Goal: Task Accomplishment & Management: Manage account settings

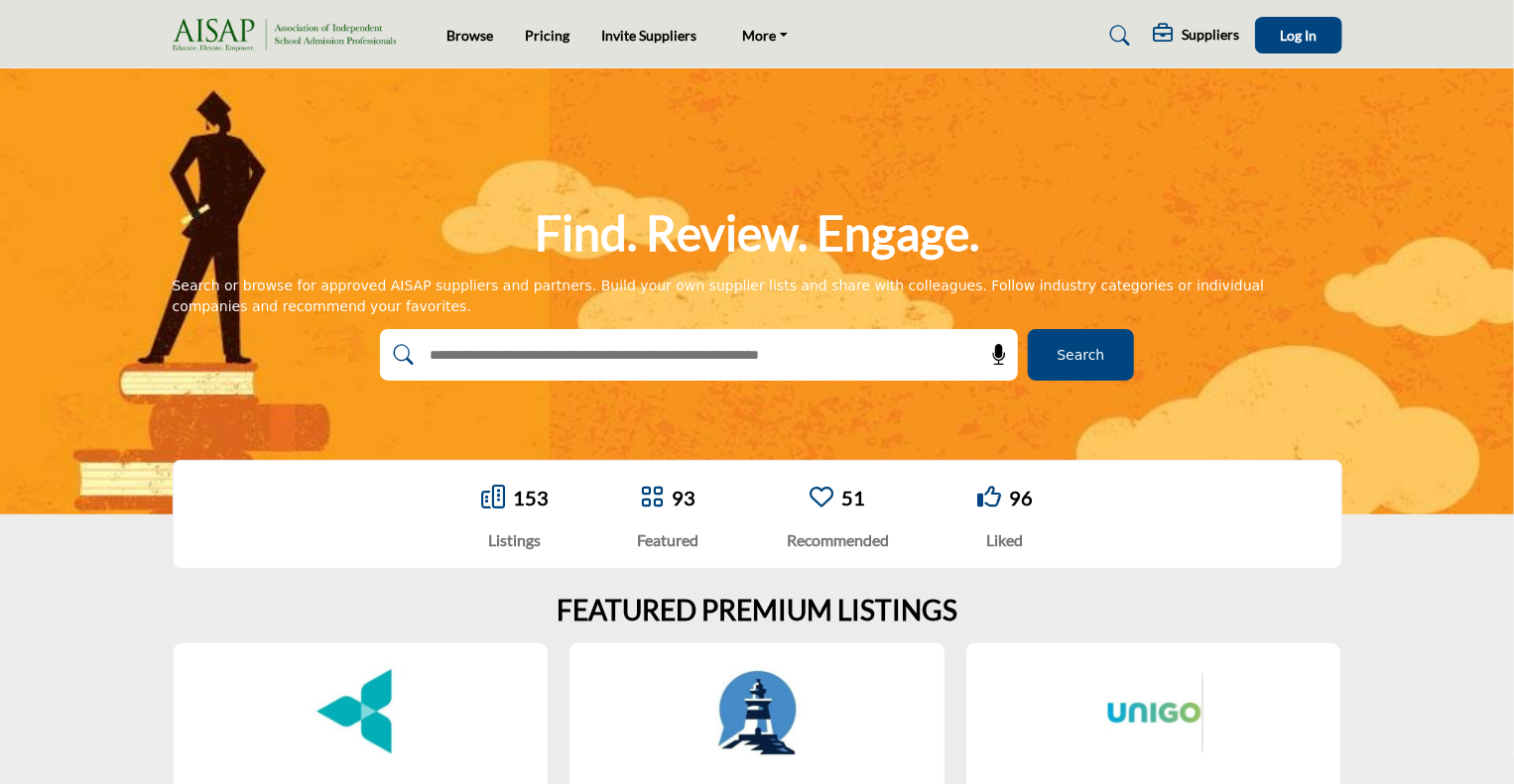
click at [500, 349] on input "text" at bounding box center [656, 355] width 474 height 30
click at [1308, 37] on span "Log In" at bounding box center [1298, 35] width 37 height 17
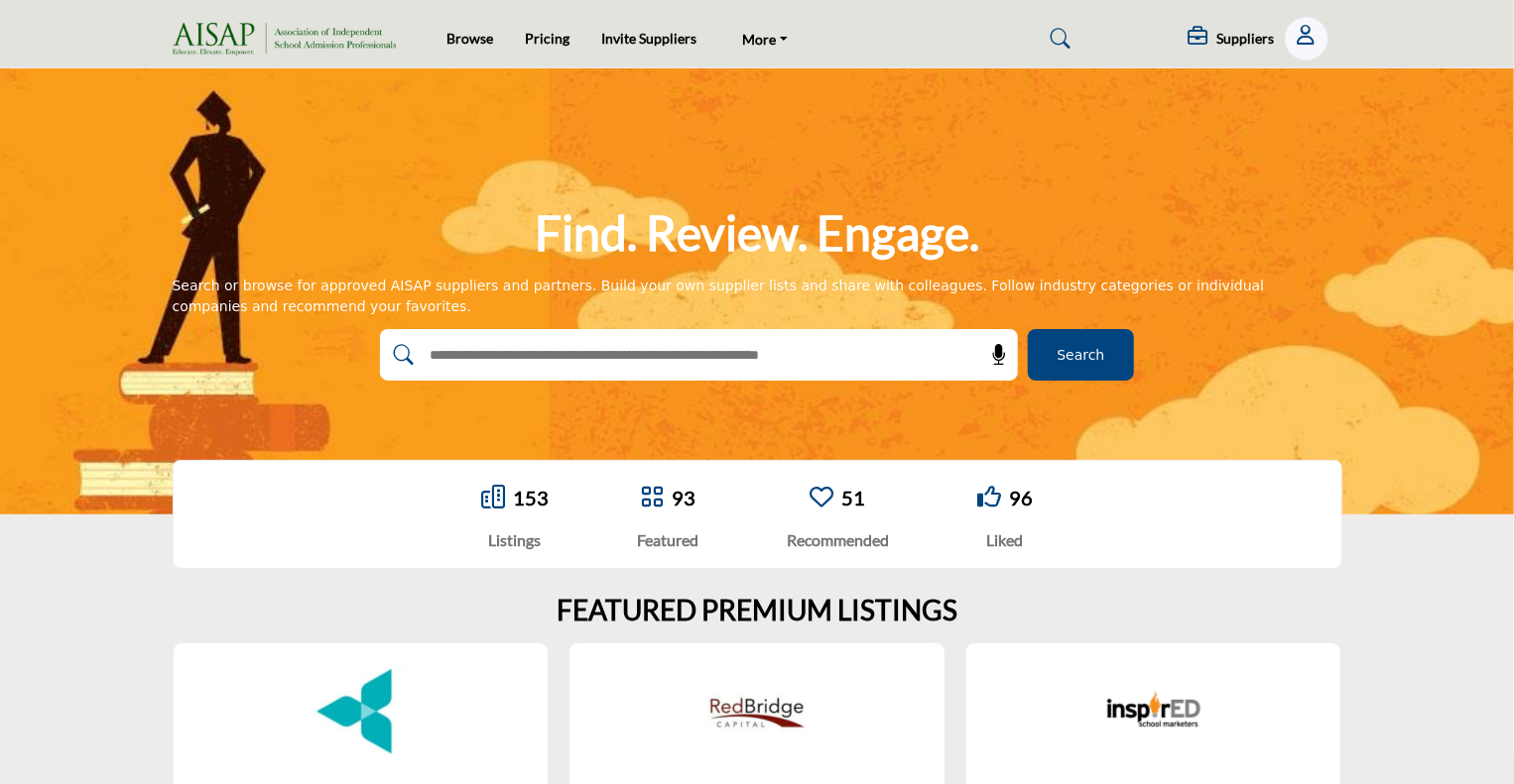
click at [1320, 36] on button "Show hide supplier dropdown" at bounding box center [1307, 39] width 44 height 44
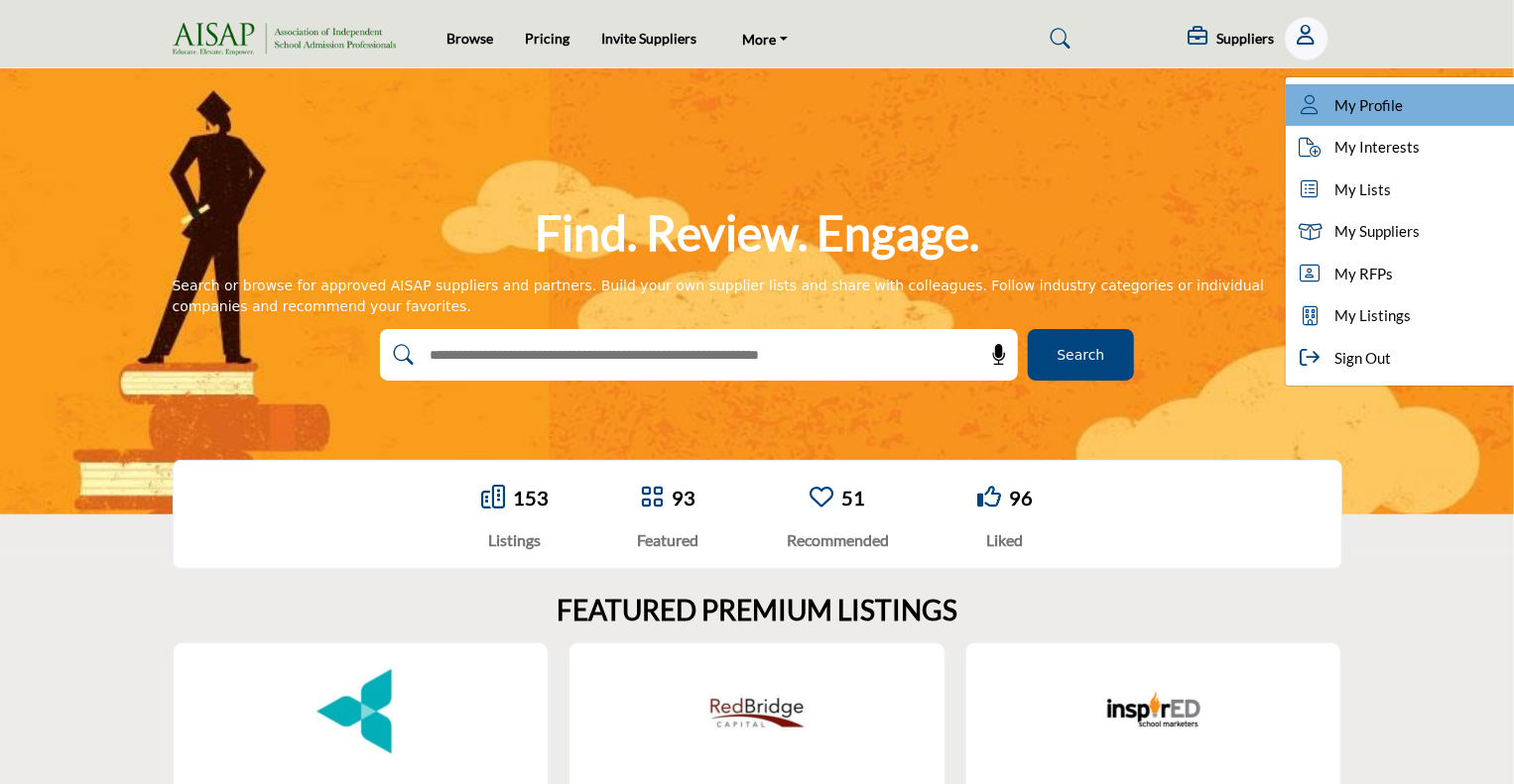
click at [1338, 112] on span "My Profile" at bounding box center [1369, 105] width 69 height 23
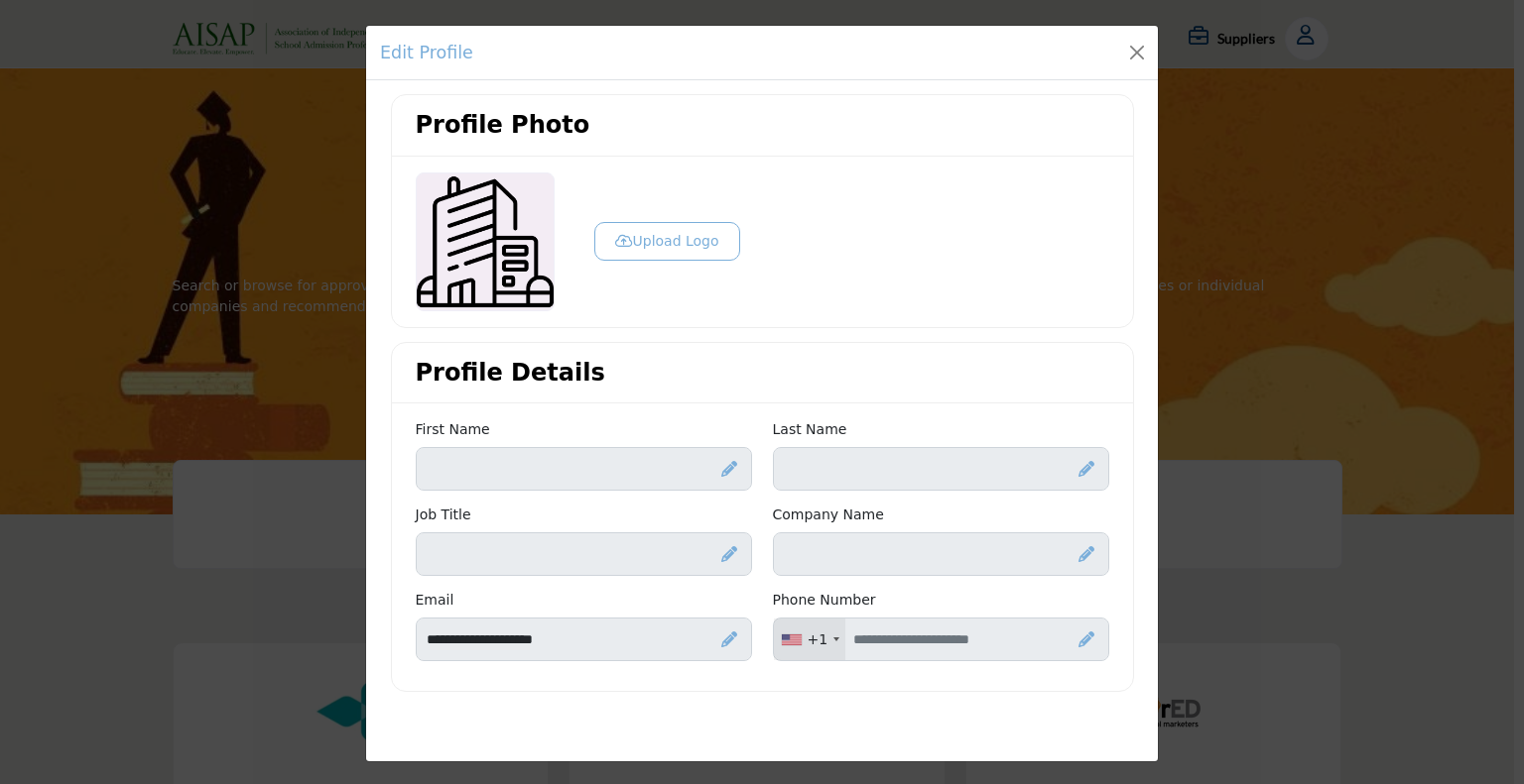
click at [655, 244] on button "Upload Logo" at bounding box center [667, 241] width 146 height 39
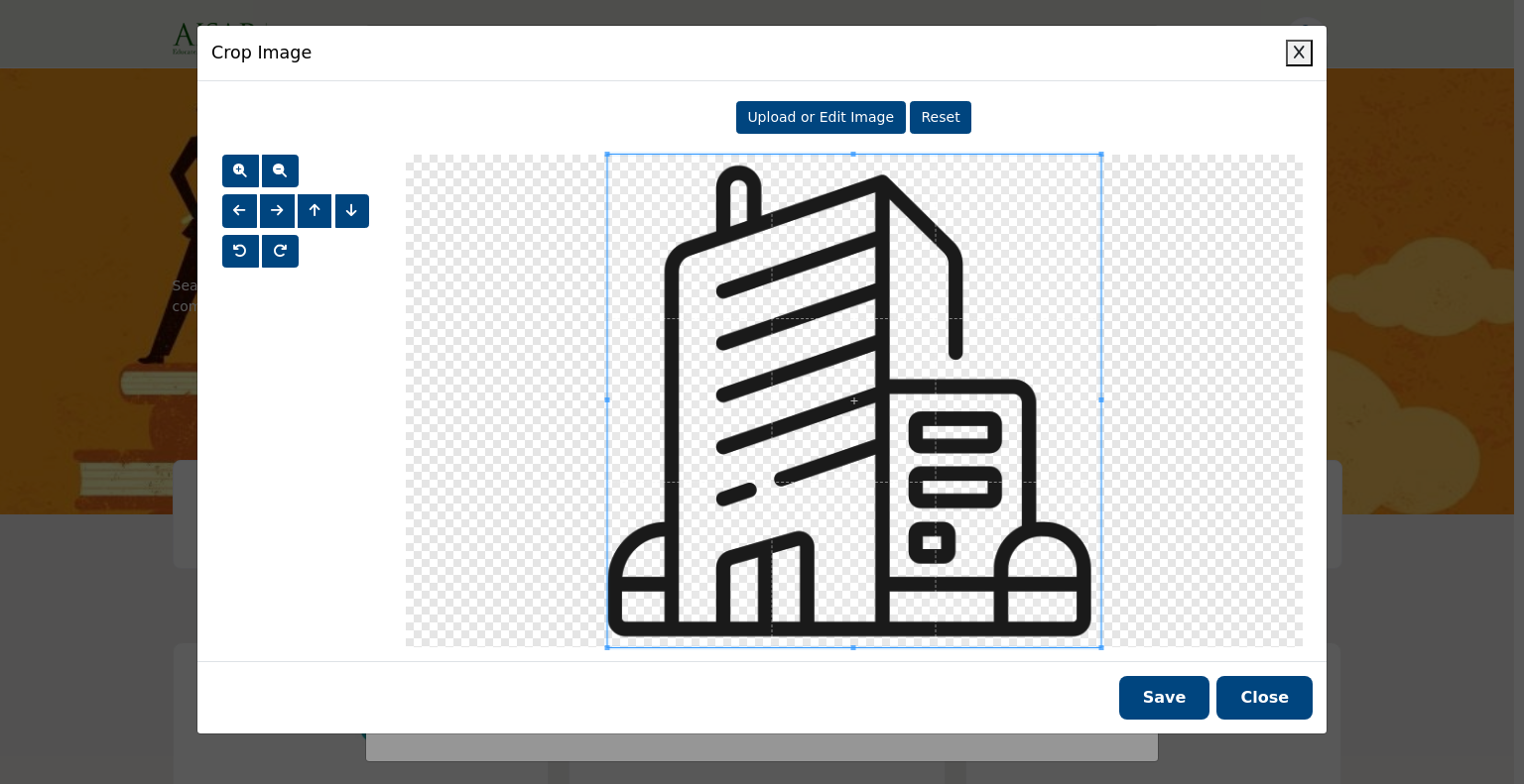
click at [830, 125] on div "Upload or Edit Image" at bounding box center [820, 118] width 170 height 34
click at [801, 118] on span "Upload or Edit Image" at bounding box center [820, 117] width 147 height 16
type input "**********"
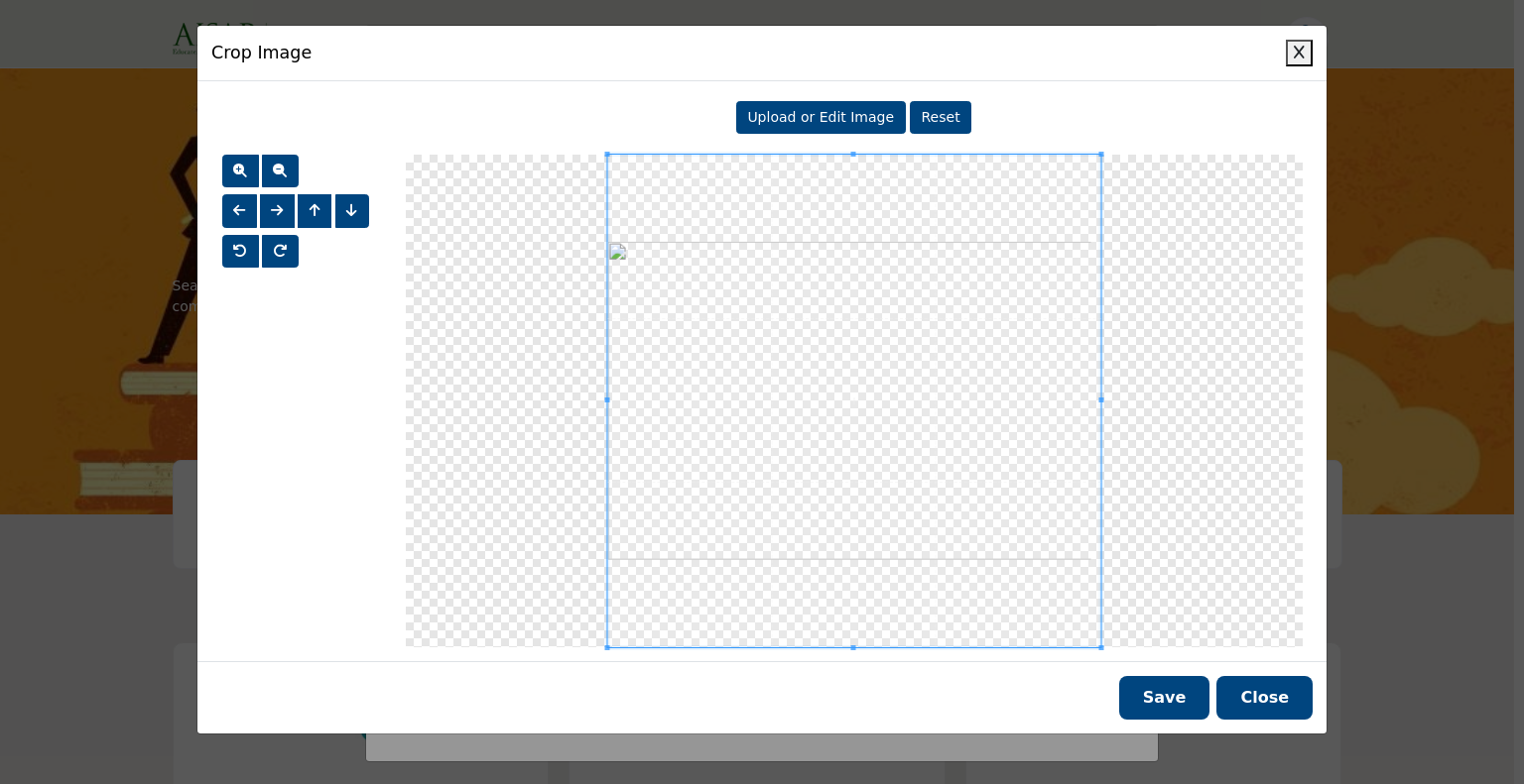
click at [1182, 696] on button "Save" at bounding box center [1165, 699] width 91 height 44
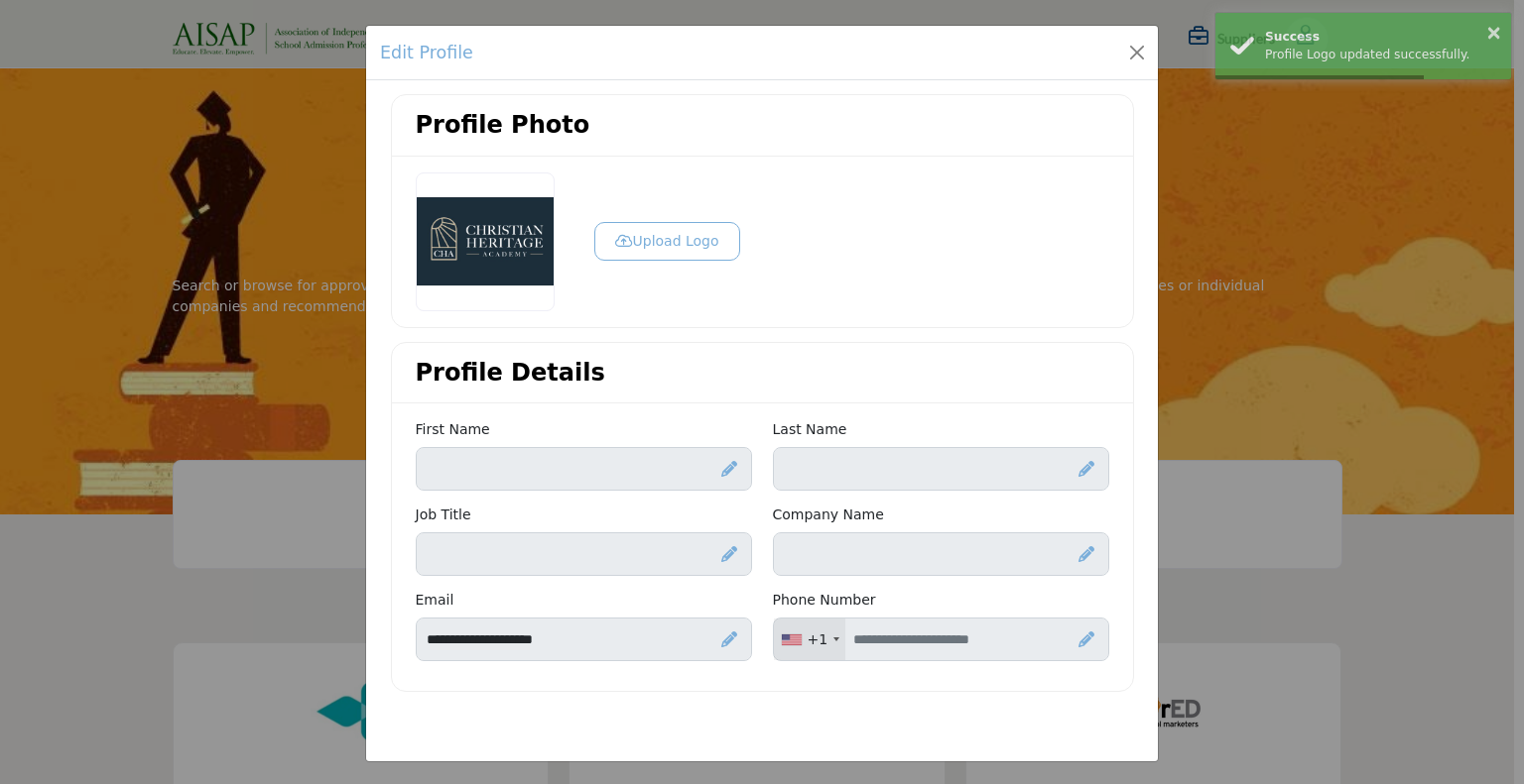
click at [721, 465] on icon at bounding box center [729, 469] width 16 height 16
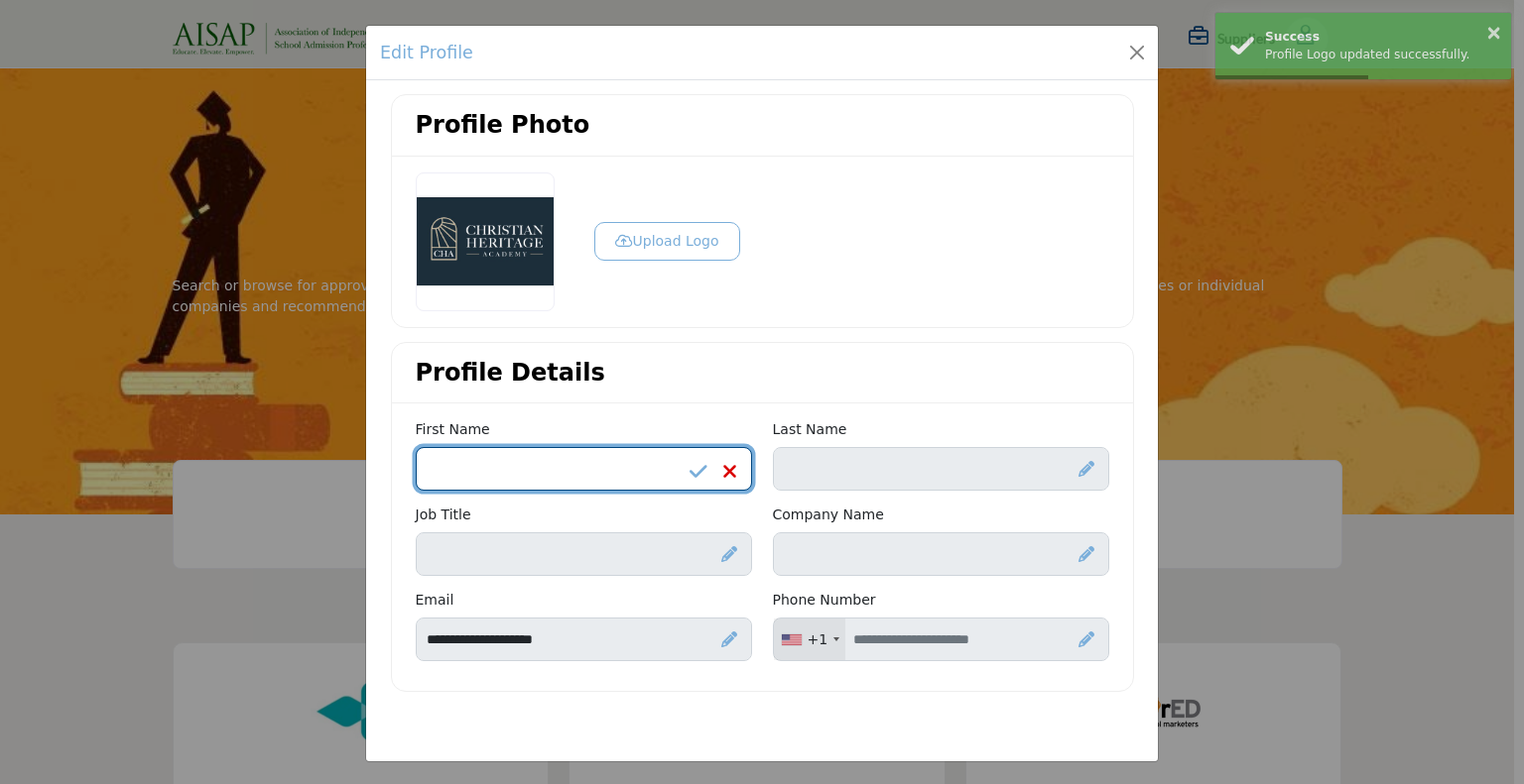
click at [564, 460] on input "Enter First name" at bounding box center [584, 469] width 337 height 44
type input "*"
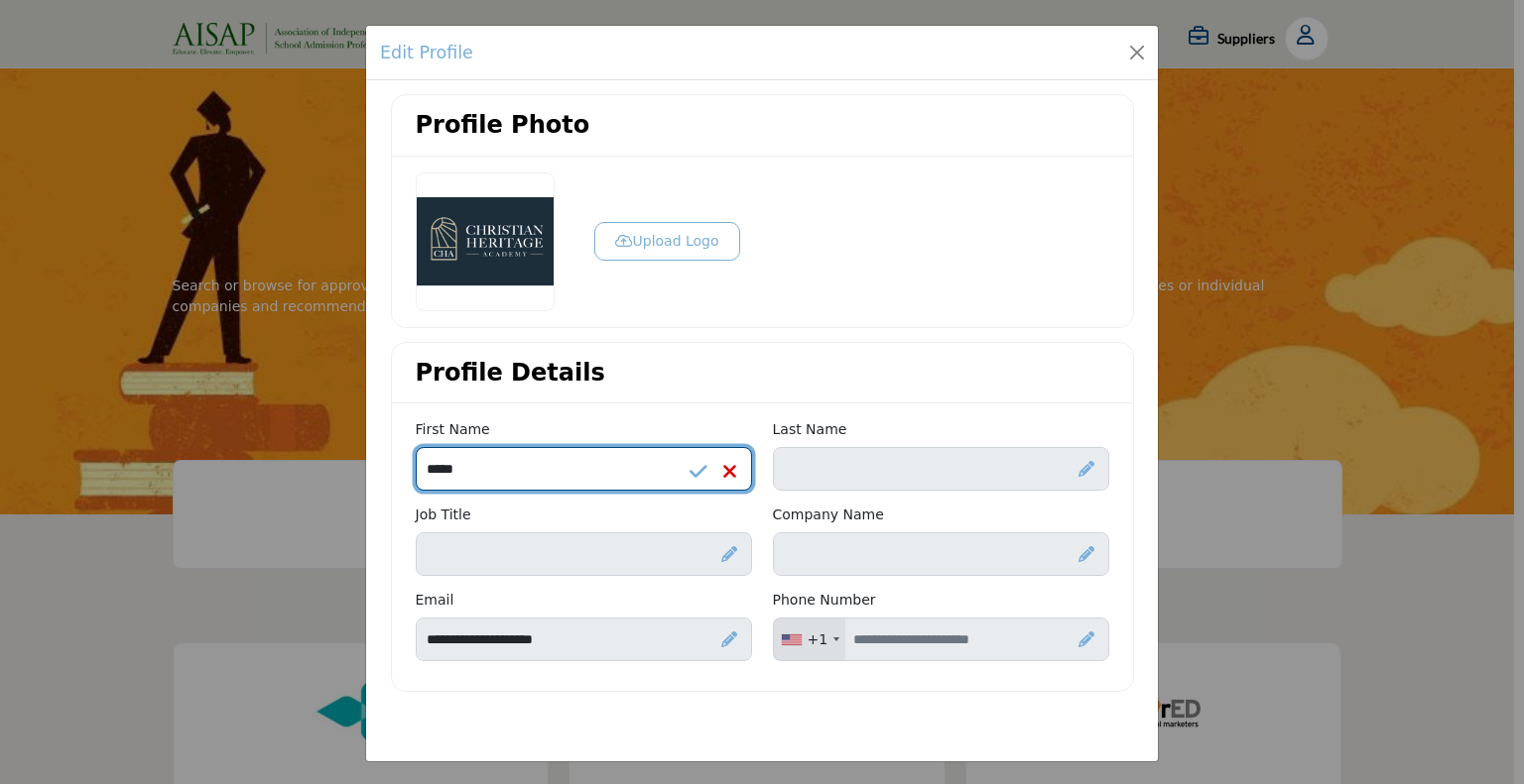
type input "*****"
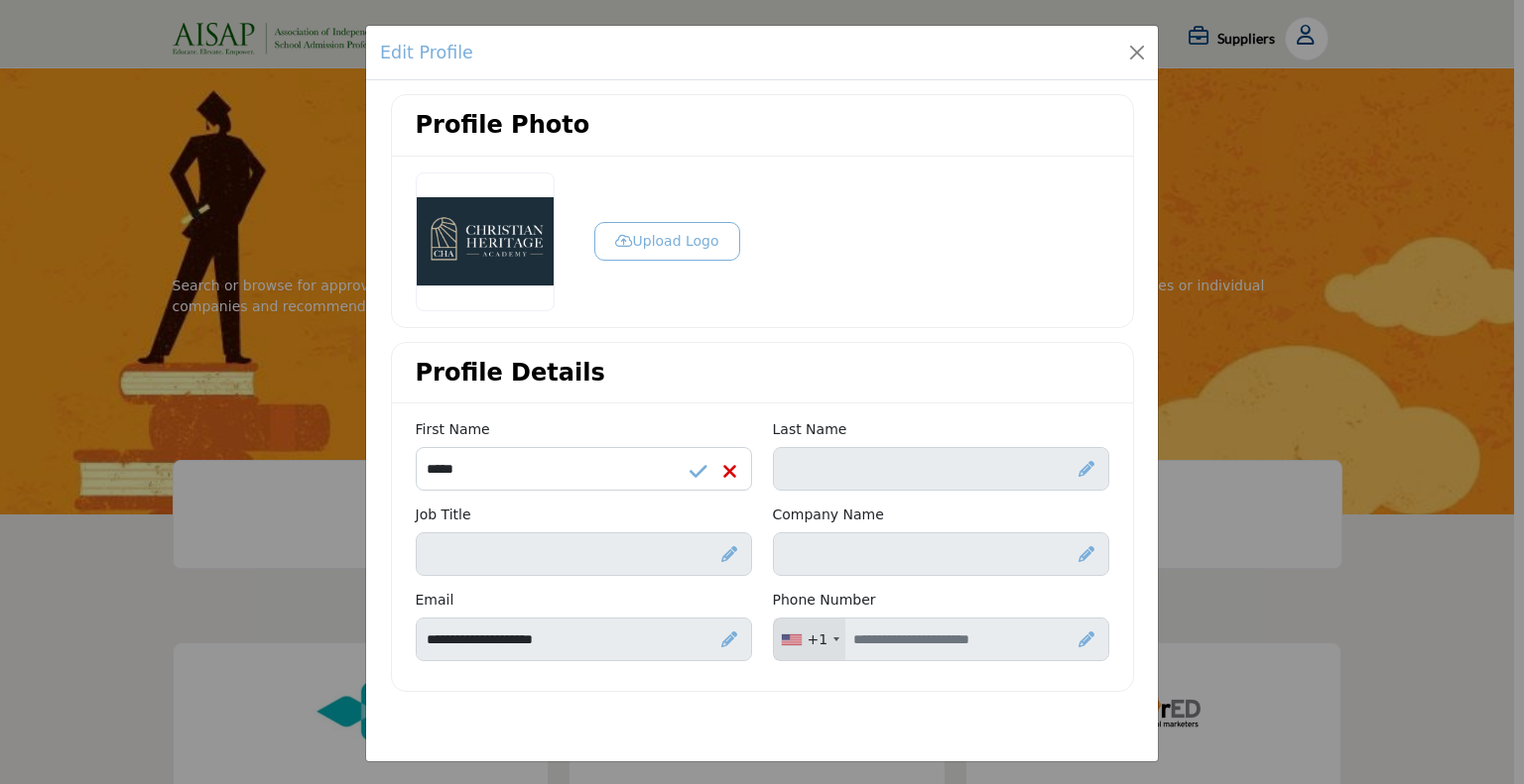
click at [1087, 464] on icon at bounding box center [1086, 469] width 16 height 16
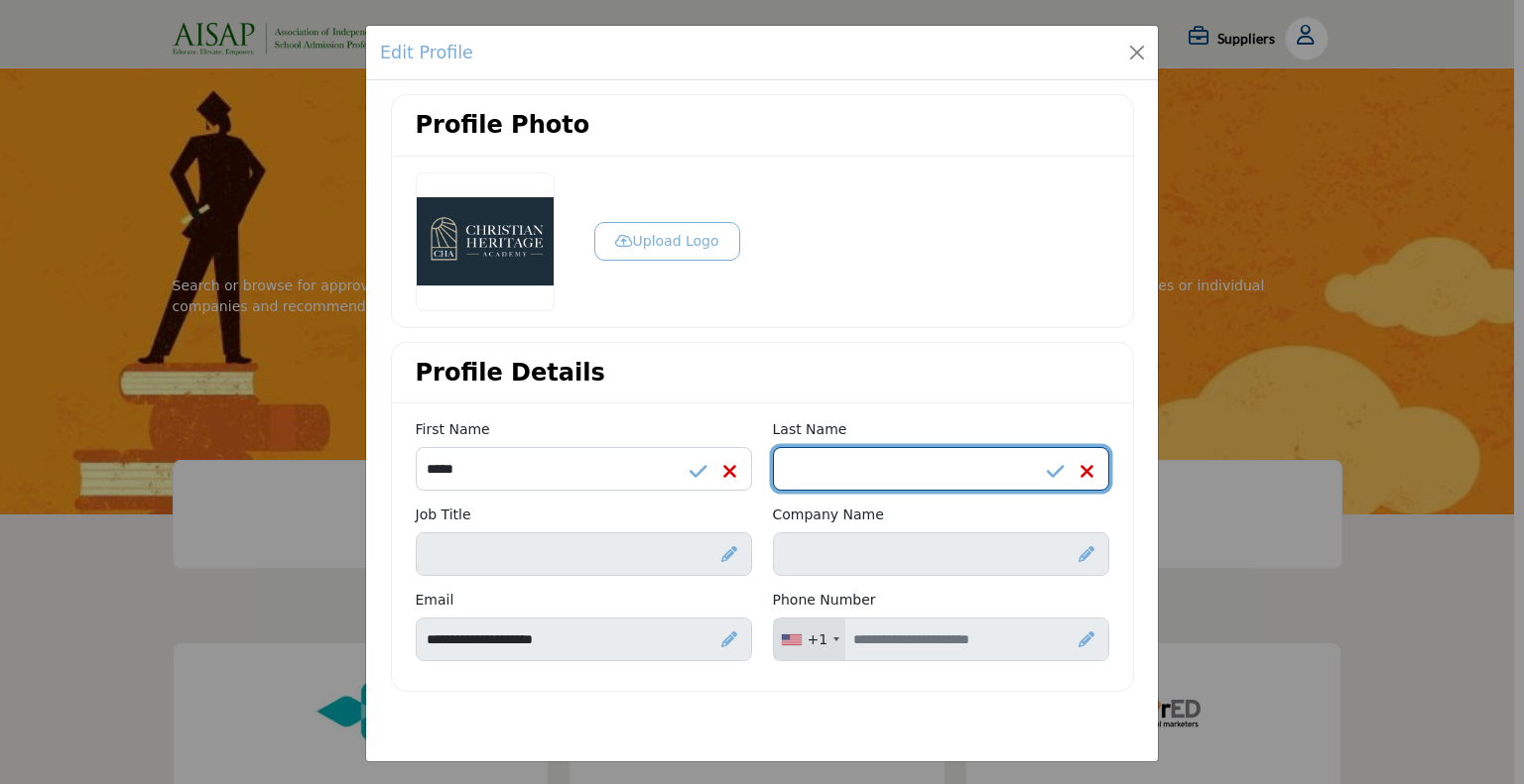
click at [854, 475] on input "Enter Last name" at bounding box center [940, 469] width 337 height 44
type input "******"
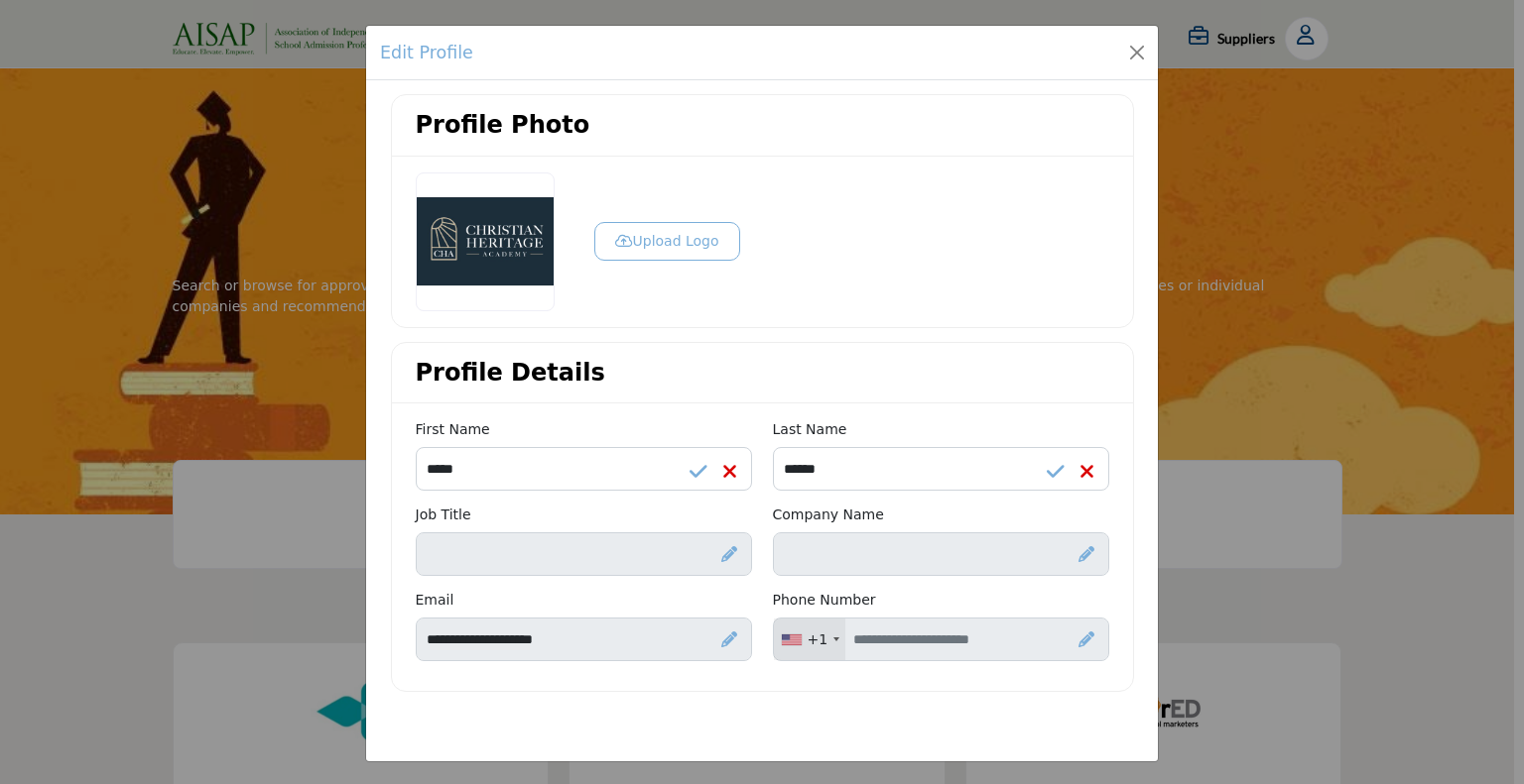
click at [725, 554] on icon at bounding box center [729, 555] width 16 height 16
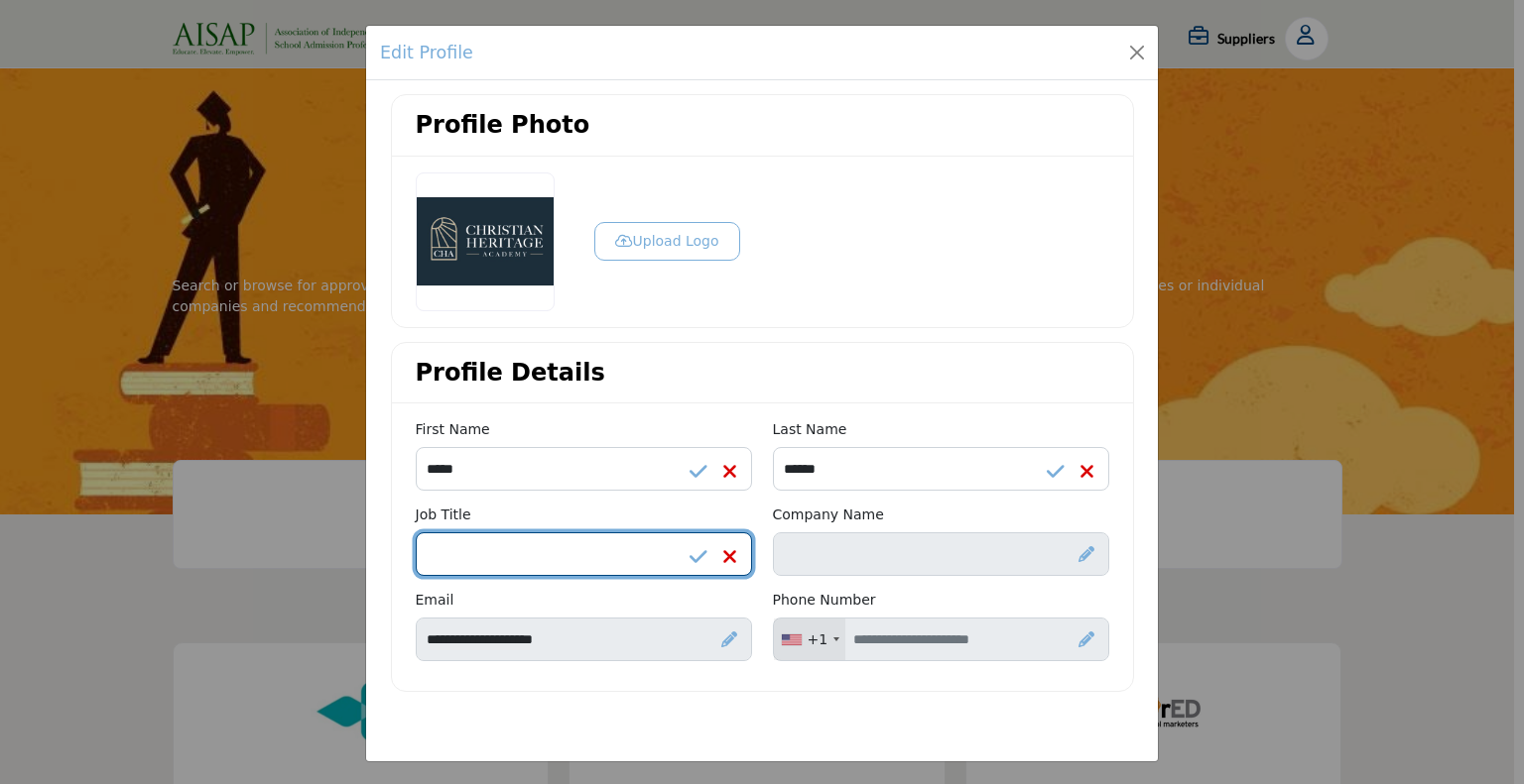
click at [618, 572] on input "Enter Job Title" at bounding box center [584, 555] width 337 height 44
type input "**********"
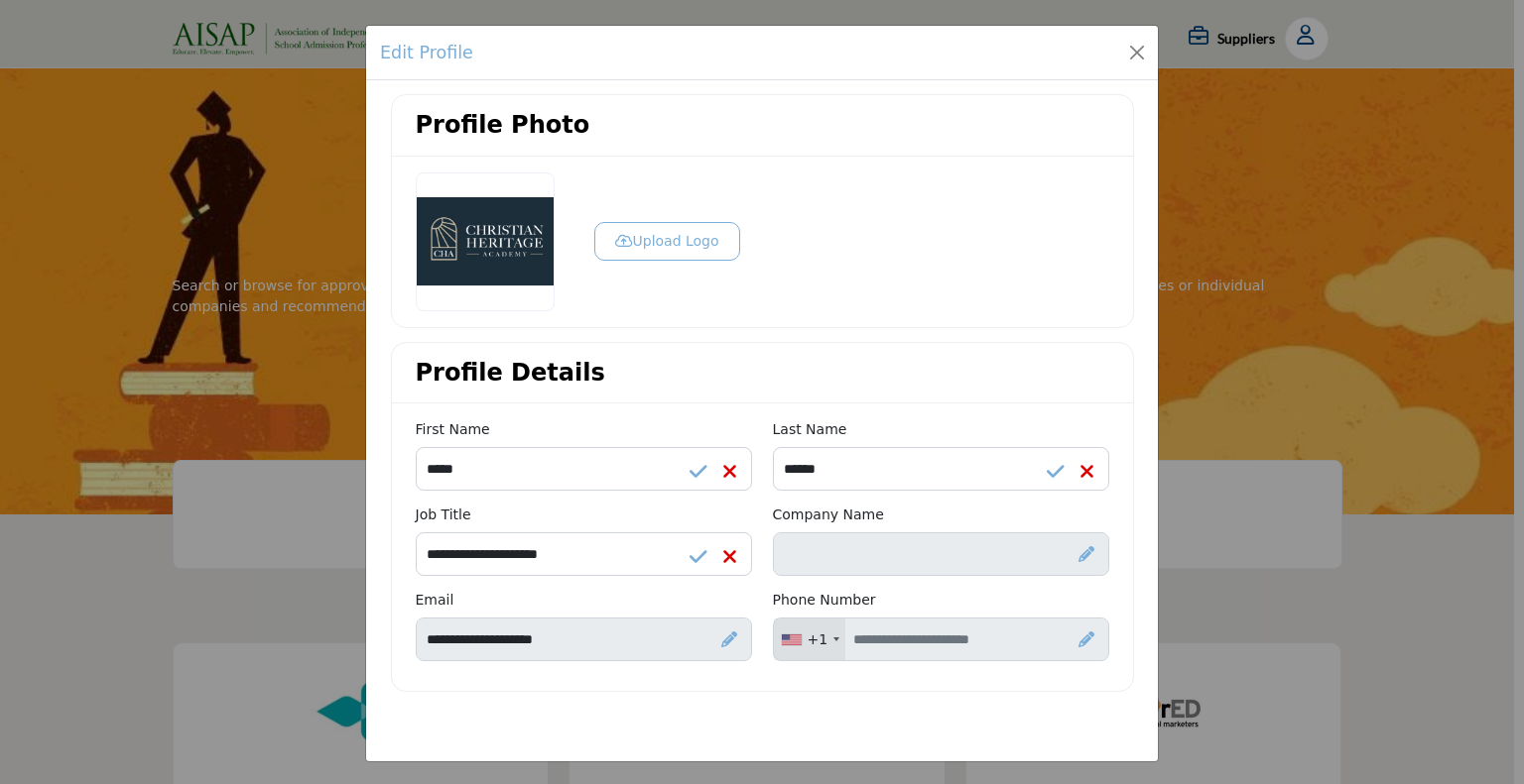
click at [1079, 547] on icon at bounding box center [1086, 555] width 16 height 16
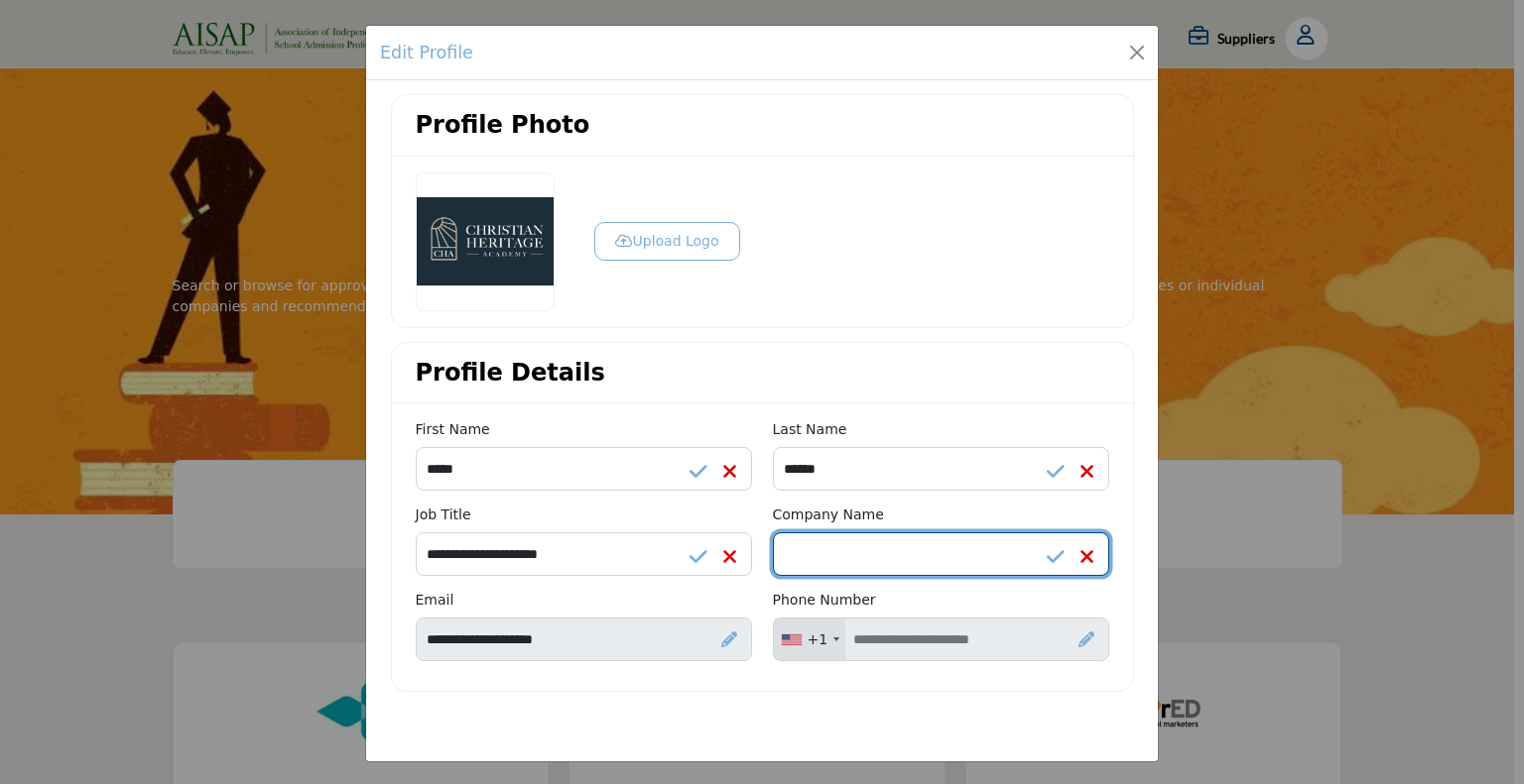
click at [857, 551] on input "Enter Company name" at bounding box center [940, 555] width 337 height 44
type input "**********"
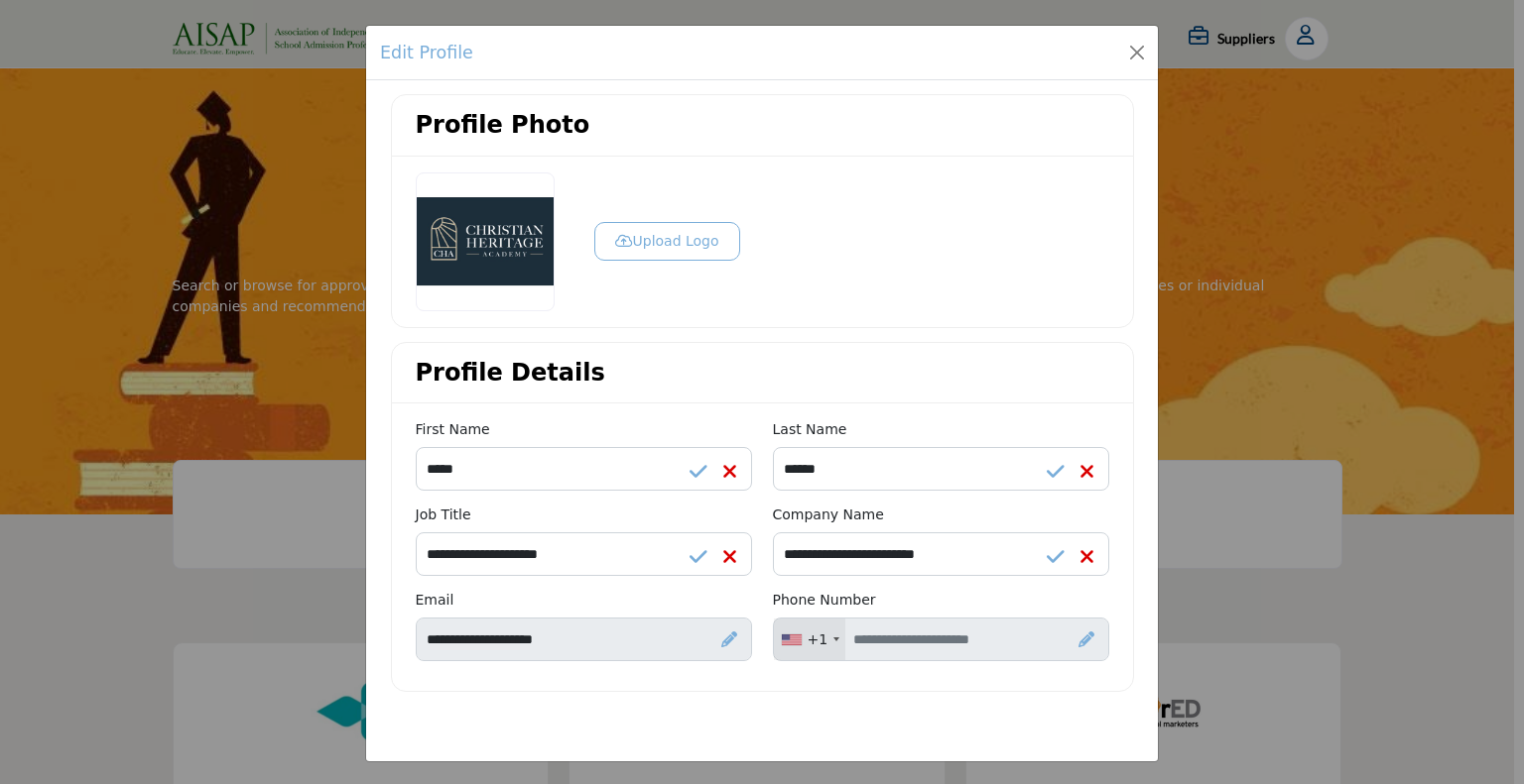
click at [1078, 638] on icon at bounding box center [1086, 640] width 16 height 16
click at [897, 618] on div "+1 United States (US) +1 United Kingdom (GB) +44 Afghanistan (‫افغانستان‬‎) (AF…" at bounding box center [940, 640] width 337 height 44
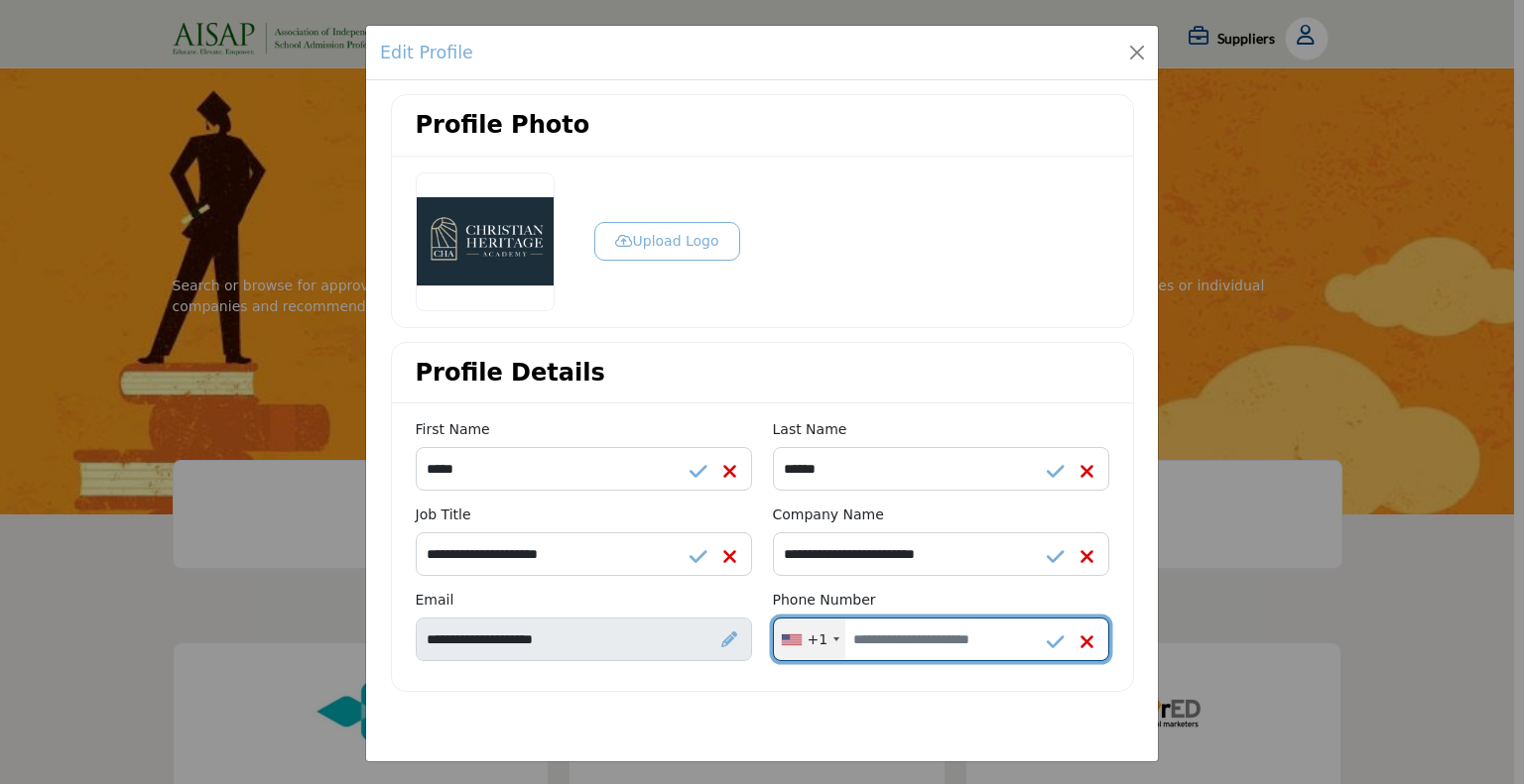
click at [890, 638] on input "Enter your Phone Number" at bounding box center [940, 640] width 337 height 44
type input "**********"
click at [888, 715] on div "Profile Photo Upload Logo Profile Details First Name ***** ******" at bounding box center [762, 401] width 791 height 641
click at [841, 689] on div "First Name ***** Last Name ****** Email" at bounding box center [762, 548] width 741 height 288
click at [830, 404] on div "First Name ***** Last Name ****** Email" at bounding box center [762, 548] width 741 height 288
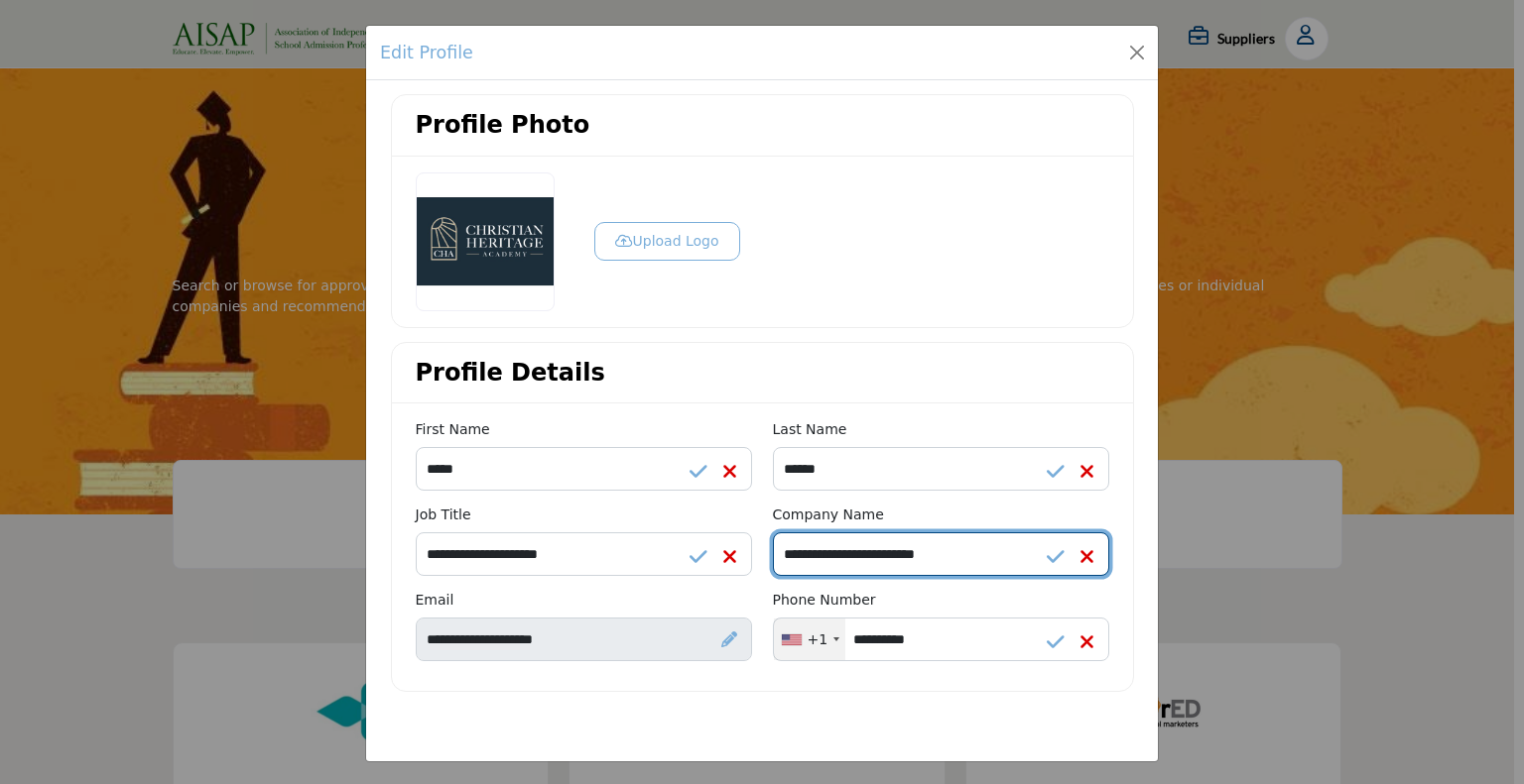
click at [954, 555] on input "**********" at bounding box center [940, 555] width 337 height 44
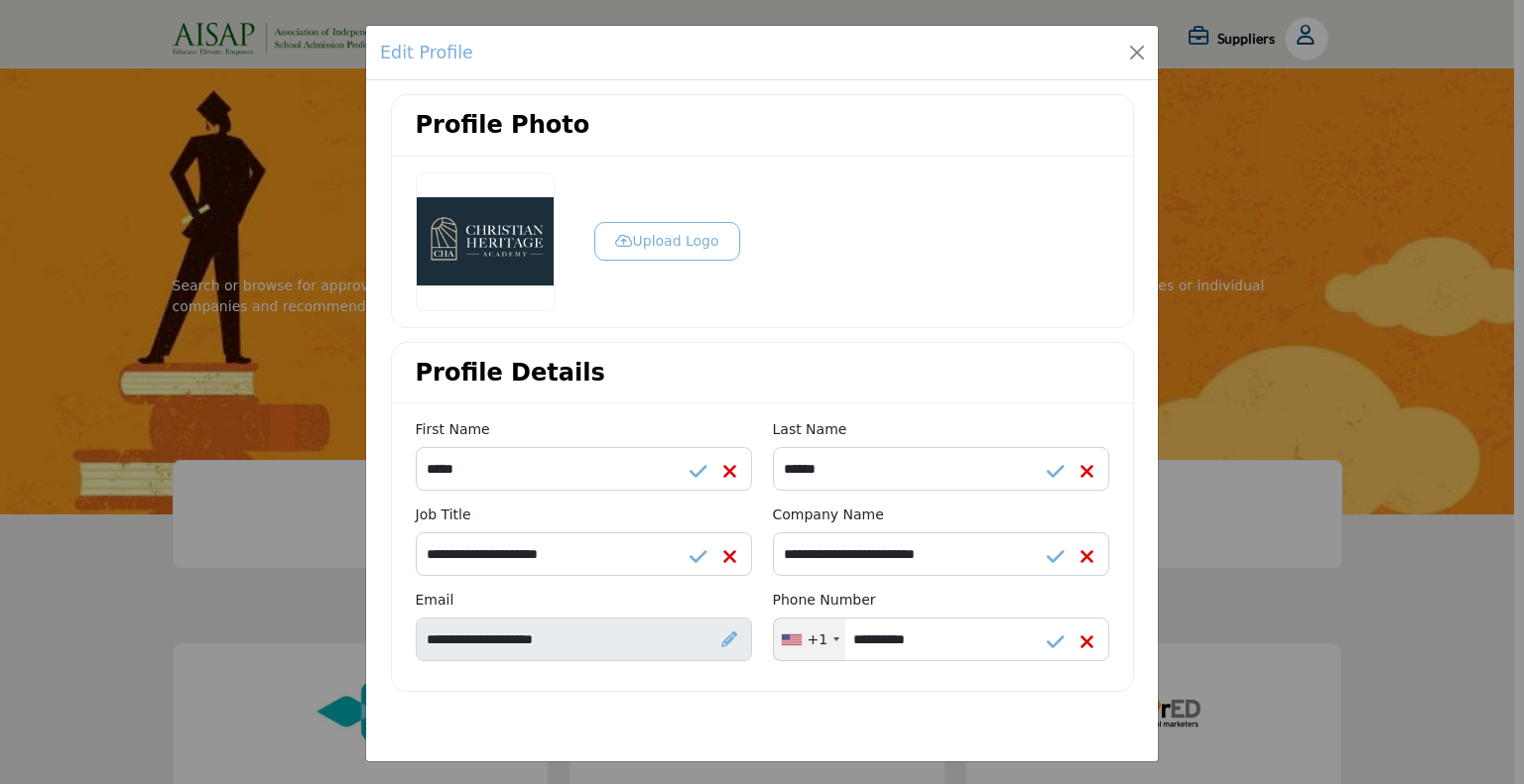
click at [1051, 555] on icon at bounding box center [1055, 558] width 18 height 20
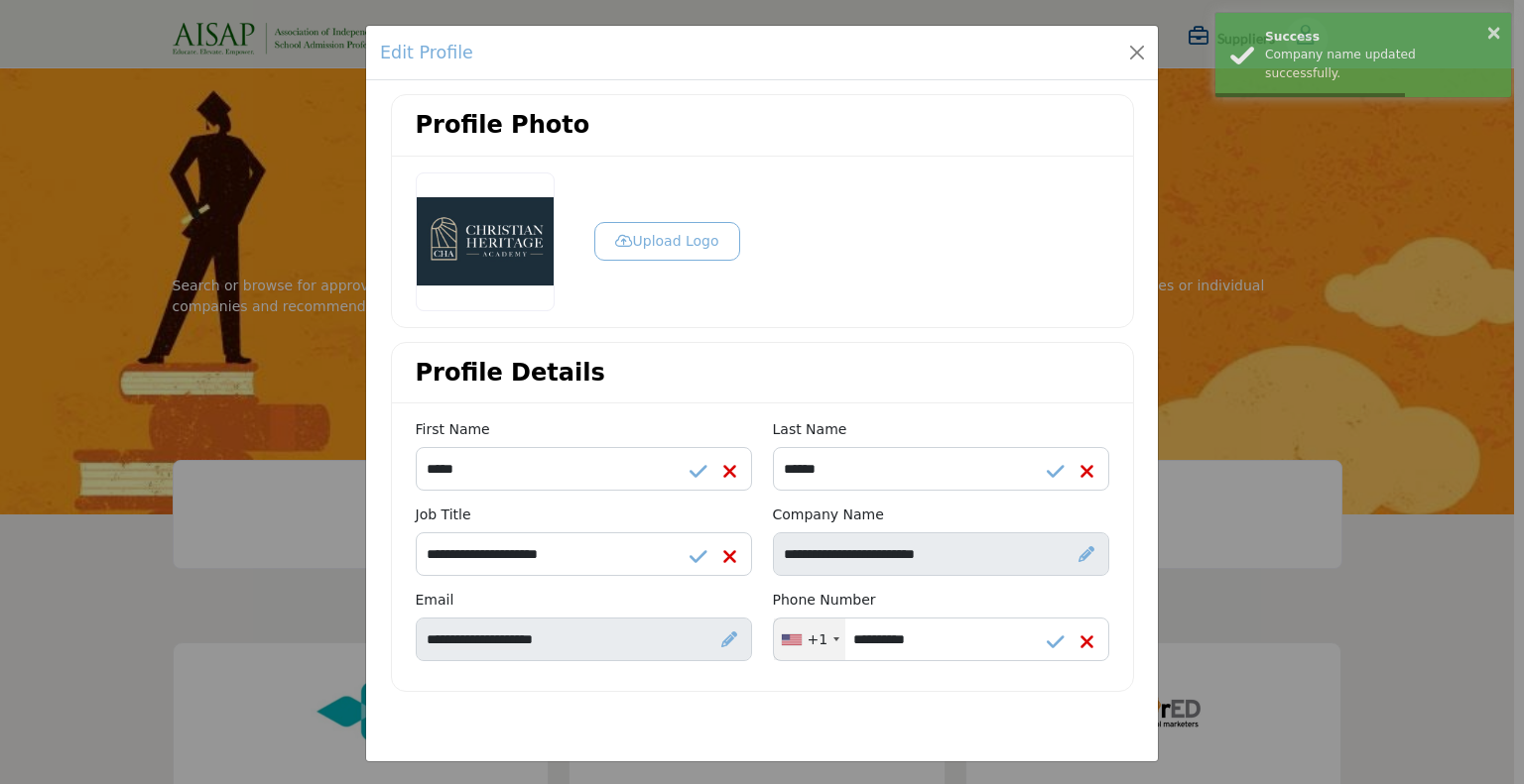
click at [1050, 470] on icon at bounding box center [1055, 472] width 18 height 20
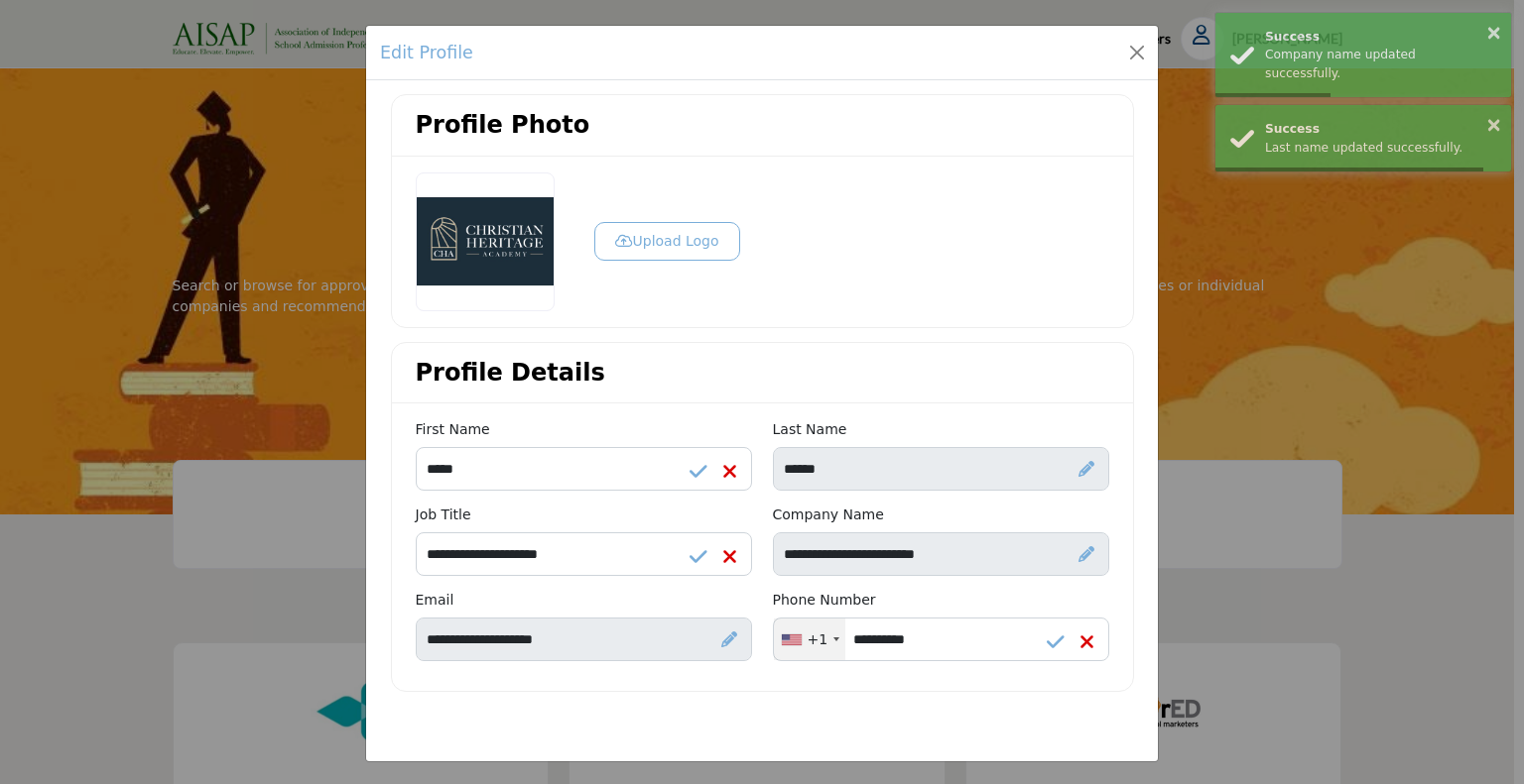
click at [695, 470] on icon at bounding box center [699, 472] width 18 height 20
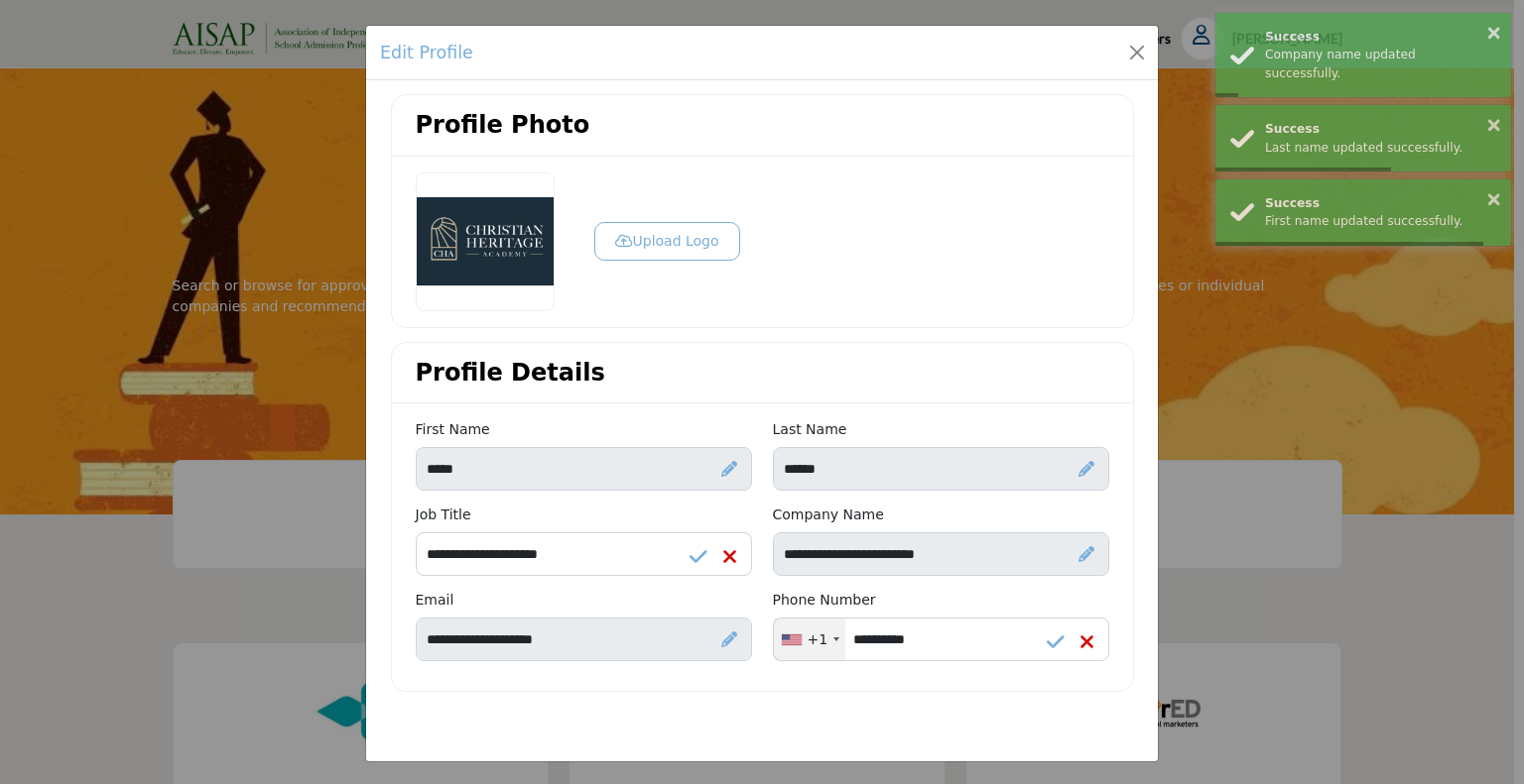
click at [699, 550] on icon at bounding box center [699, 558] width 18 height 20
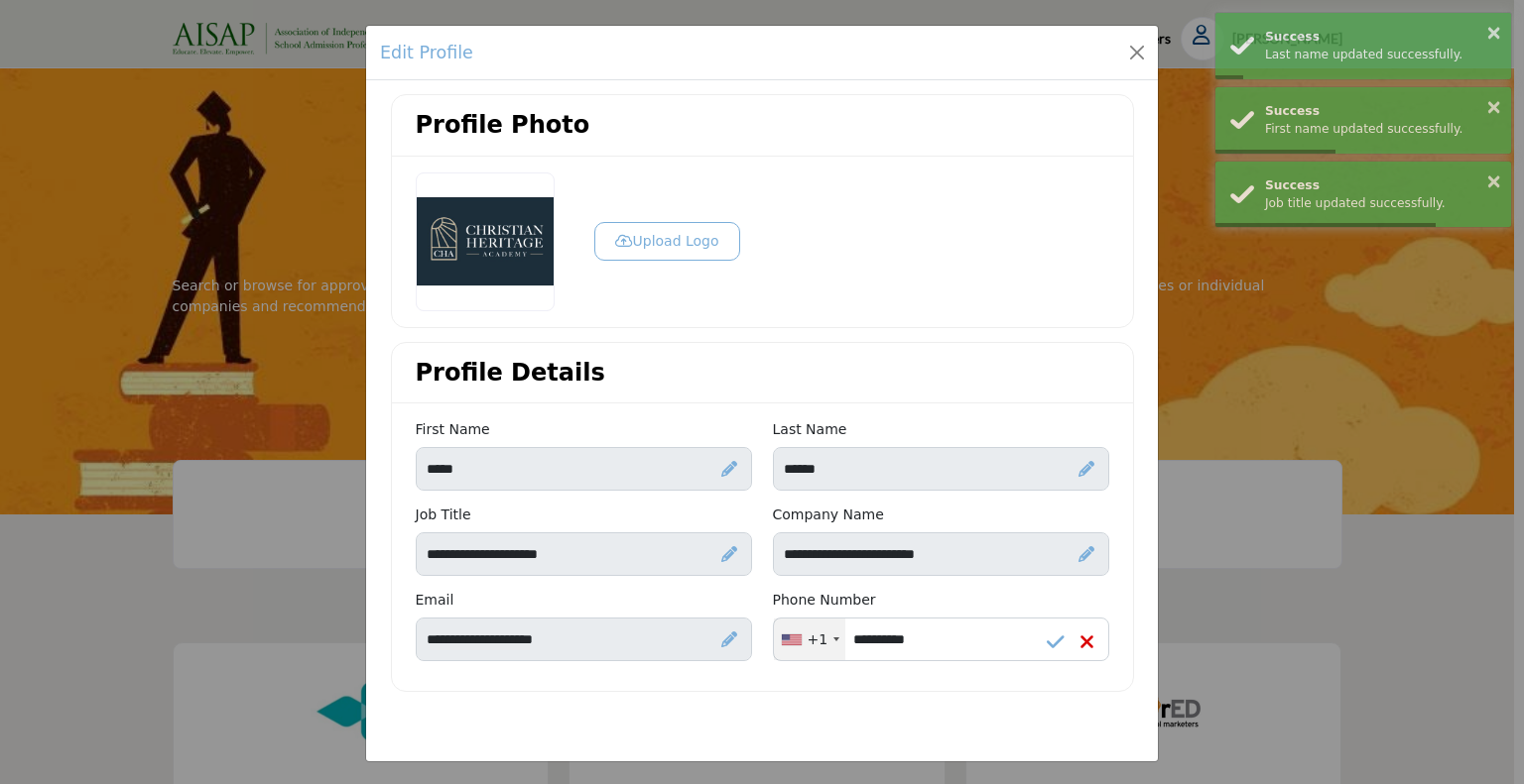
click at [1051, 641] on icon at bounding box center [1055, 643] width 18 height 20
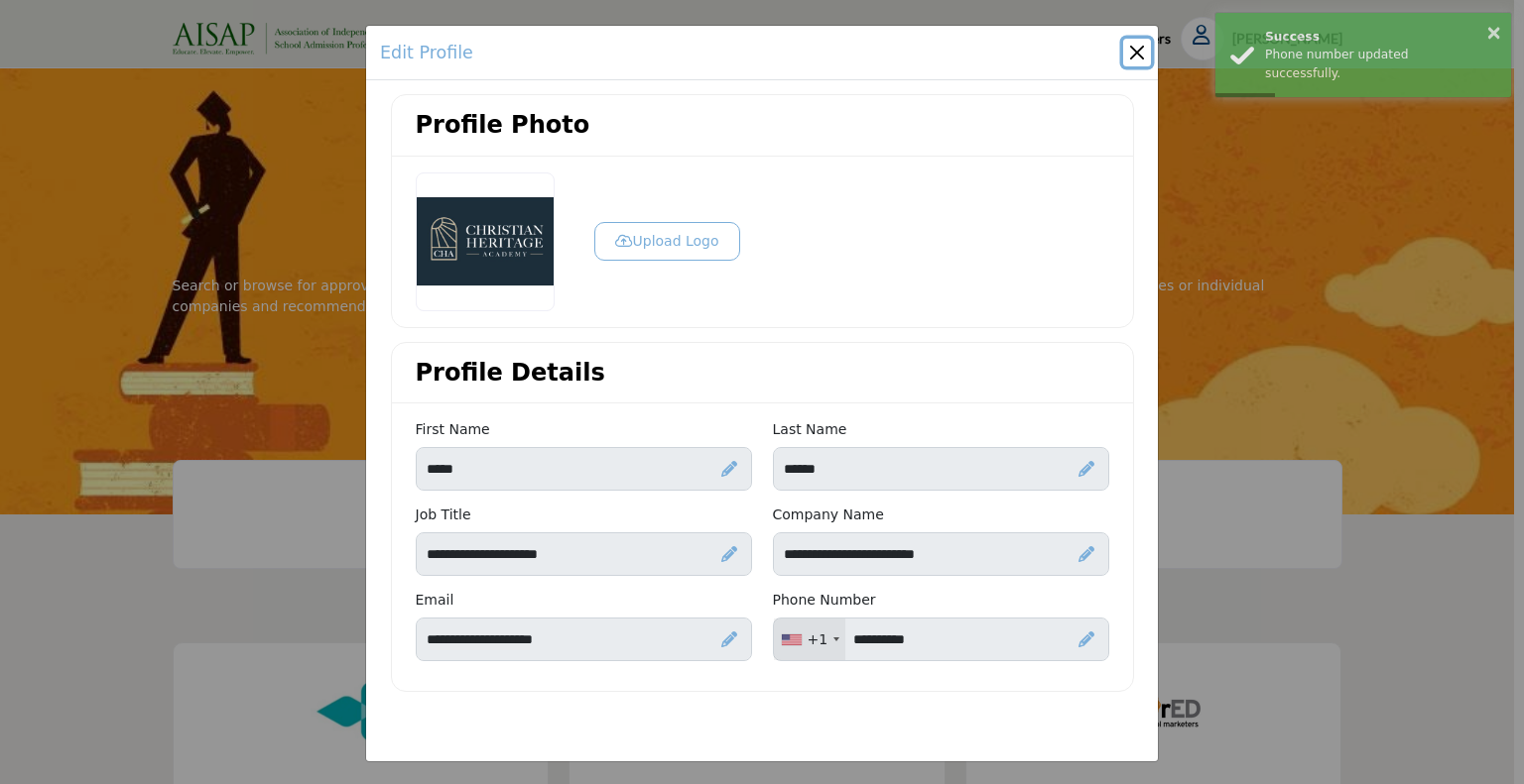
click at [1123, 47] on button "Close" at bounding box center [1137, 53] width 28 height 28
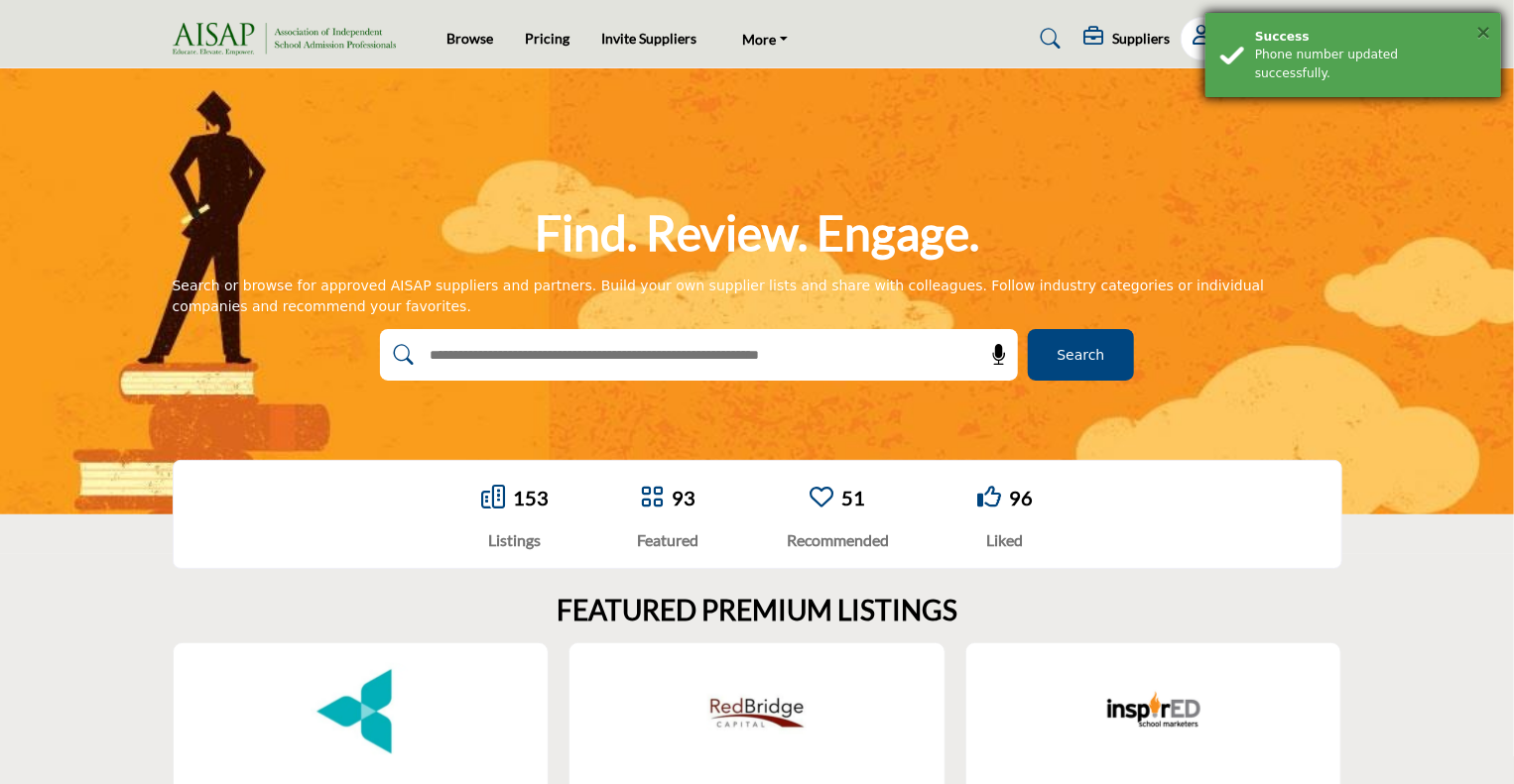
click at [1480, 31] on button "×" at bounding box center [1483, 32] width 17 height 20
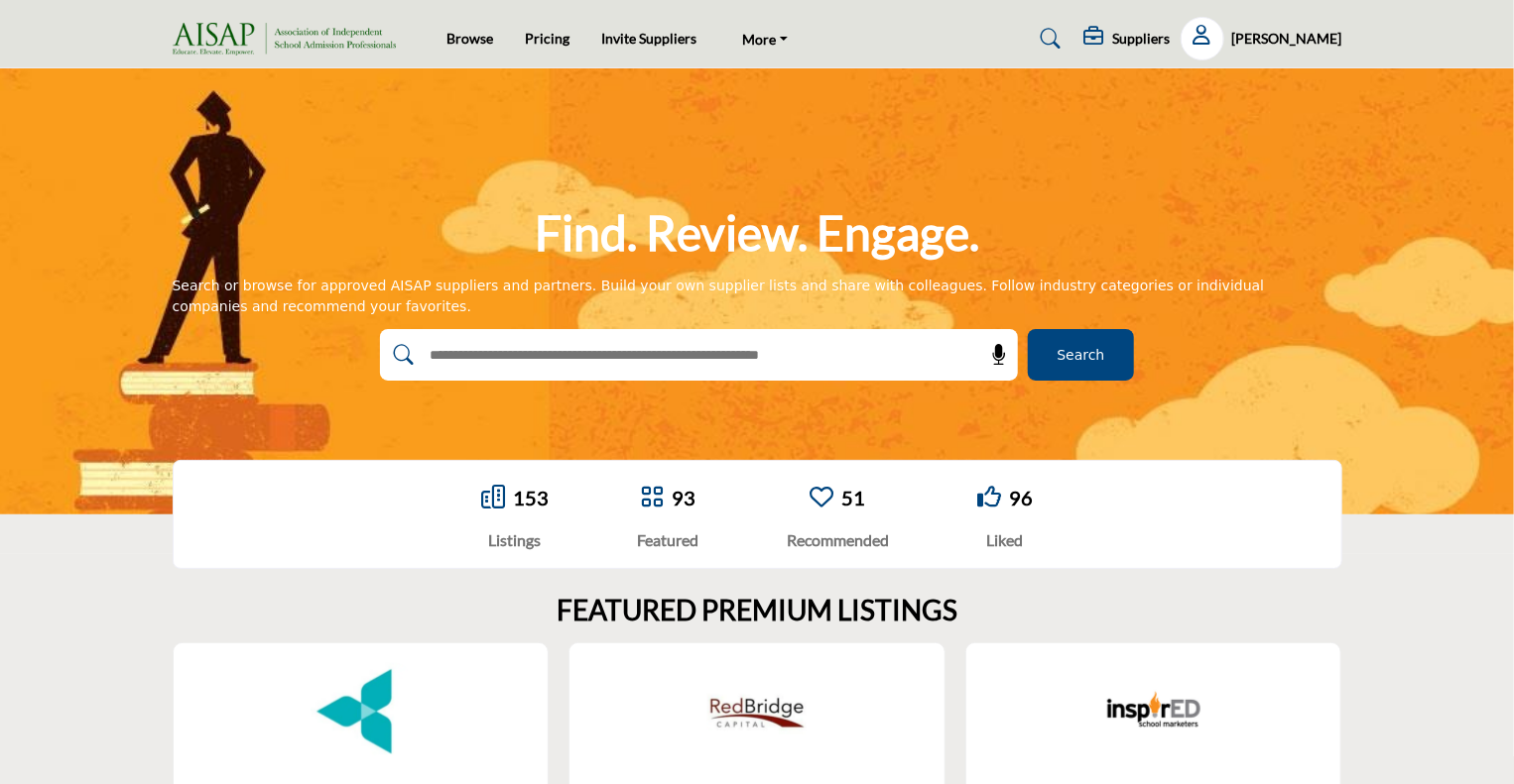
click at [1287, 42] on h5 "Paula Yarnes" at bounding box center [1287, 39] width 110 height 20
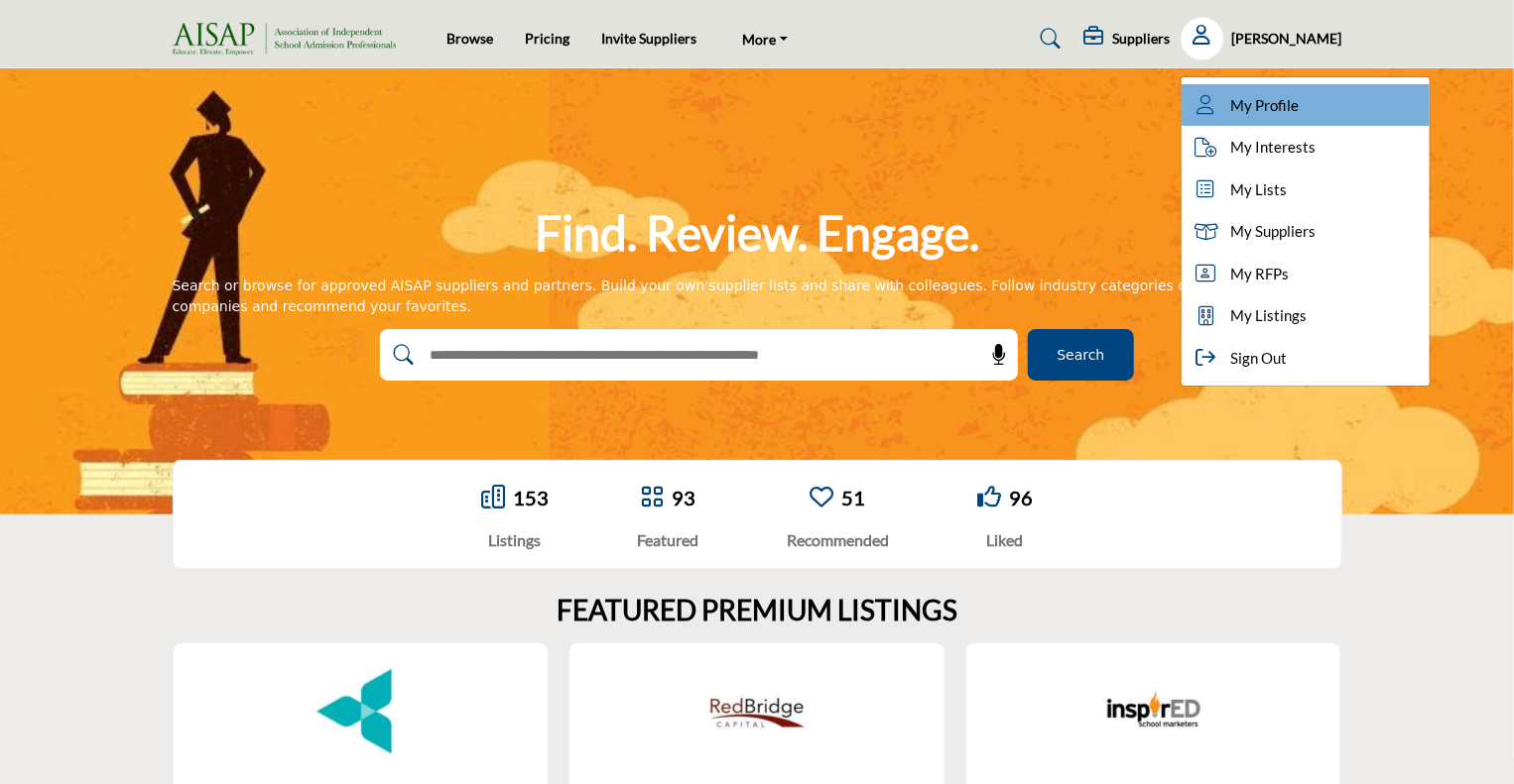
click at [1282, 100] on span "My Profile" at bounding box center [1265, 105] width 69 height 23
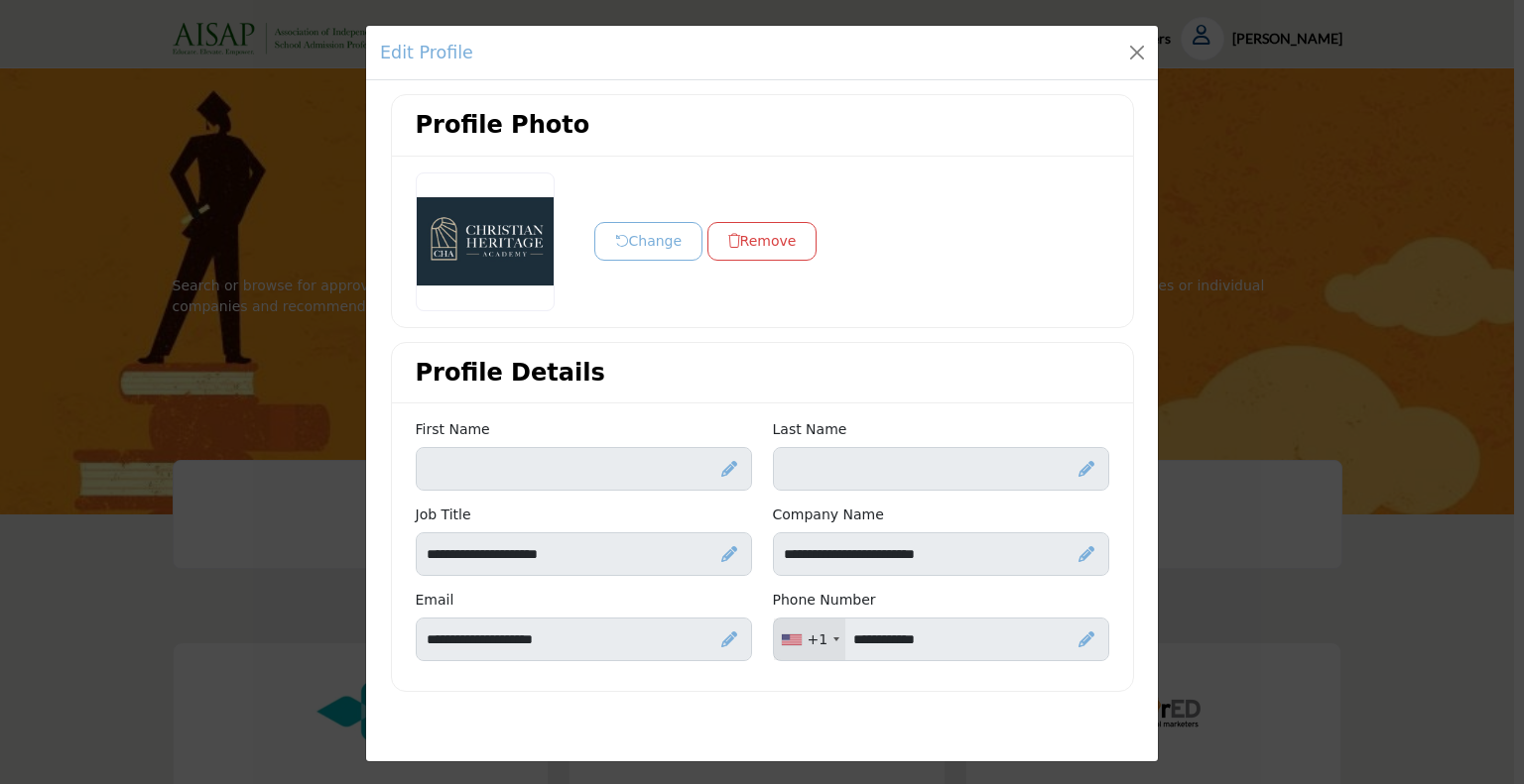
click at [721, 466] on icon at bounding box center [729, 469] width 16 height 16
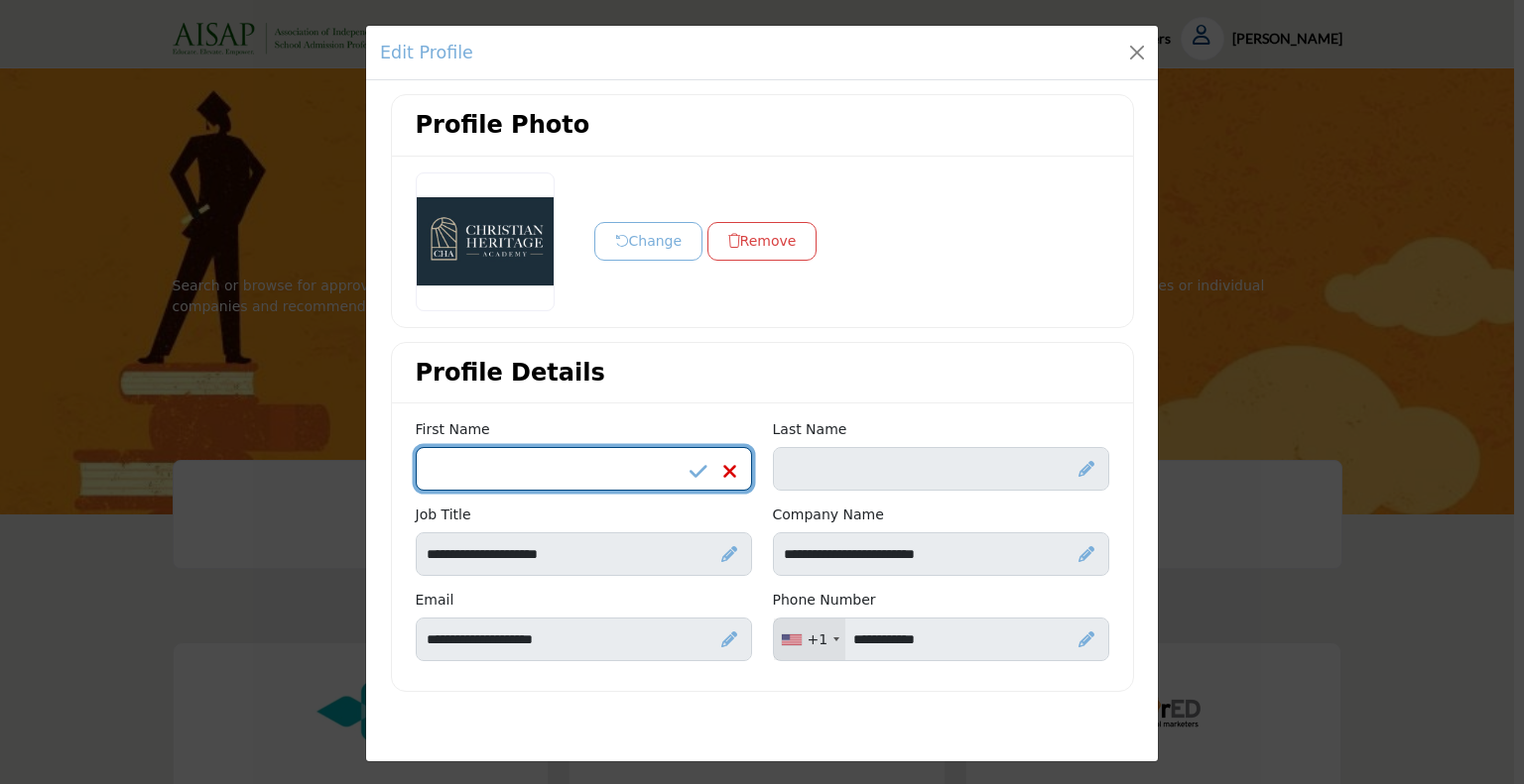
click at [523, 465] on input "Enter First name" at bounding box center [584, 469] width 337 height 44
click at [531, 452] on input "*" at bounding box center [584, 469] width 337 height 44
type input "*****"
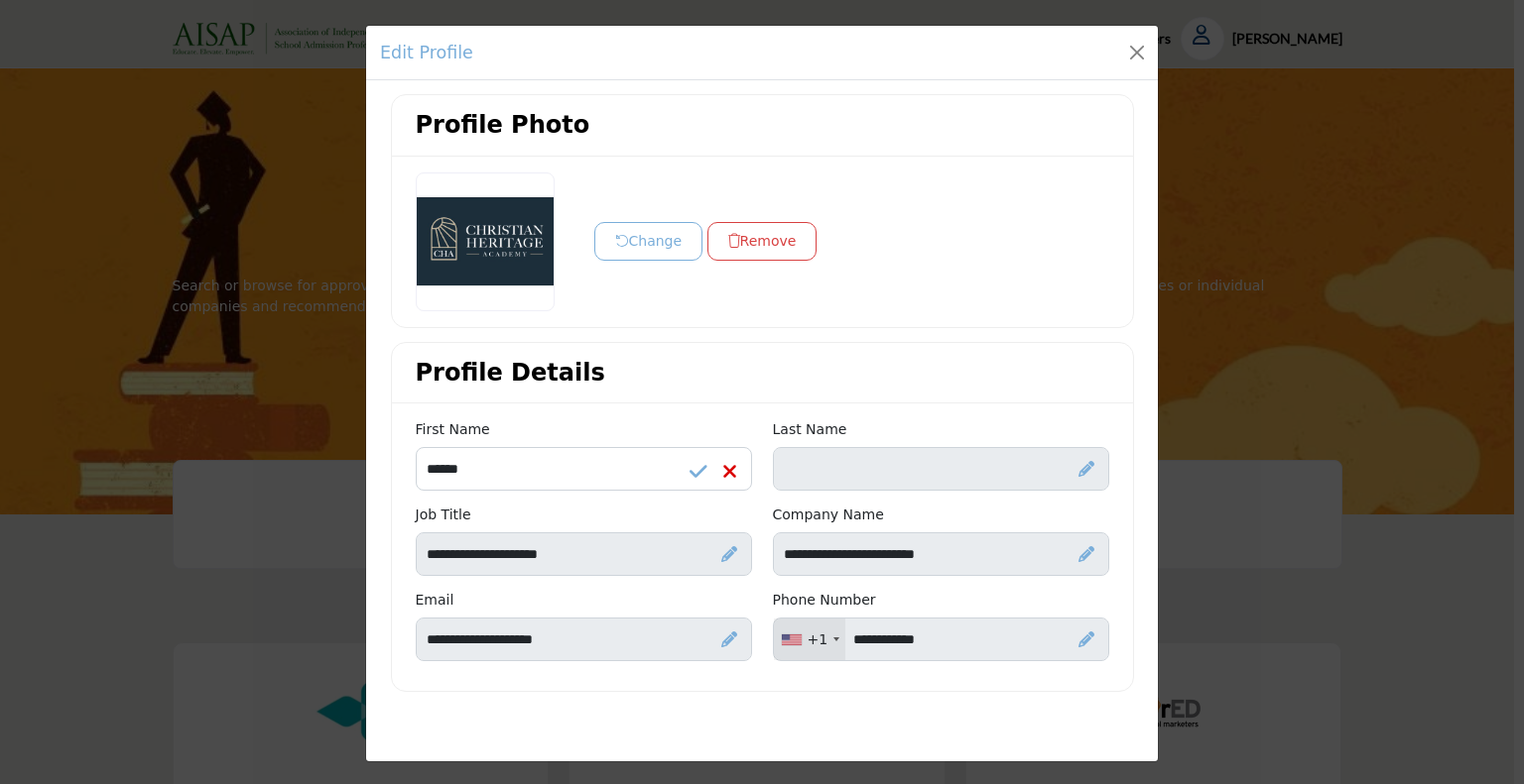
click at [701, 471] on icon at bounding box center [699, 472] width 18 height 20
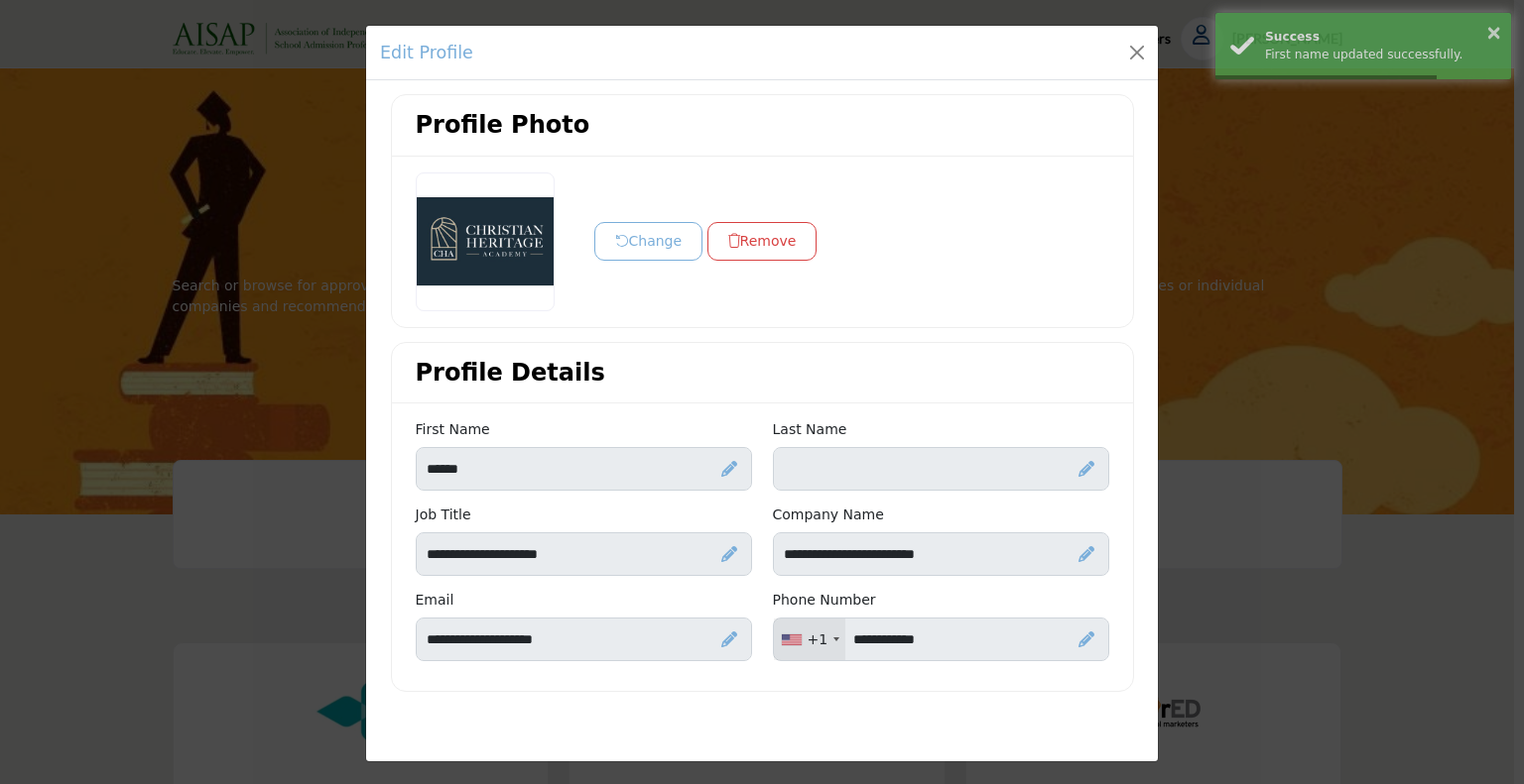
click at [1086, 461] on icon at bounding box center [1086, 469] width 16 height 16
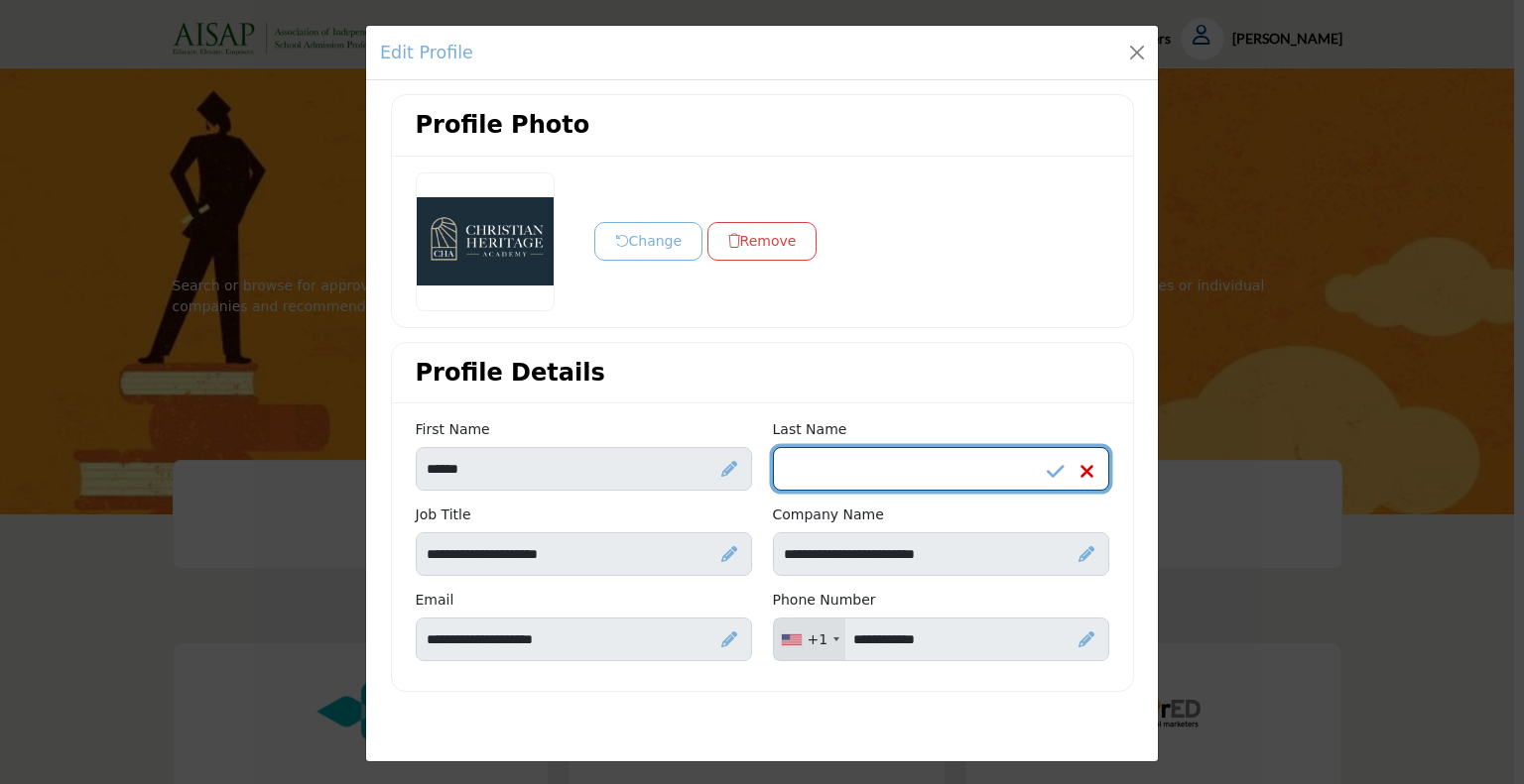
click at [822, 469] on input "Enter Last name" at bounding box center [940, 469] width 337 height 44
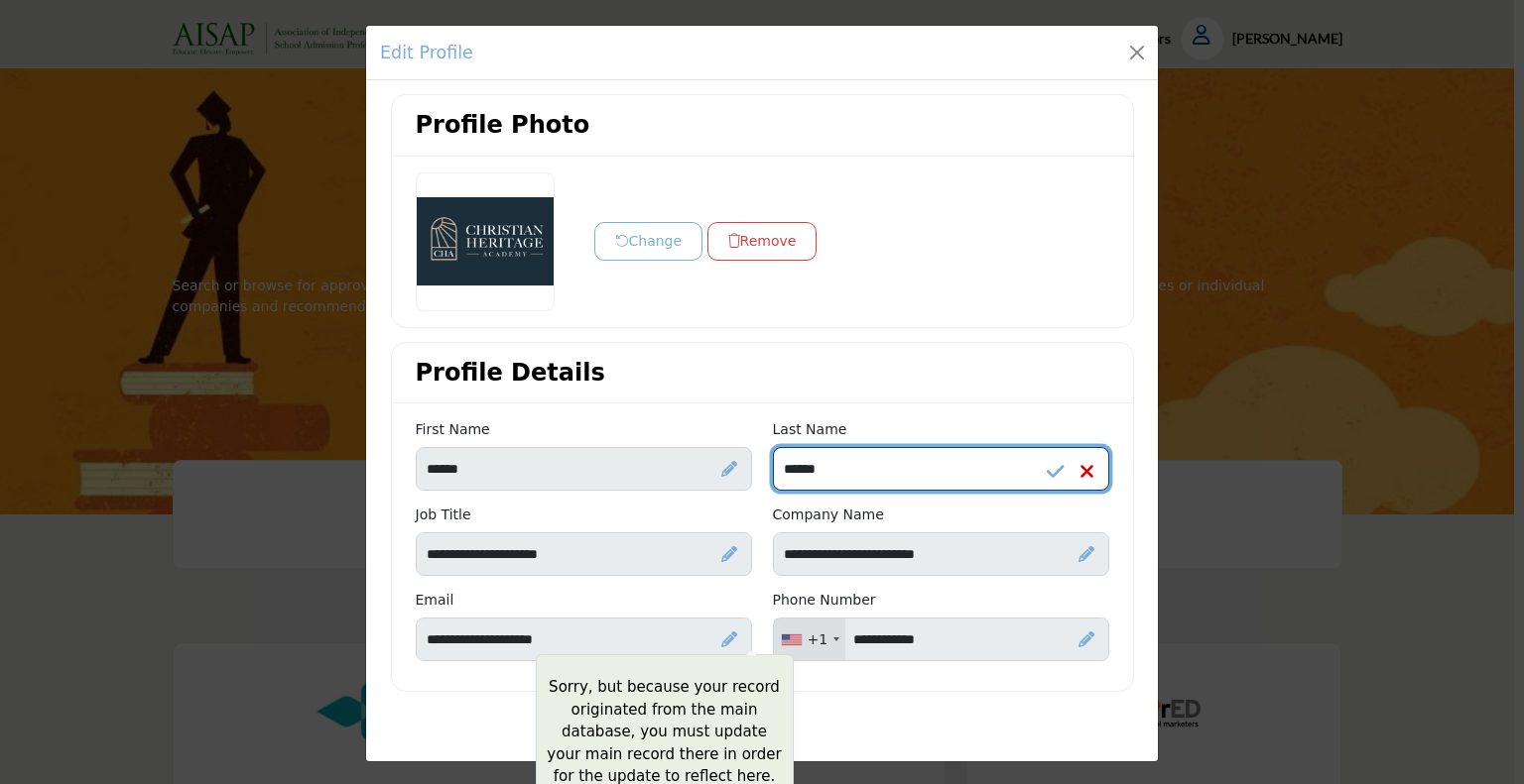
type input "******"
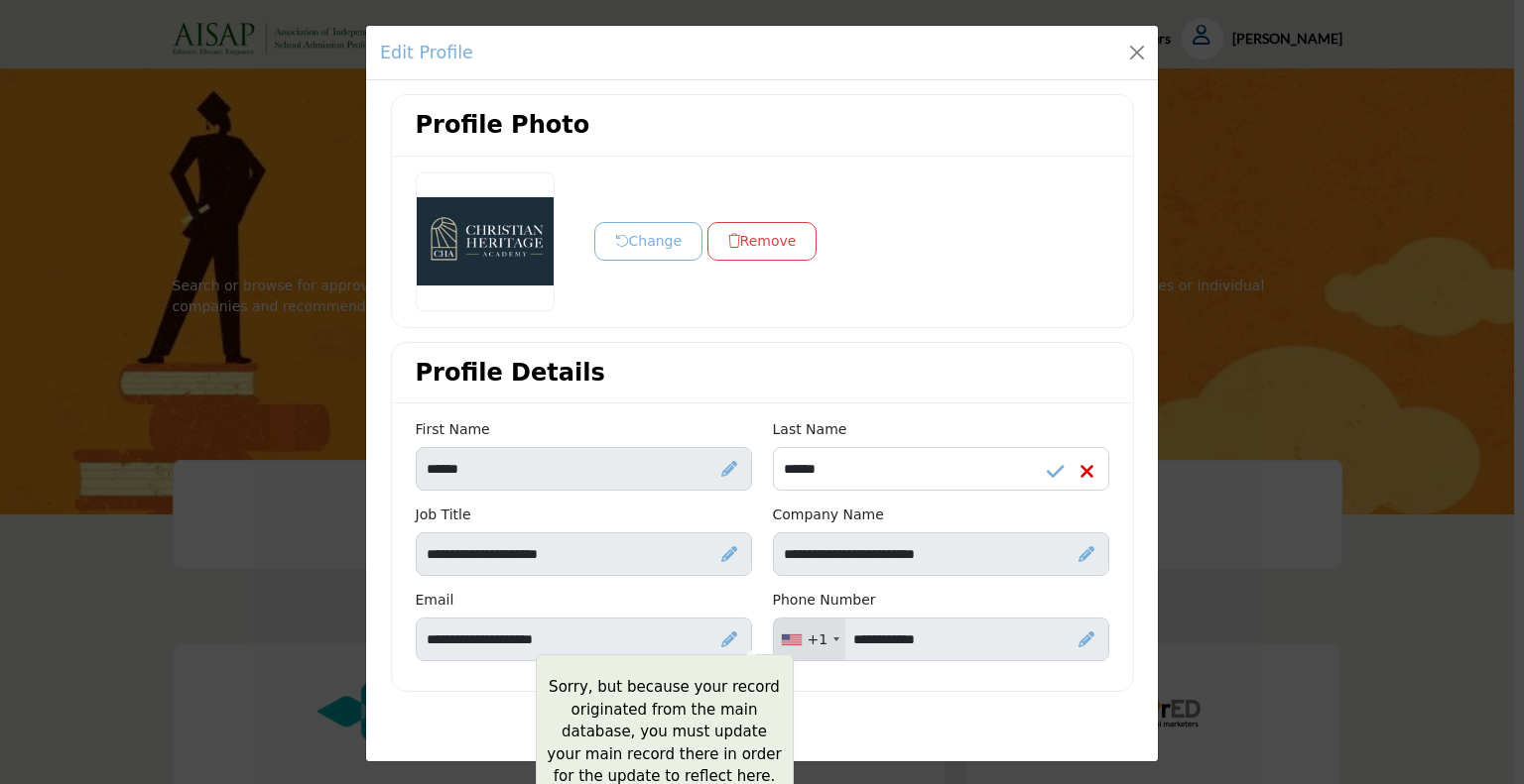
click at [730, 679] on p "Sorry, but because your record originated from the main database, you must upda…" at bounding box center [665, 732] width 236 height 112
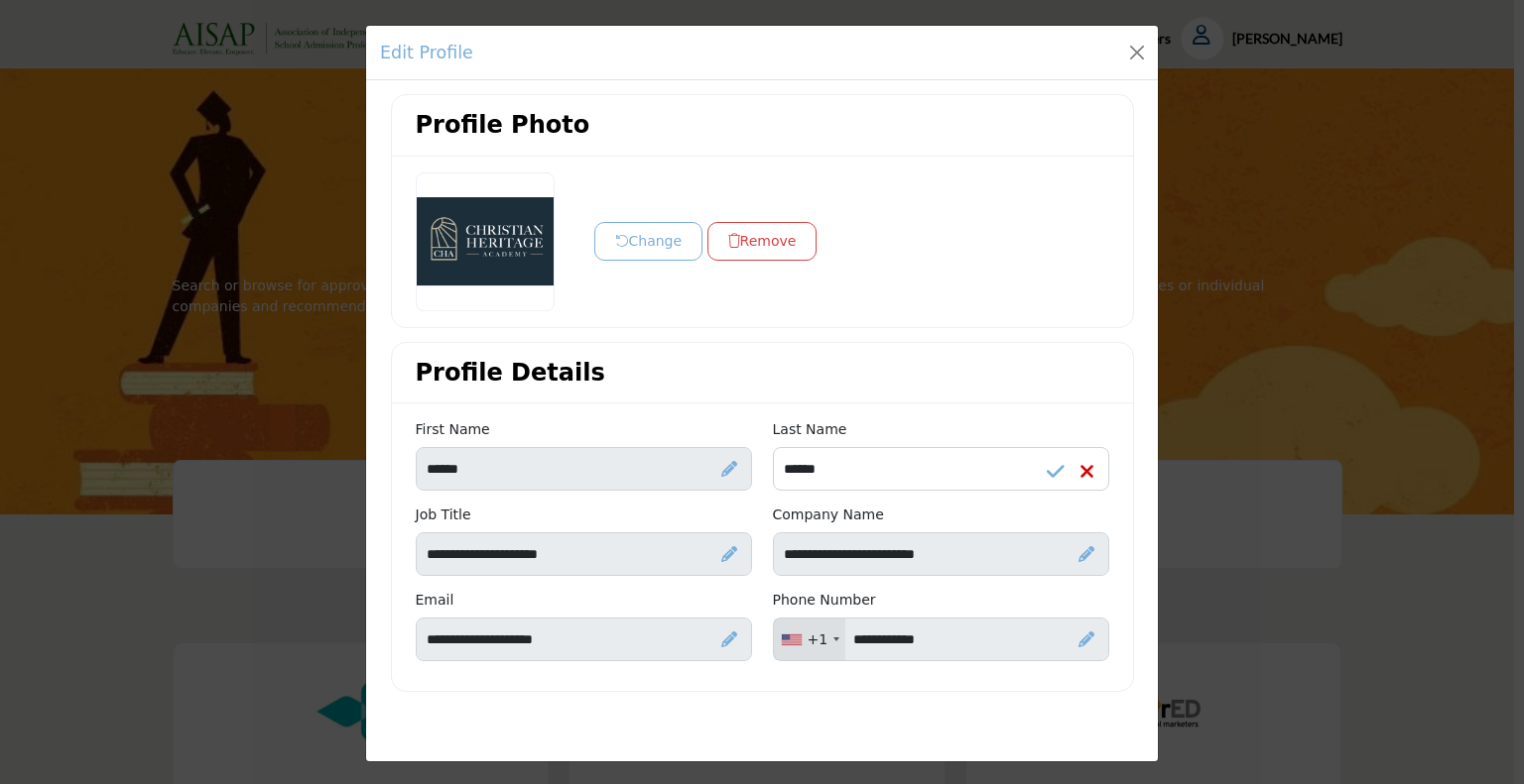
click at [1046, 475] on icon at bounding box center [1055, 472] width 18 height 20
click at [1079, 632] on icon at bounding box center [1086, 640] width 16 height 16
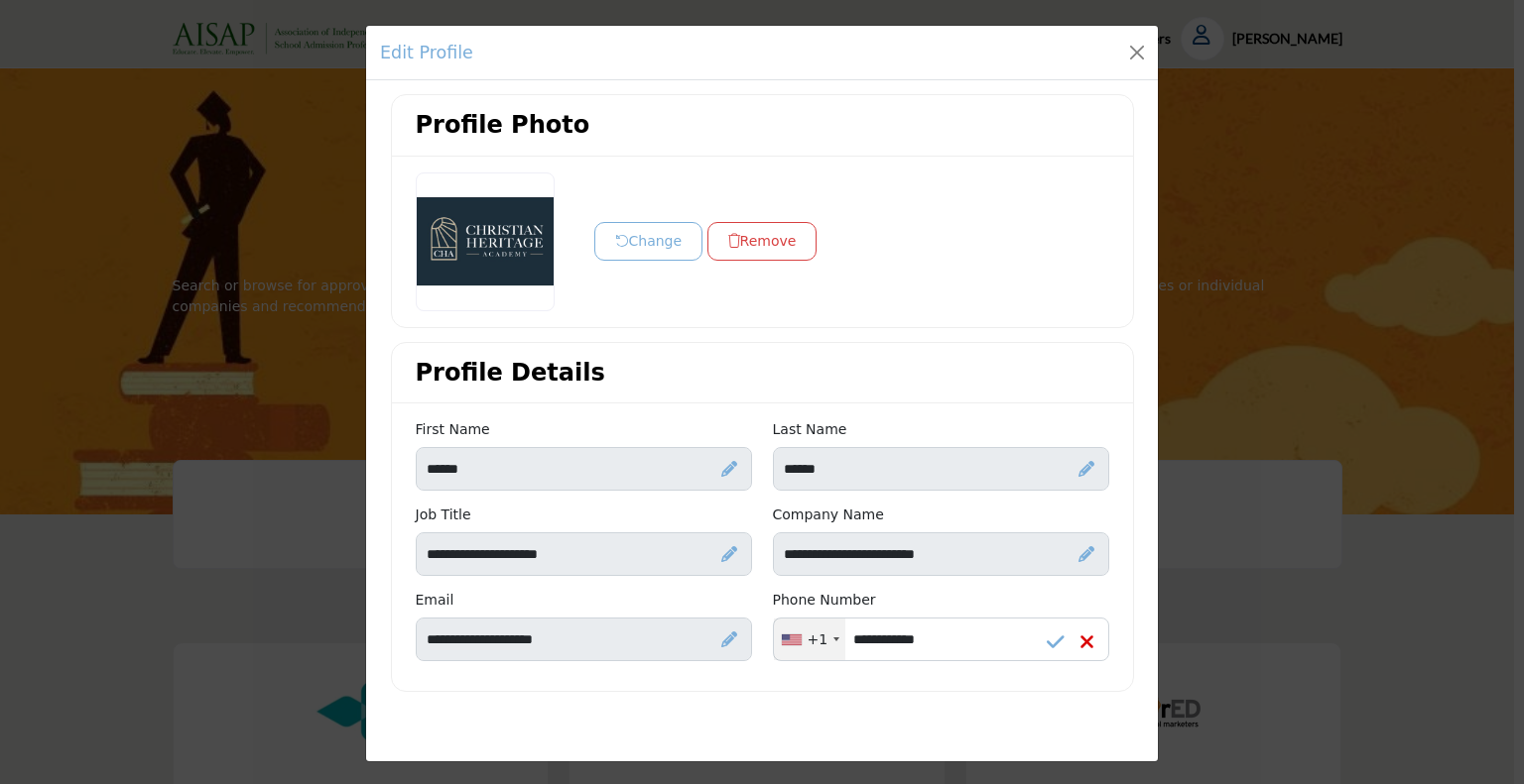
click at [1046, 641] on icon at bounding box center [1055, 643] width 18 height 20
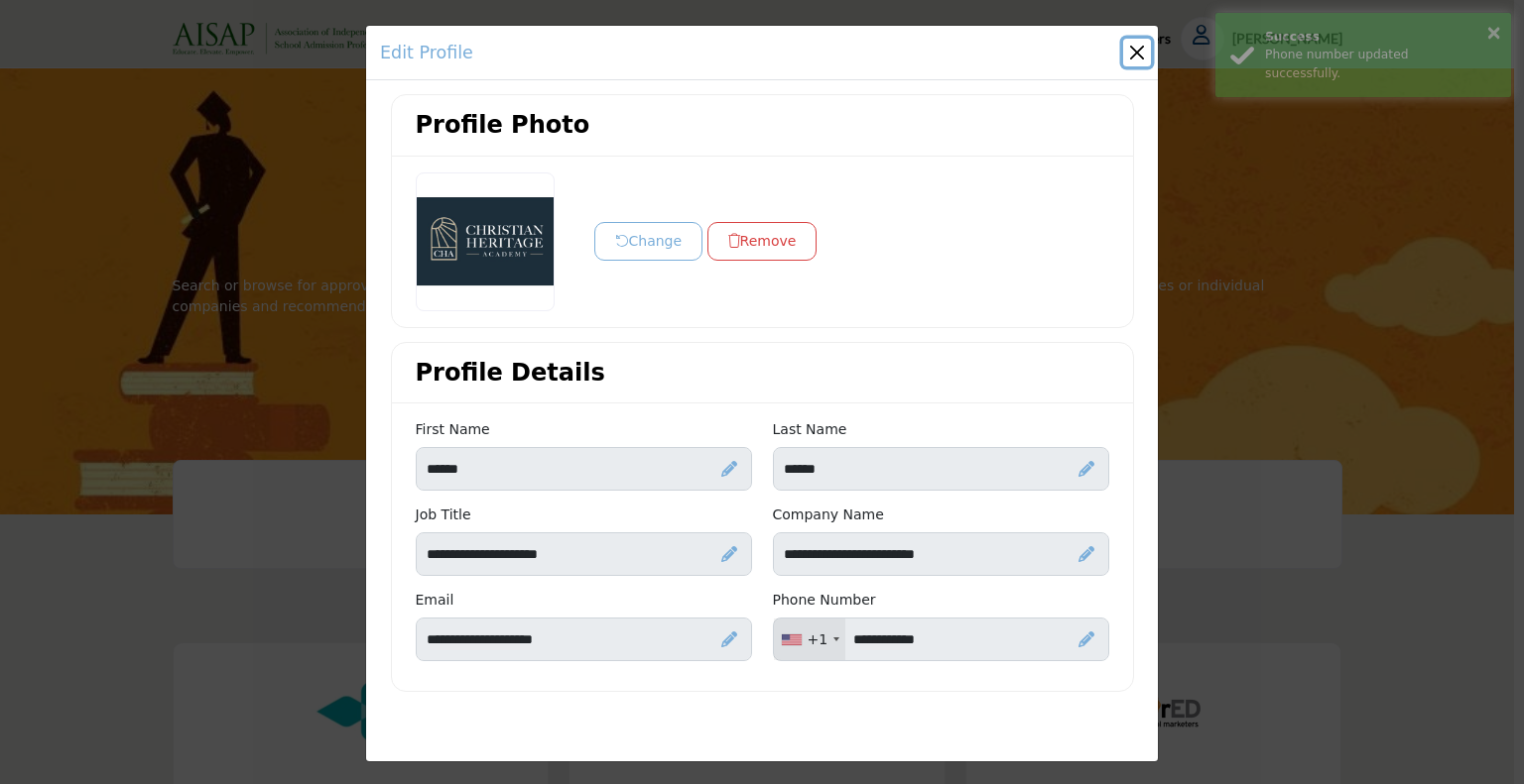
click at [1143, 51] on button "Close" at bounding box center [1137, 53] width 28 height 28
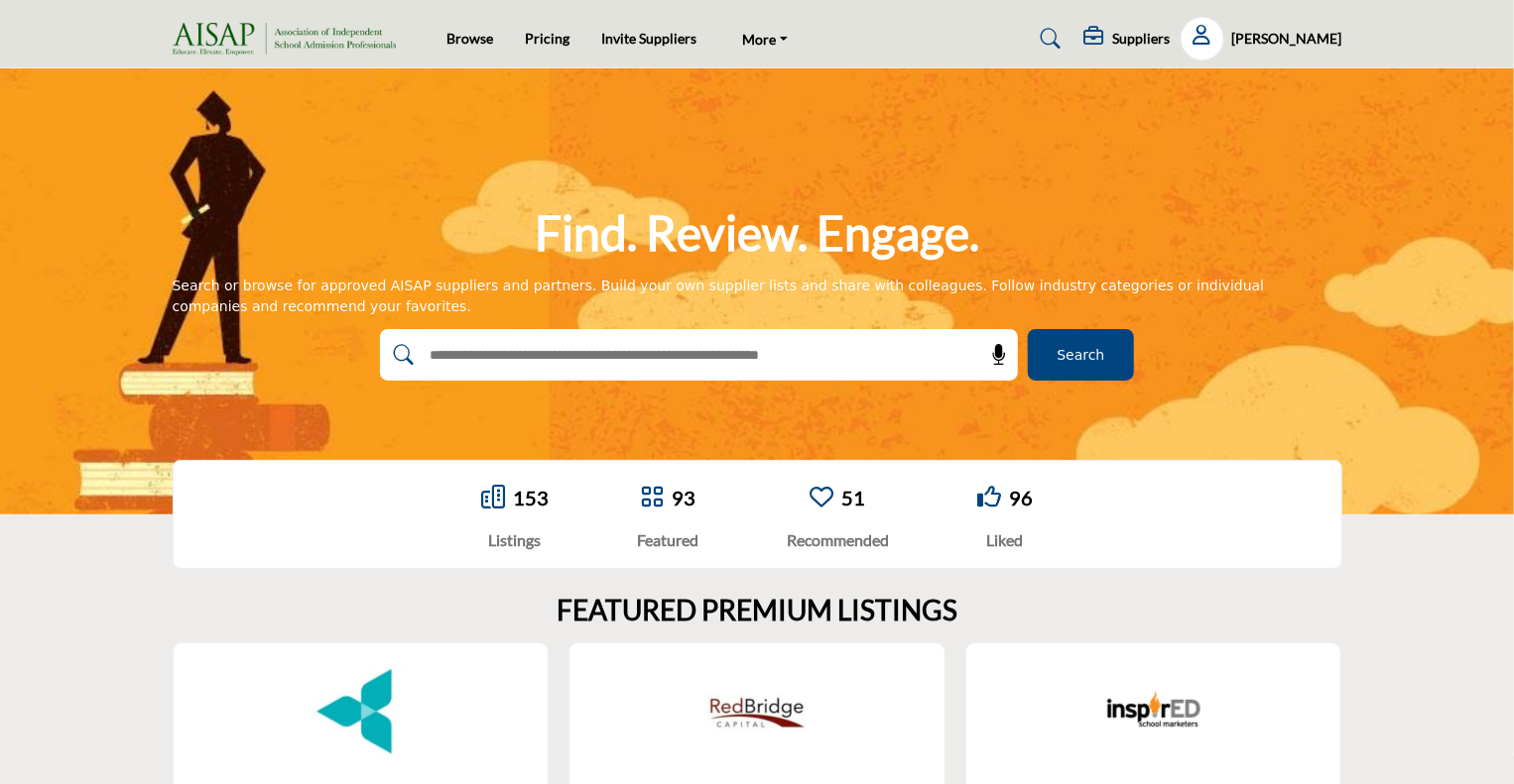
click at [1322, 43] on h5 "Paula Yarnes" at bounding box center [1287, 39] width 110 height 20
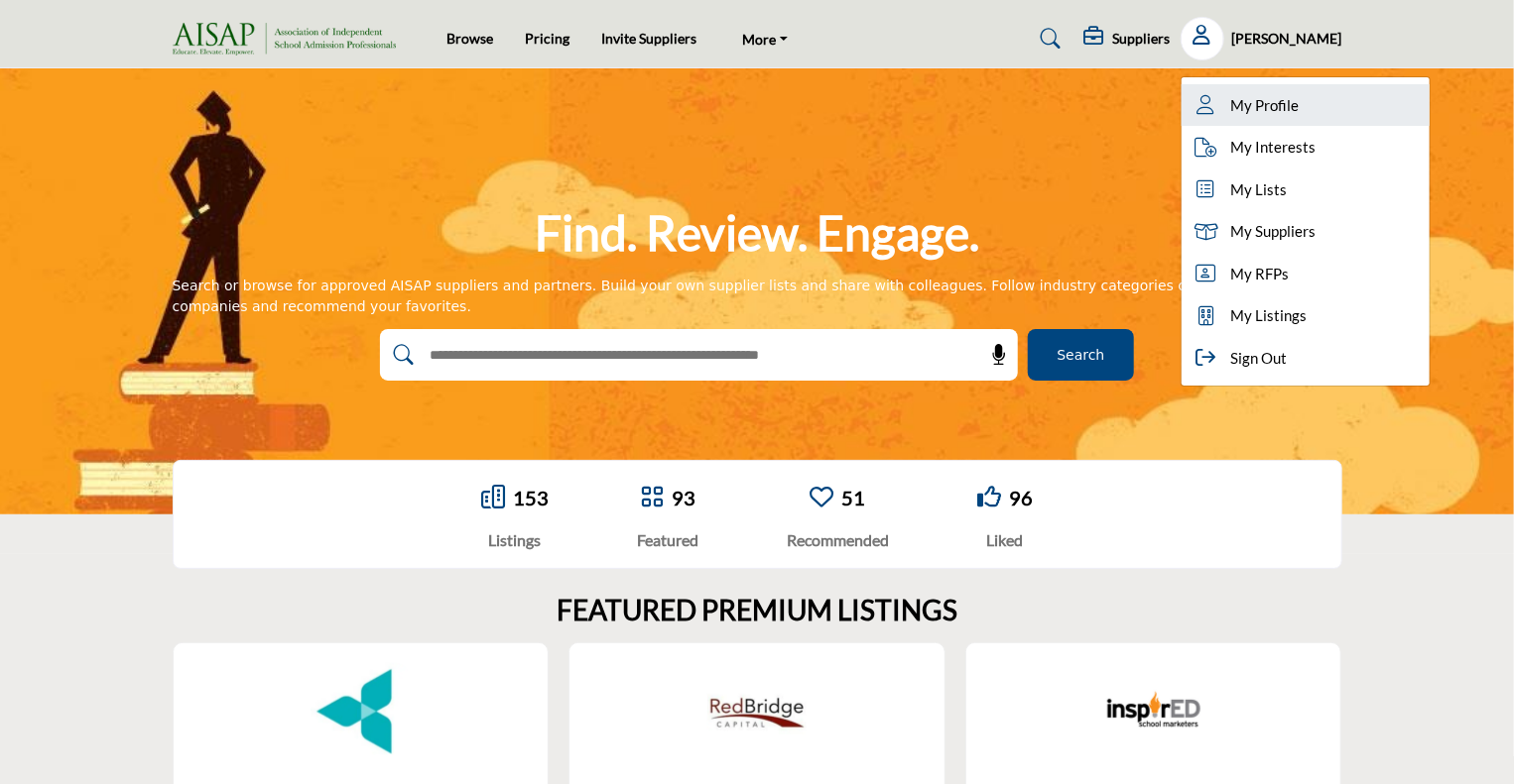
click at [1300, 95] on span "My Profile" at bounding box center [1265, 105] width 69 height 23
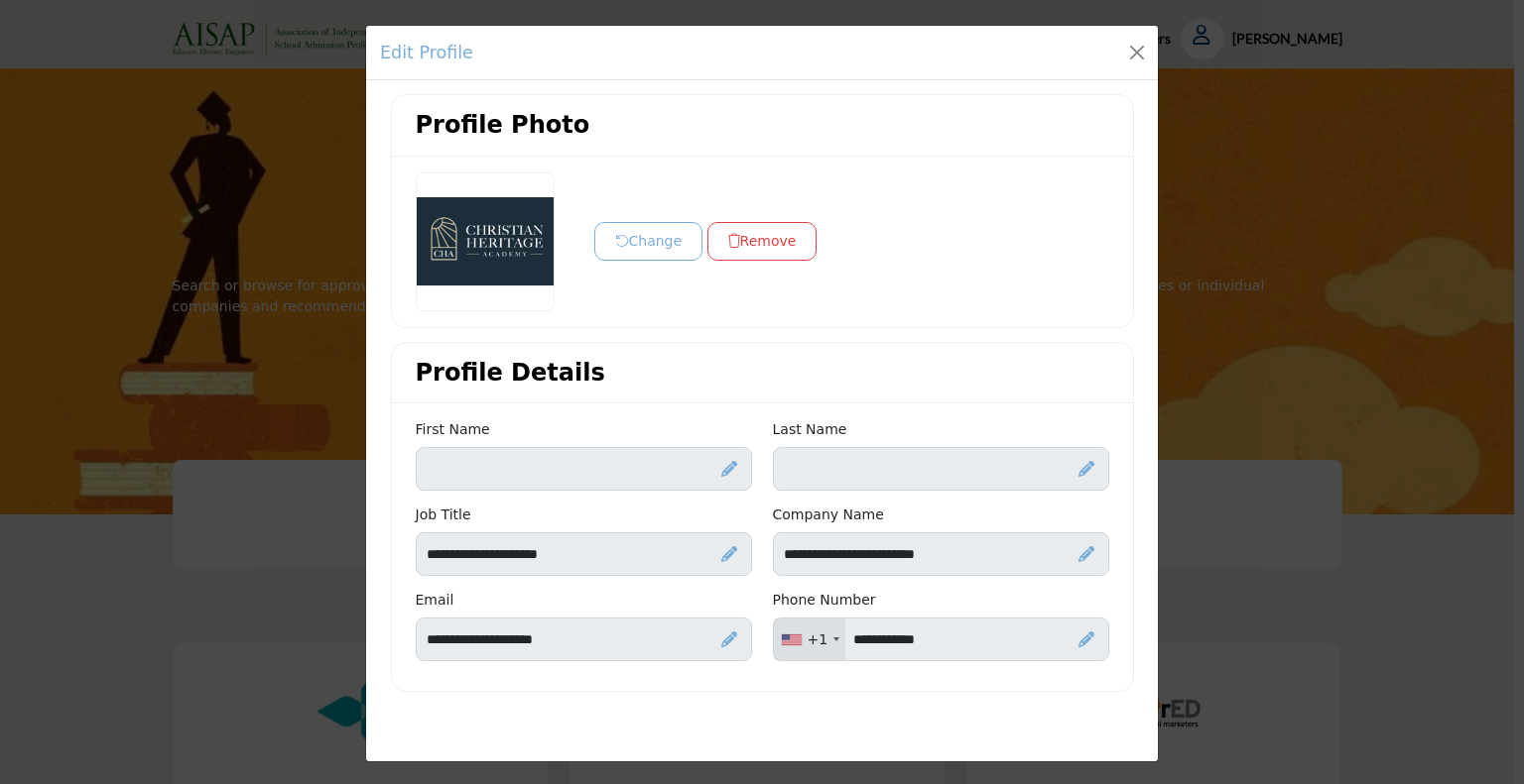
click at [726, 461] on icon at bounding box center [729, 469] width 16 height 16
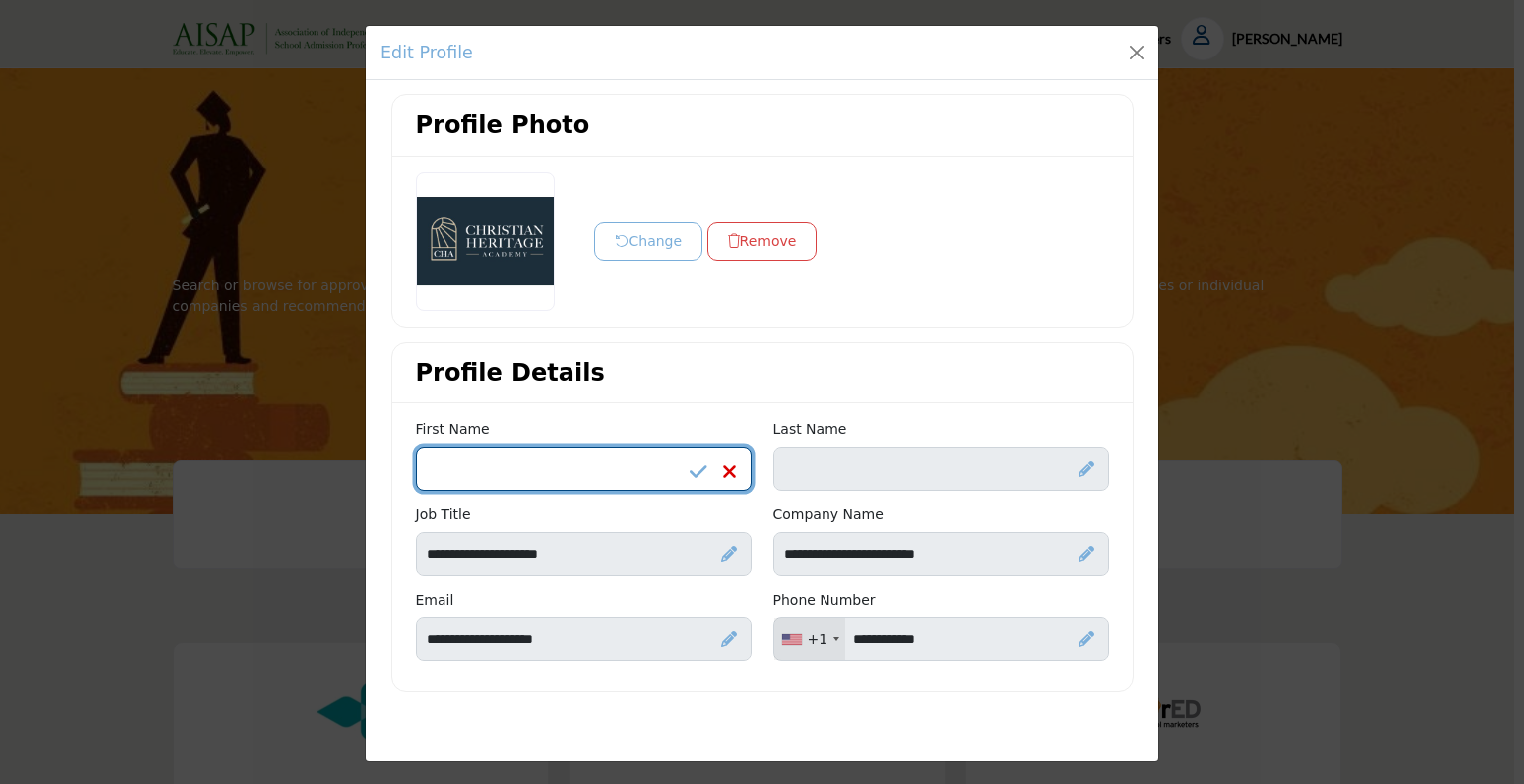
click at [592, 481] on input "Enter First name" at bounding box center [584, 469] width 337 height 44
type input "*****"
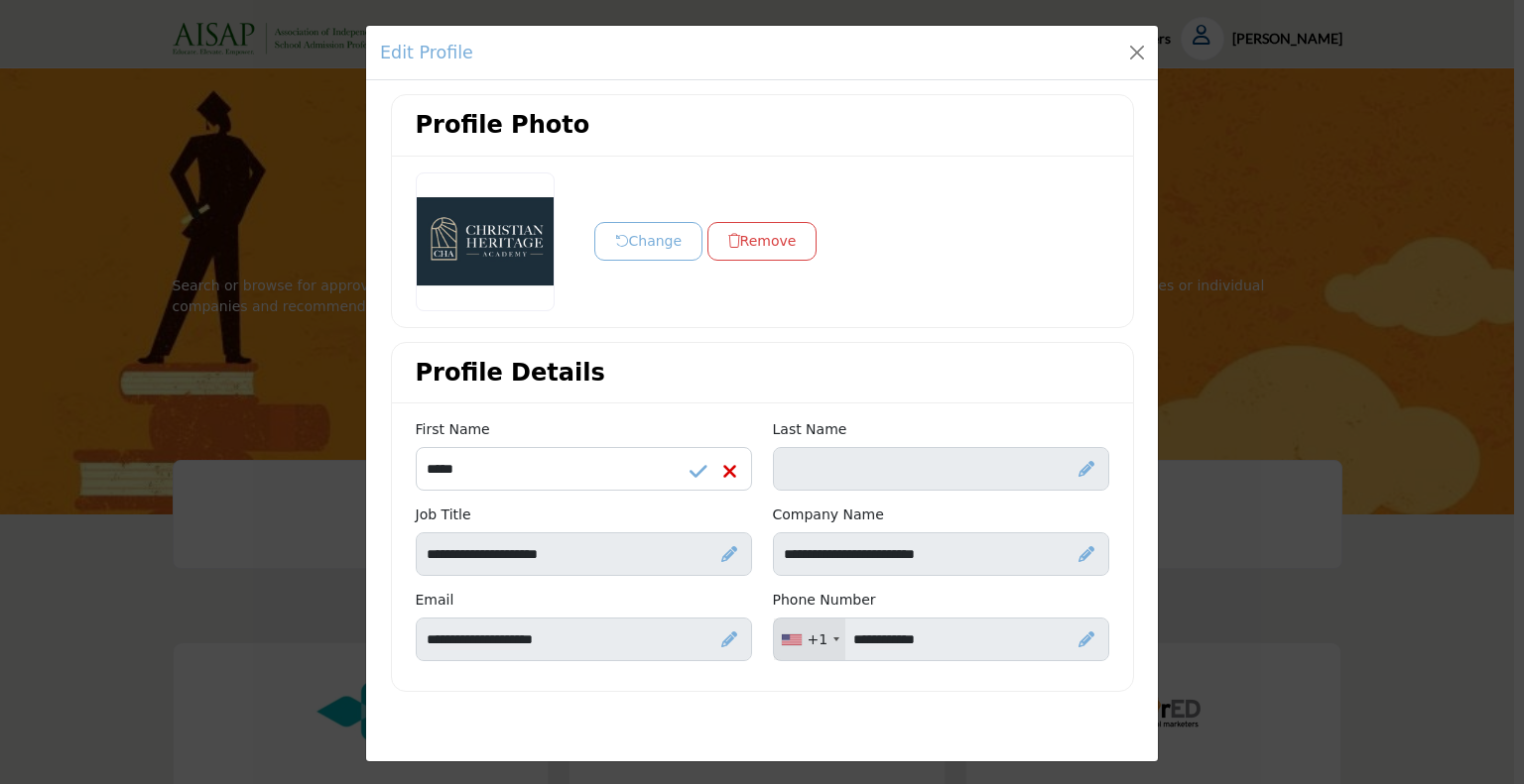
click at [695, 471] on icon at bounding box center [699, 472] width 18 height 20
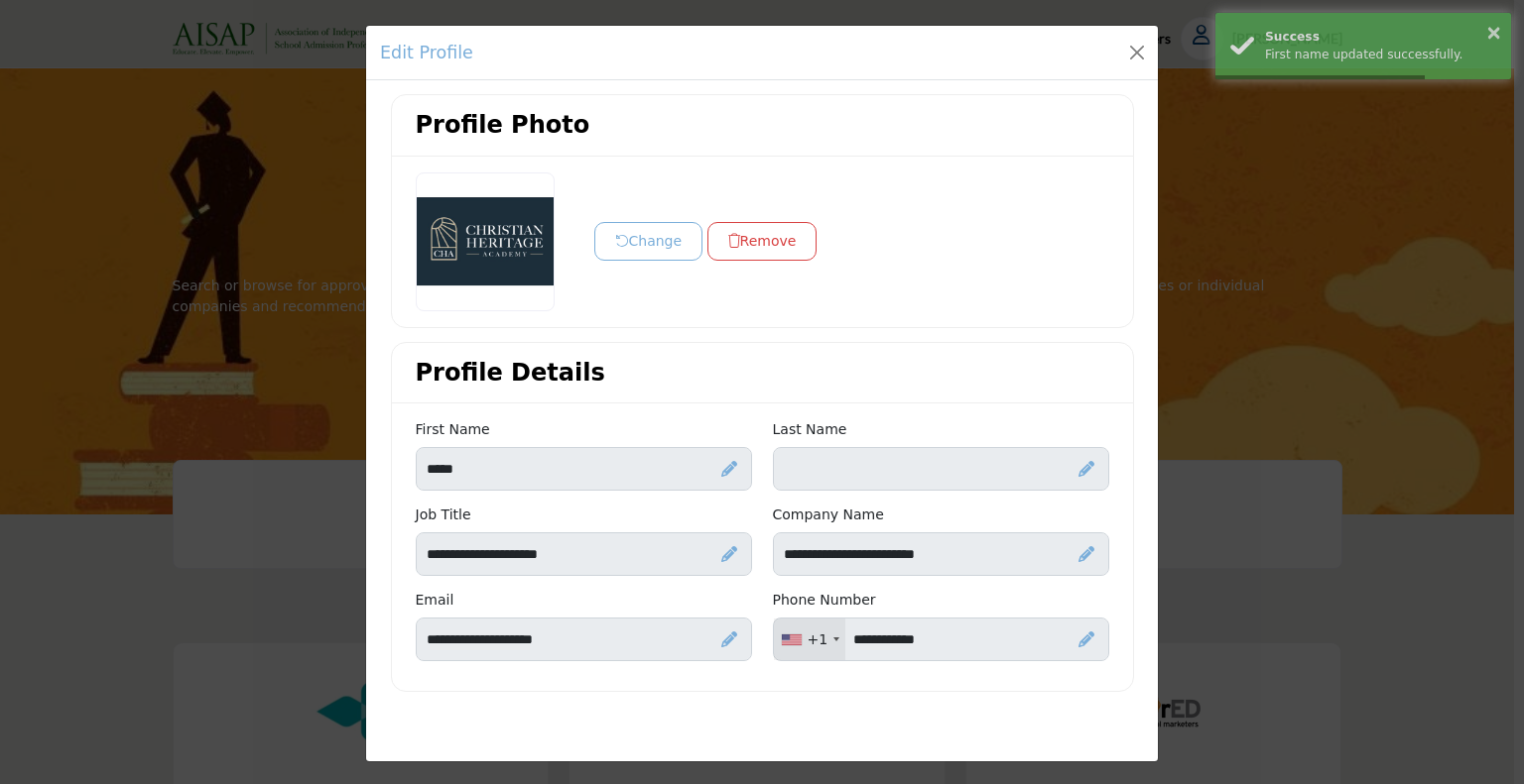
click at [1078, 464] on icon at bounding box center [1086, 469] width 16 height 16
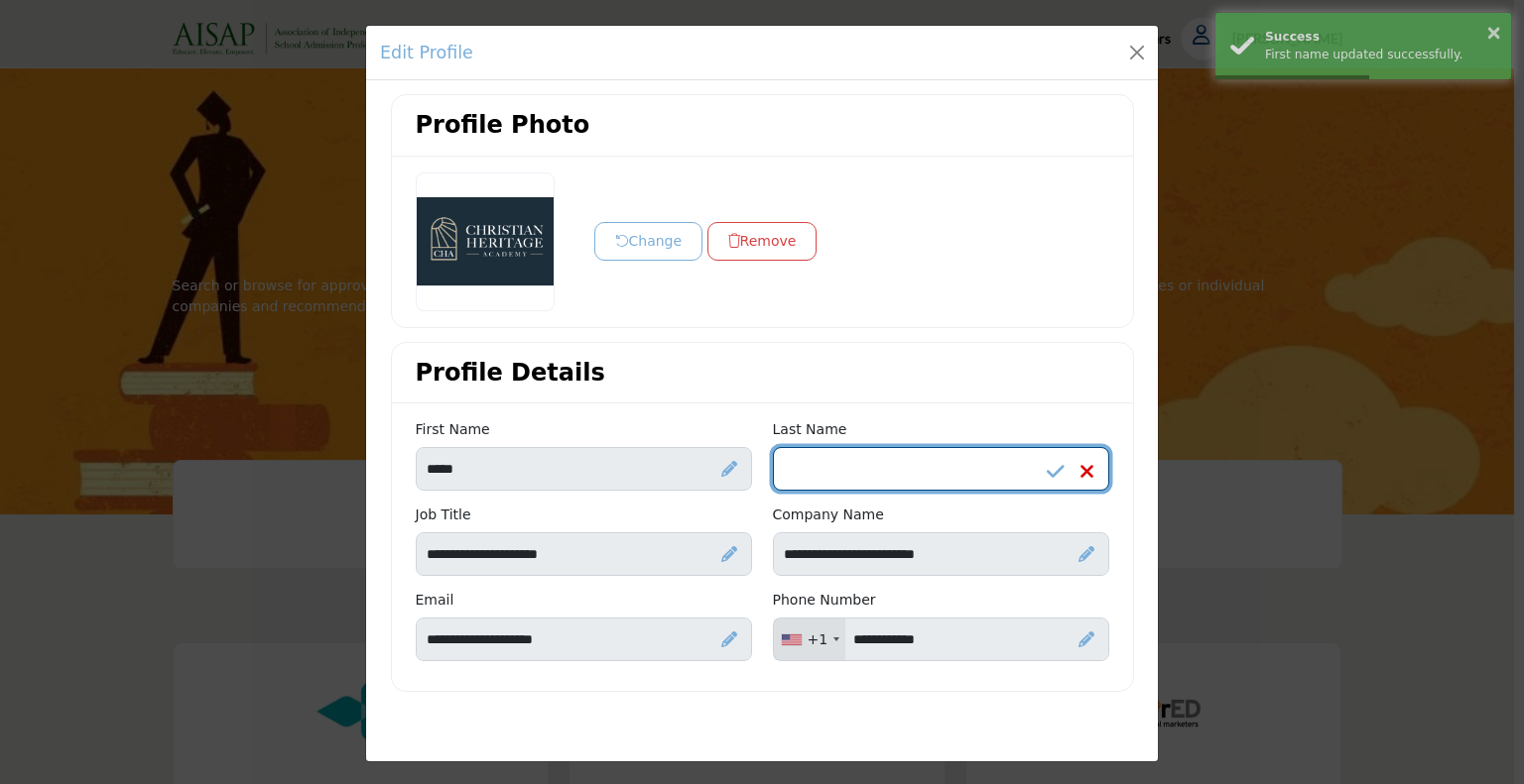
click at [901, 473] on input "Enter Last name" at bounding box center [940, 469] width 337 height 44
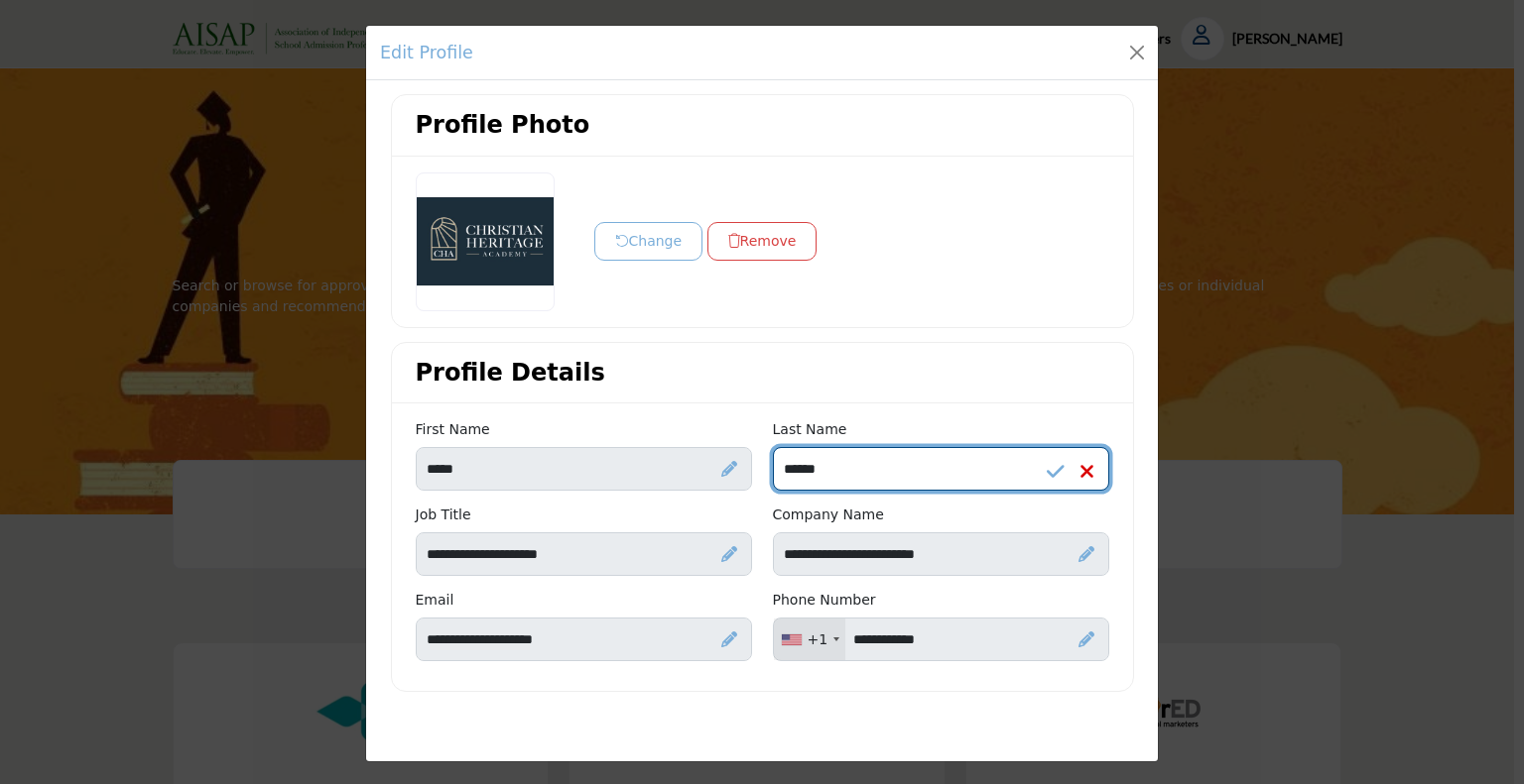
type input "******"
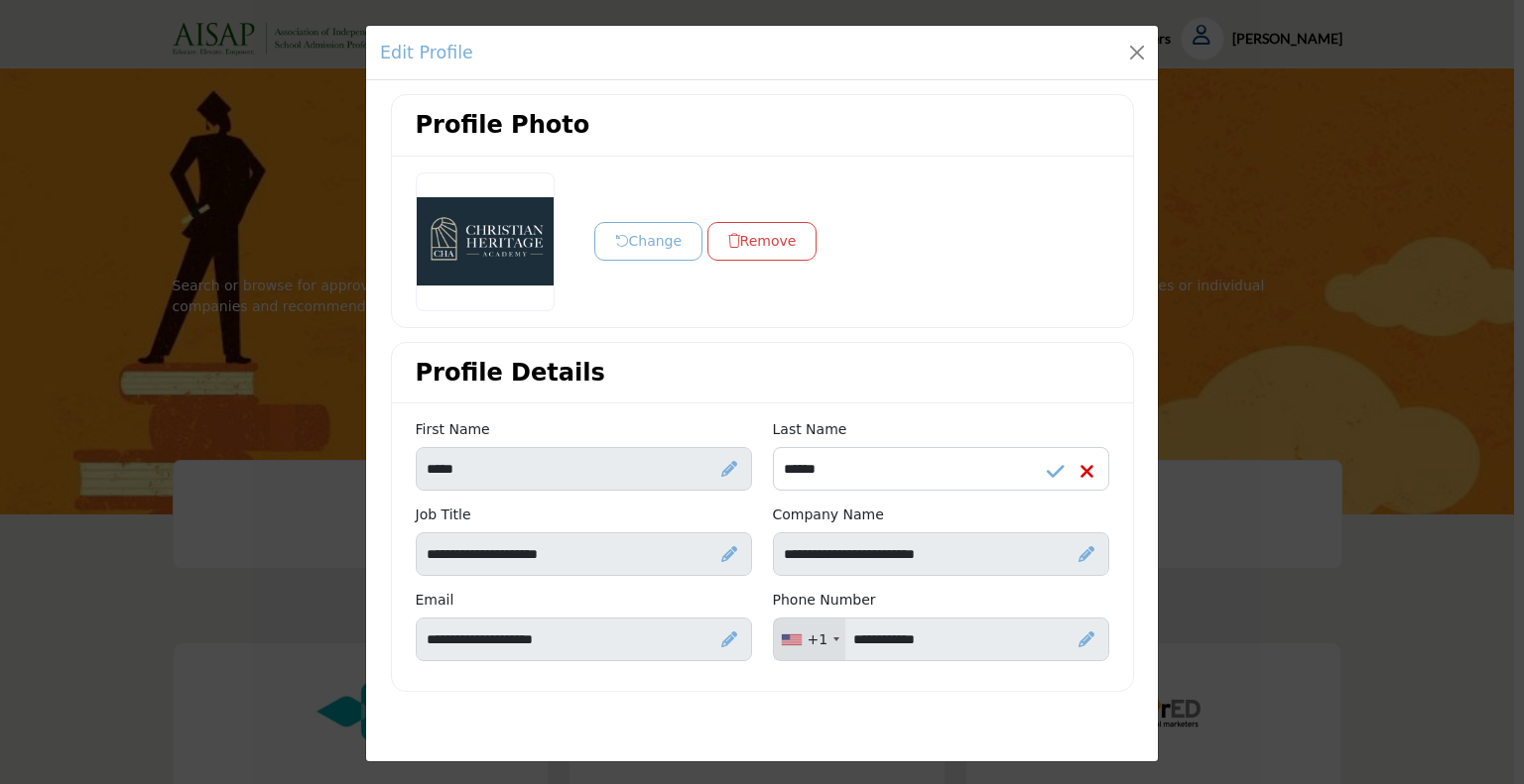
click at [1051, 468] on icon at bounding box center [1055, 472] width 18 height 20
click at [662, 338] on div "Profile Photo Change Remove Profile Details First Name ***** Last Name +1" at bounding box center [762, 394] width 763 height 599
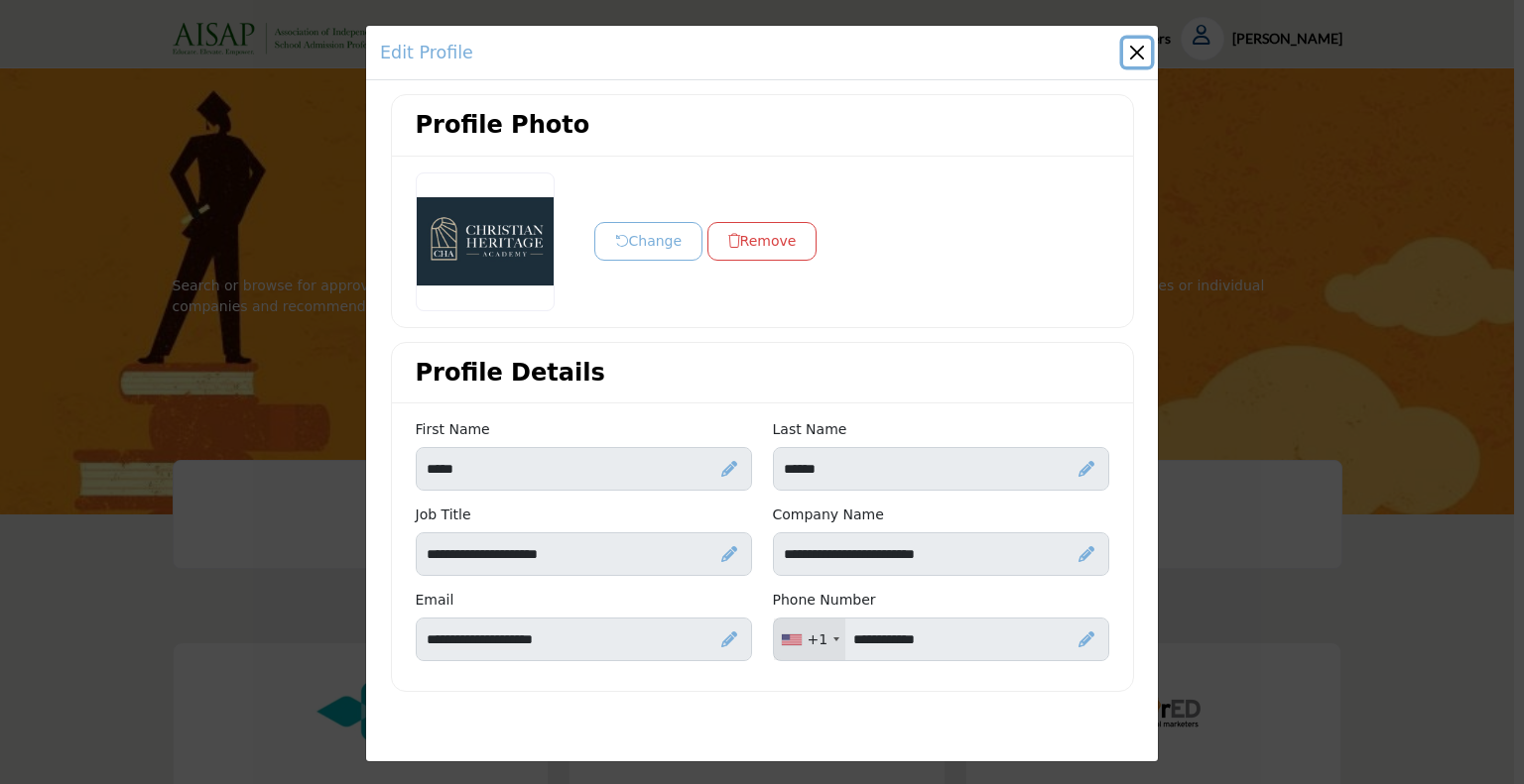
click at [1135, 53] on button "Close" at bounding box center [1137, 53] width 28 height 28
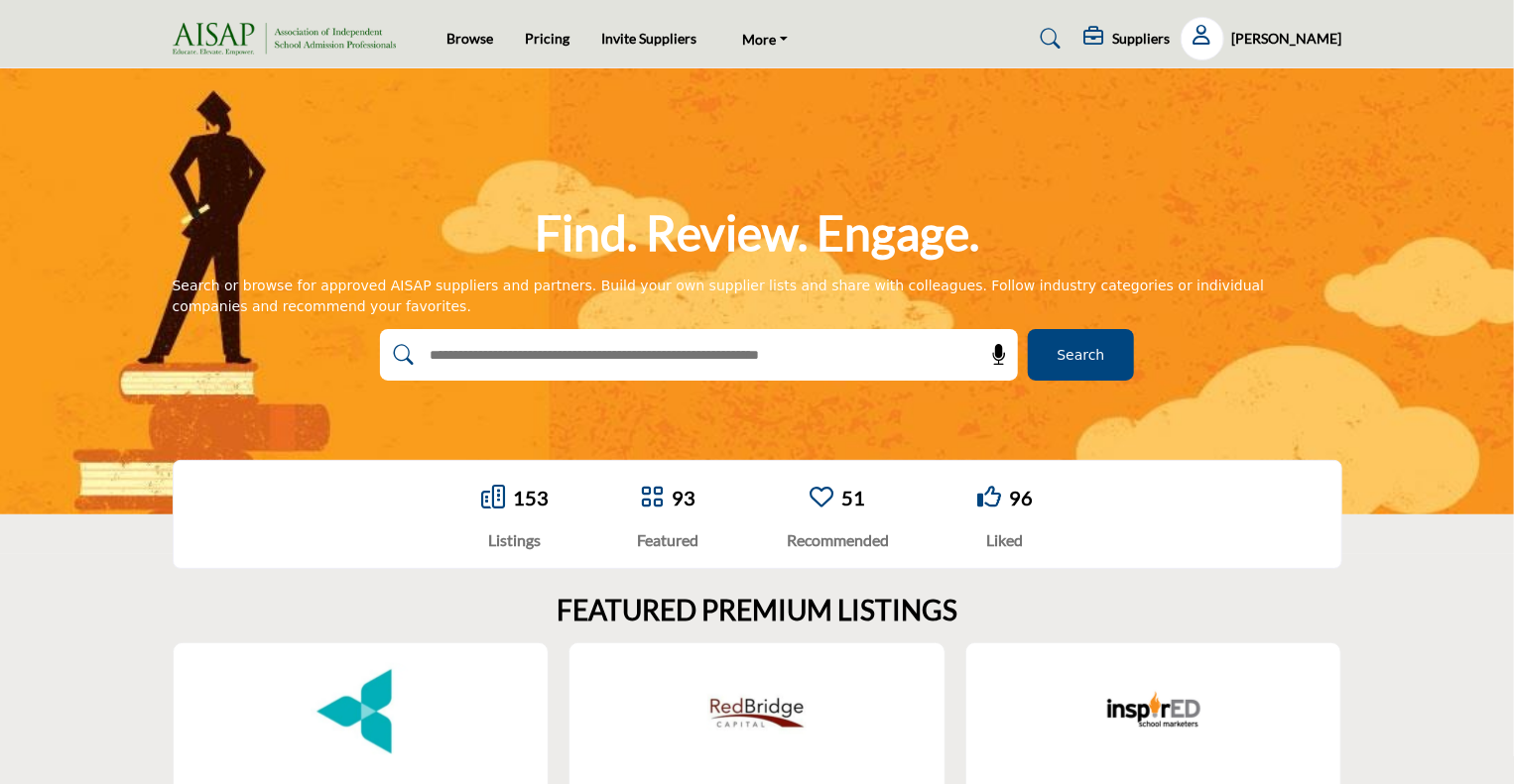
click at [1295, 29] on h5 "Paula Yarnes" at bounding box center [1287, 39] width 110 height 20
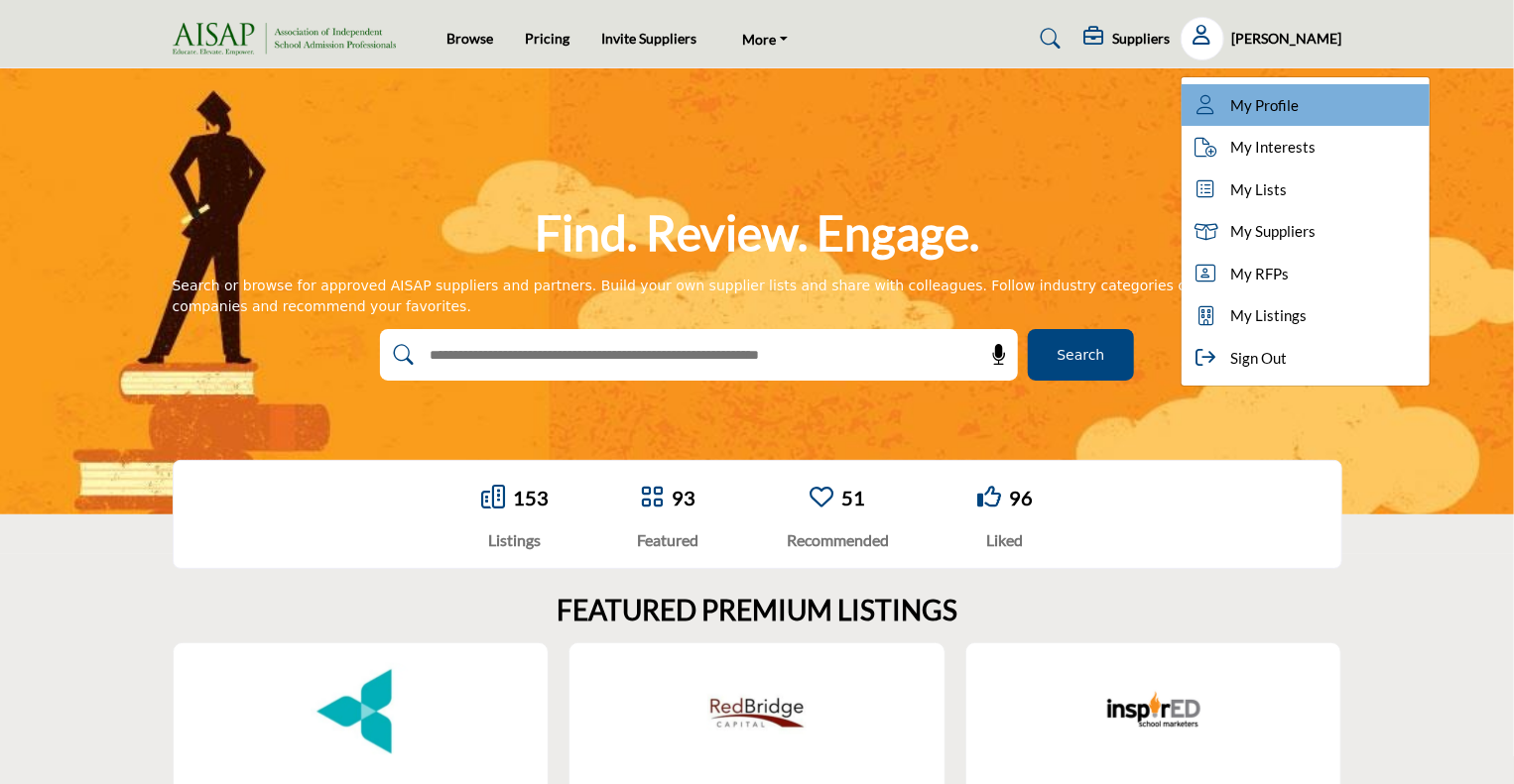
click at [1290, 91] on link "My Profile" at bounding box center [1306, 105] width 248 height 43
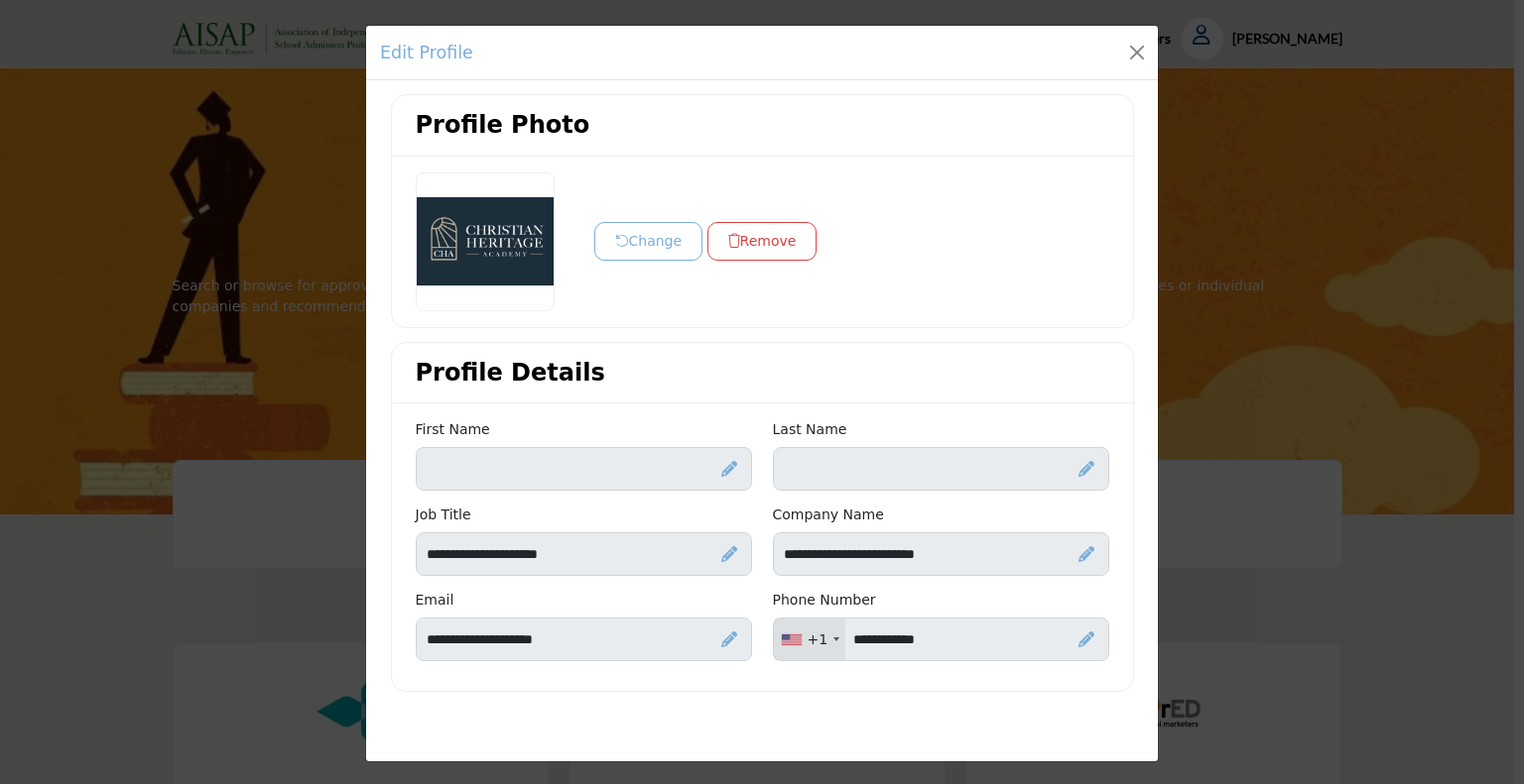
click at [721, 470] on icon at bounding box center [729, 469] width 16 height 16
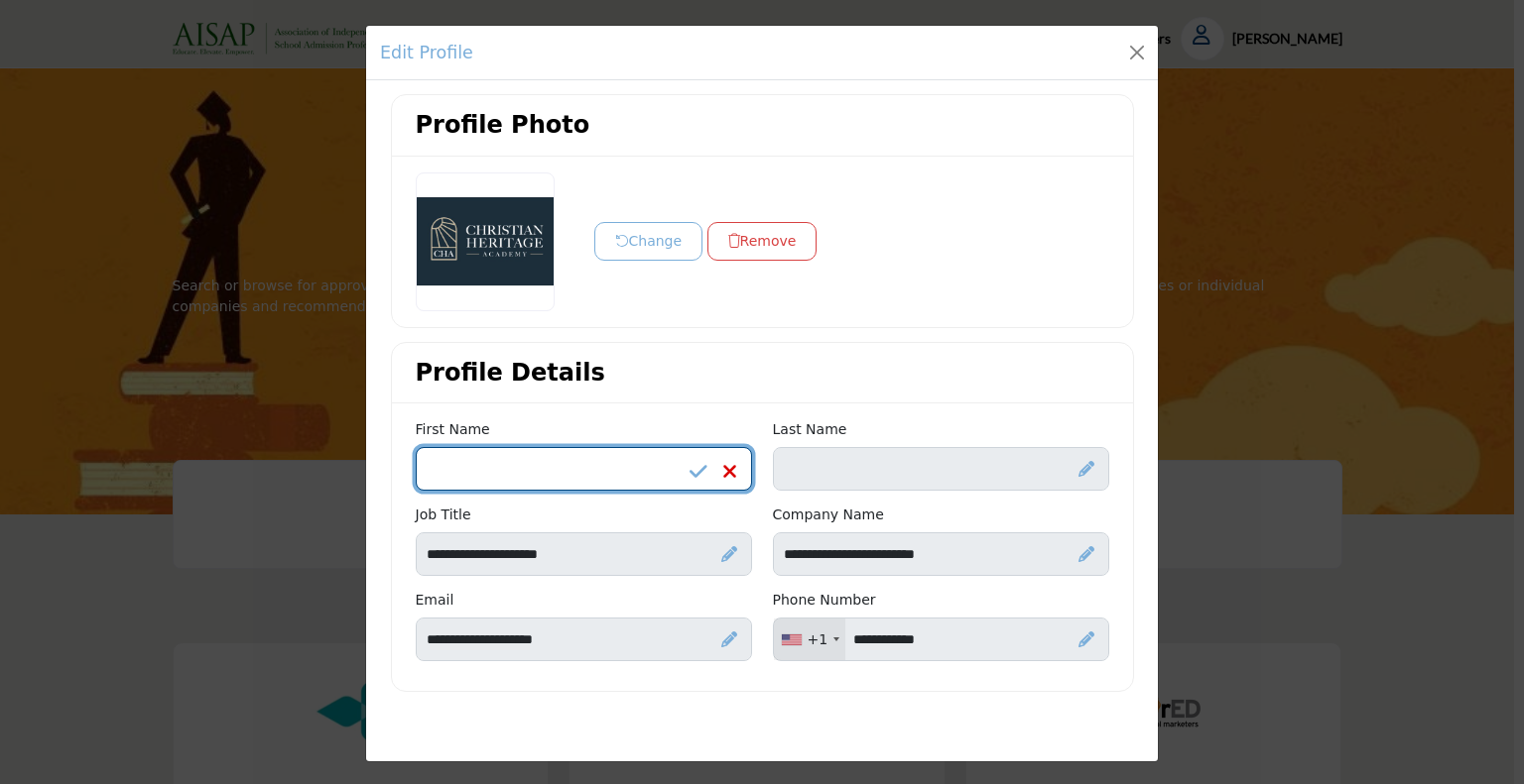
click at [540, 469] on input "Enter First name" at bounding box center [584, 469] width 337 height 44
type input "*"
type input "*****"
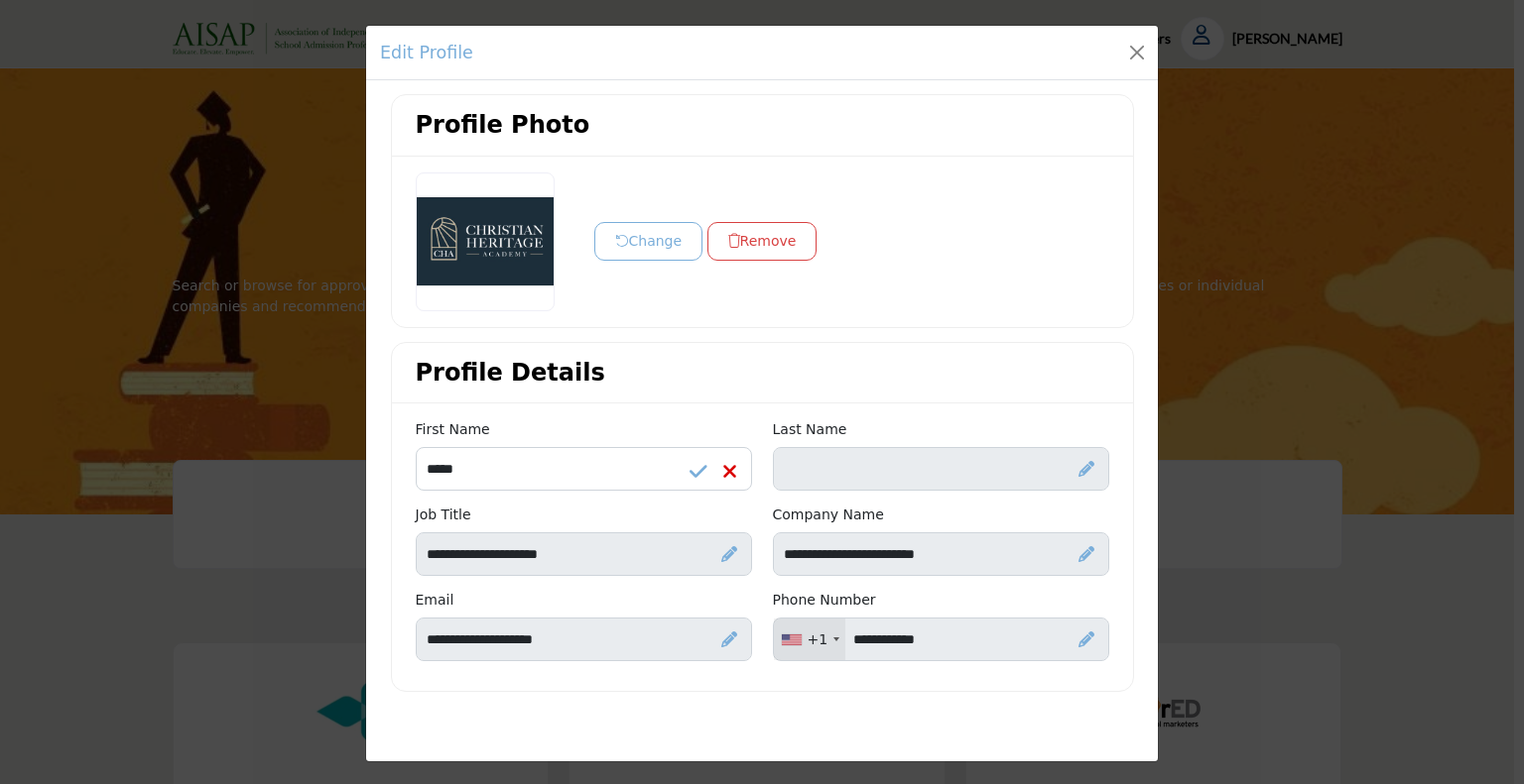
click at [703, 463] on div at bounding box center [714, 472] width 48 height 20
click at [691, 466] on icon at bounding box center [699, 472] width 18 height 20
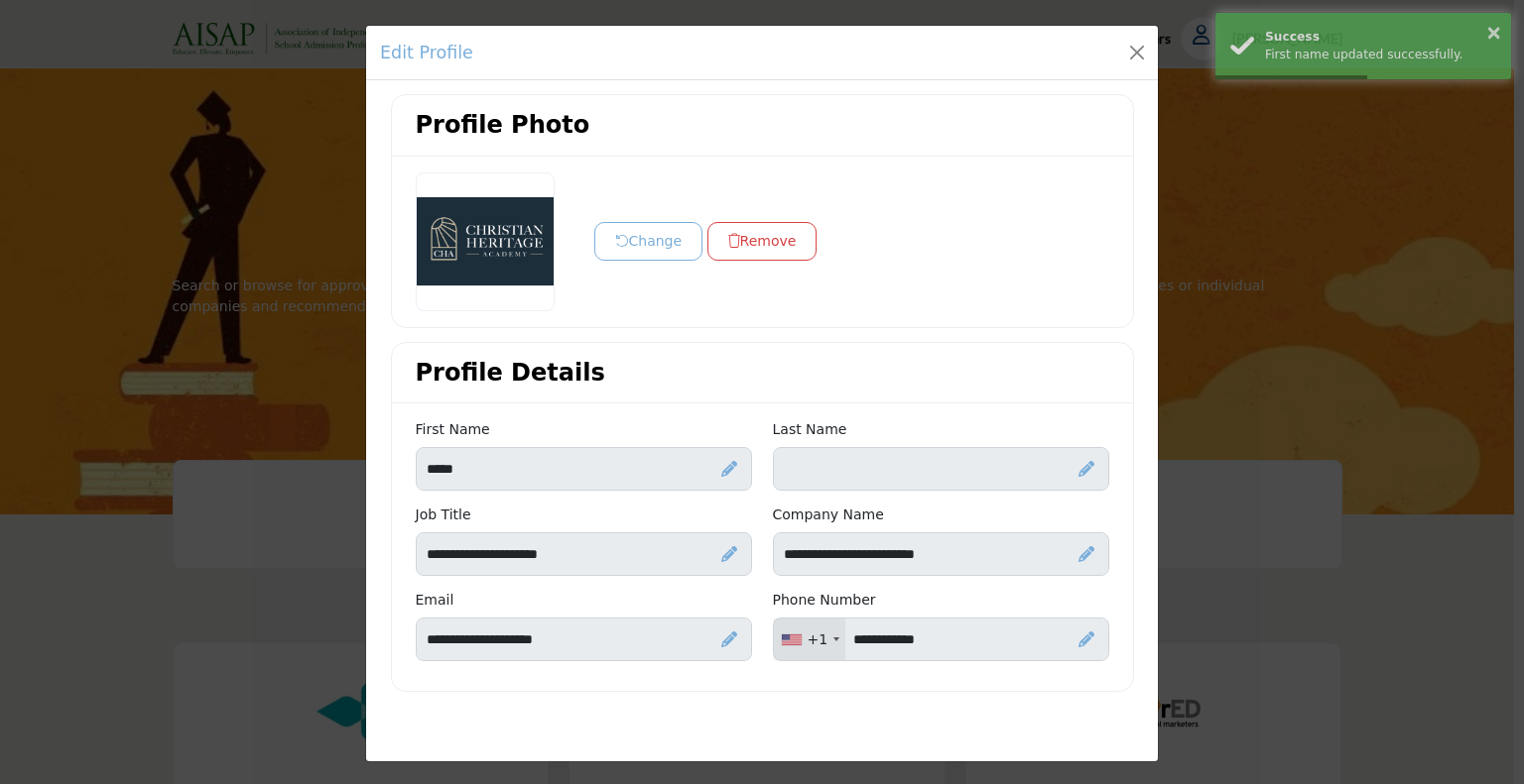
click at [1084, 463] on icon at bounding box center [1086, 469] width 16 height 16
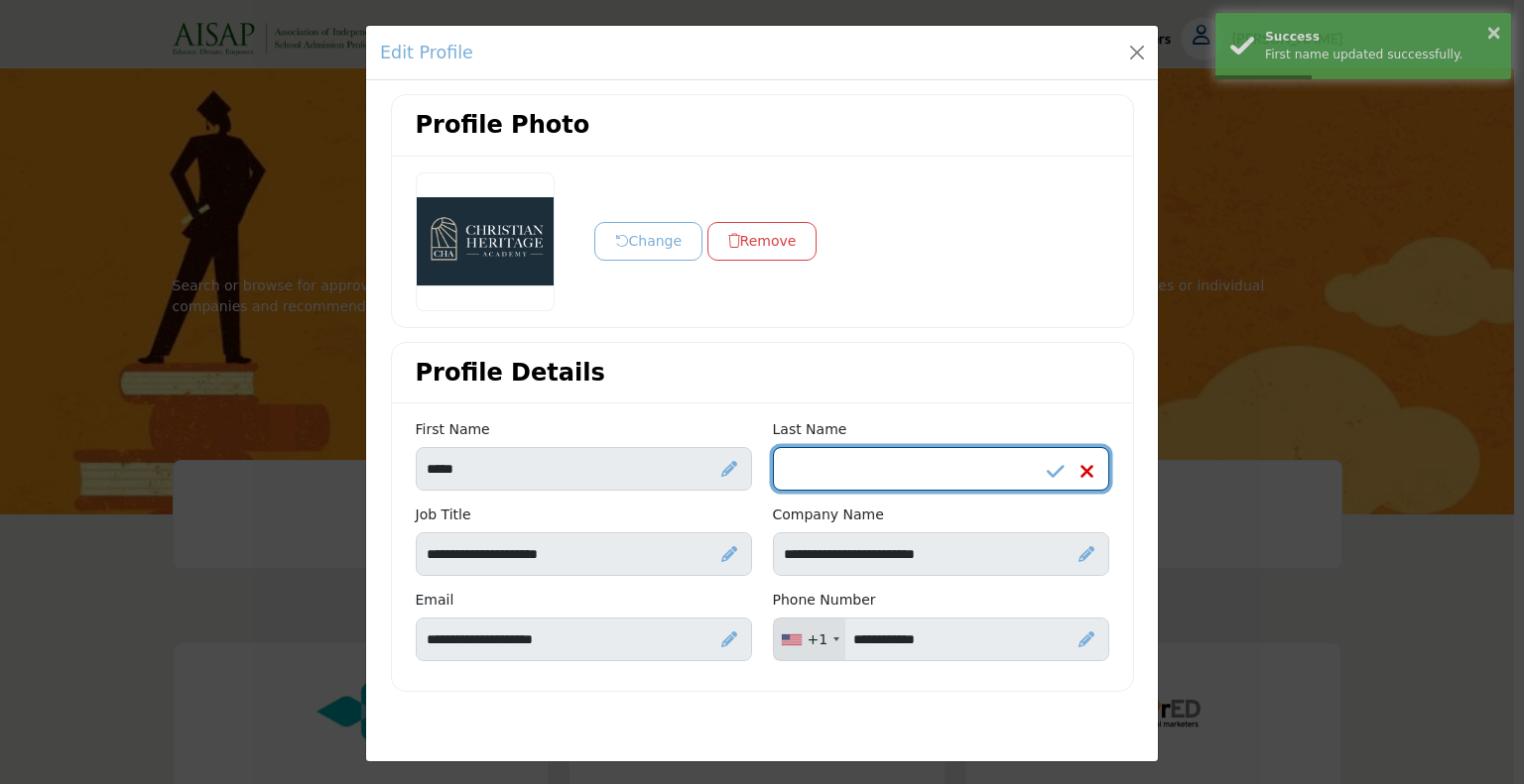
click at [818, 451] on input "Enter Last name" at bounding box center [940, 469] width 337 height 44
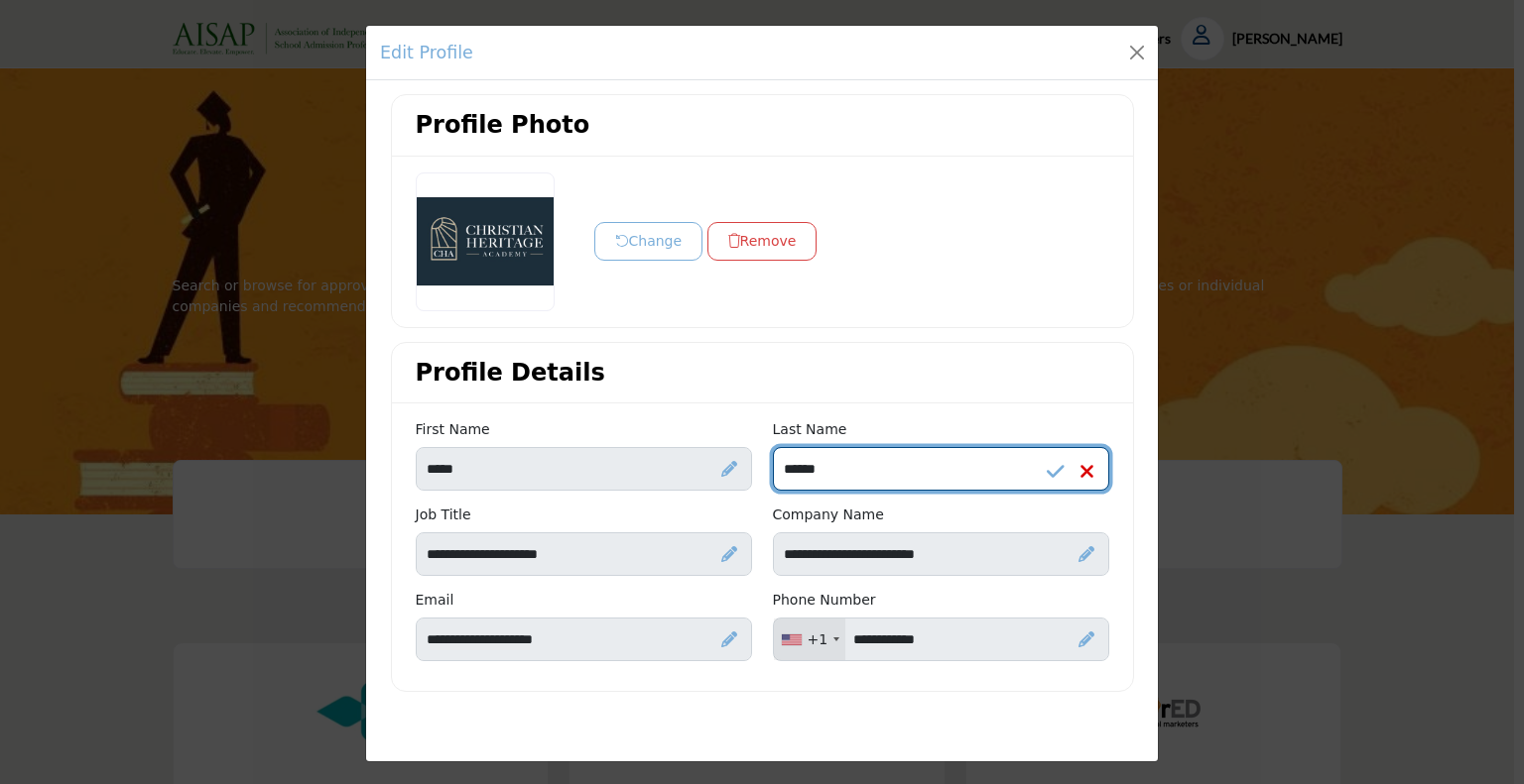
type input "******"
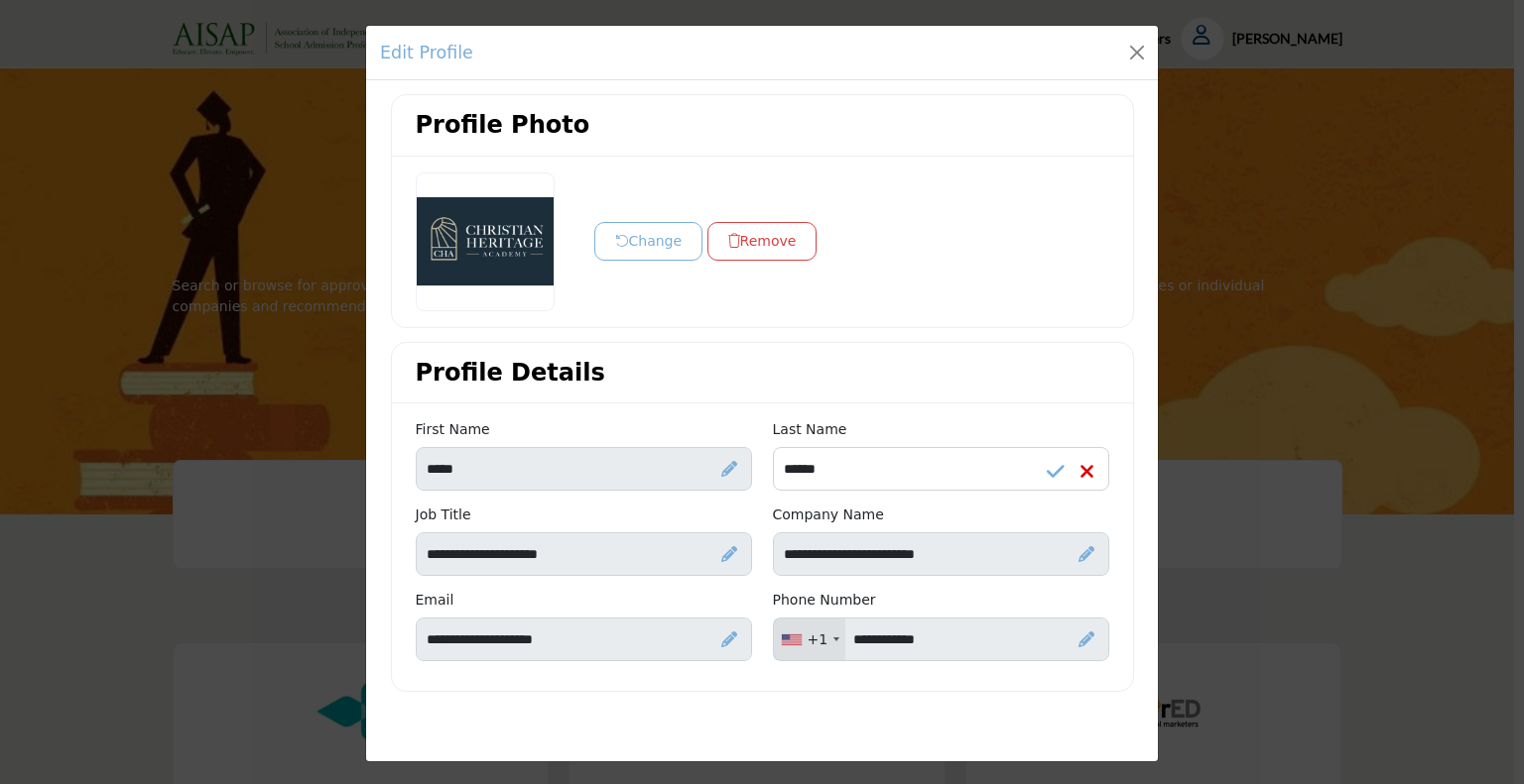
click at [1057, 471] on icon at bounding box center [1055, 472] width 18 height 20
click at [721, 467] on icon at bounding box center [729, 469] width 16 height 16
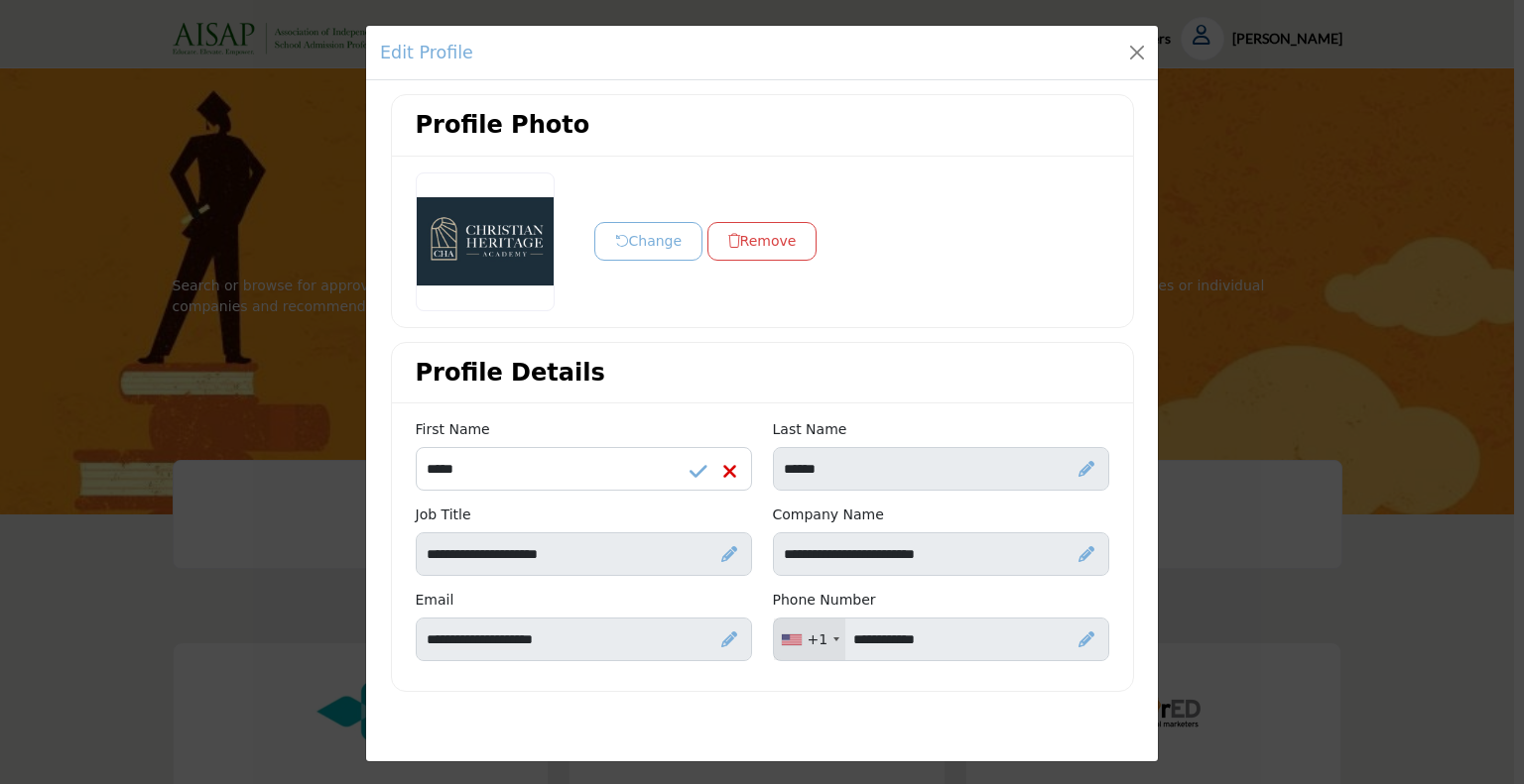
click at [700, 471] on icon at bounding box center [699, 472] width 18 height 20
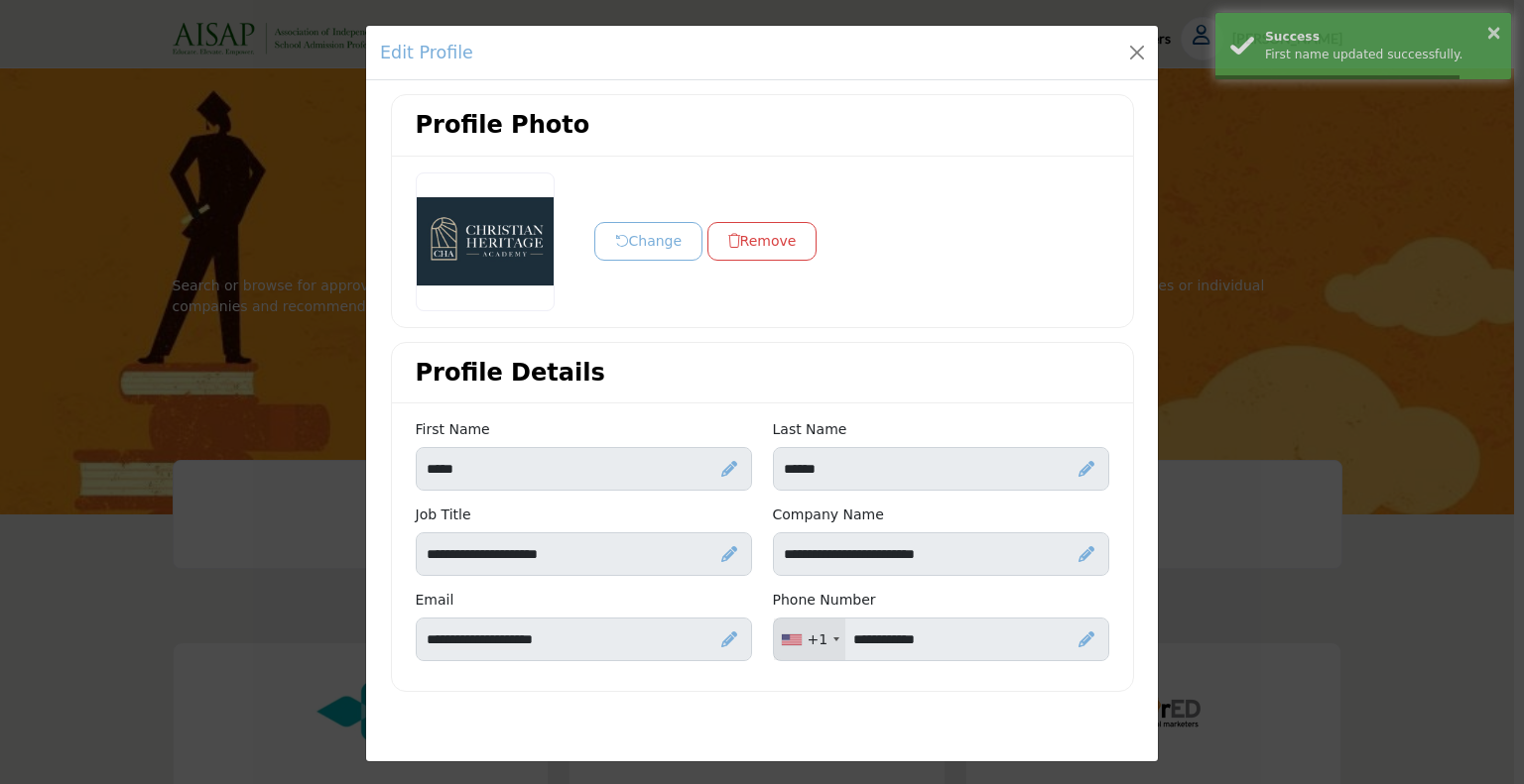
click at [1078, 468] on icon at bounding box center [1086, 469] width 16 height 16
click at [1046, 467] on icon at bounding box center [1055, 472] width 18 height 20
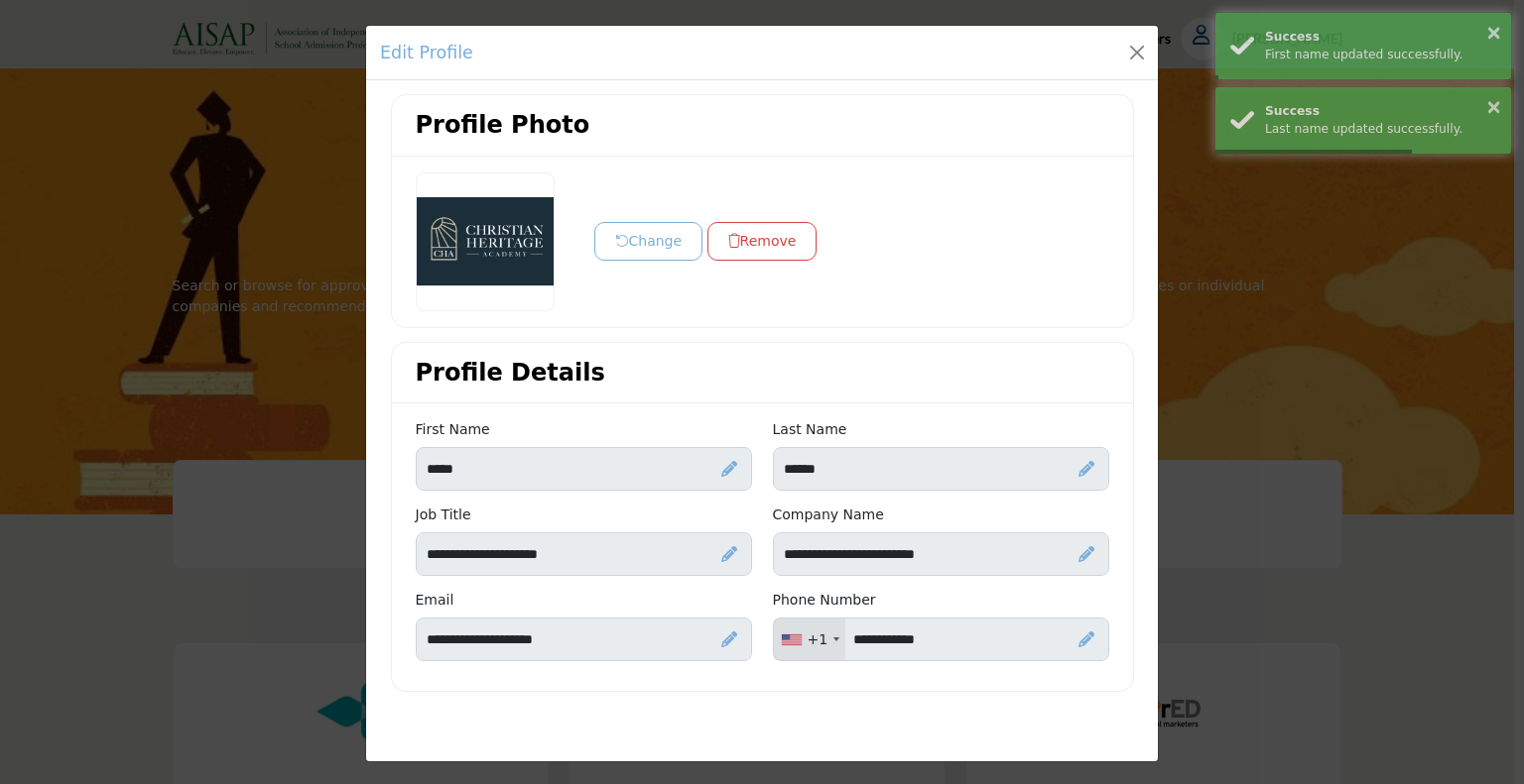
click at [655, 244] on button "Change" at bounding box center [649, 241] width 109 height 39
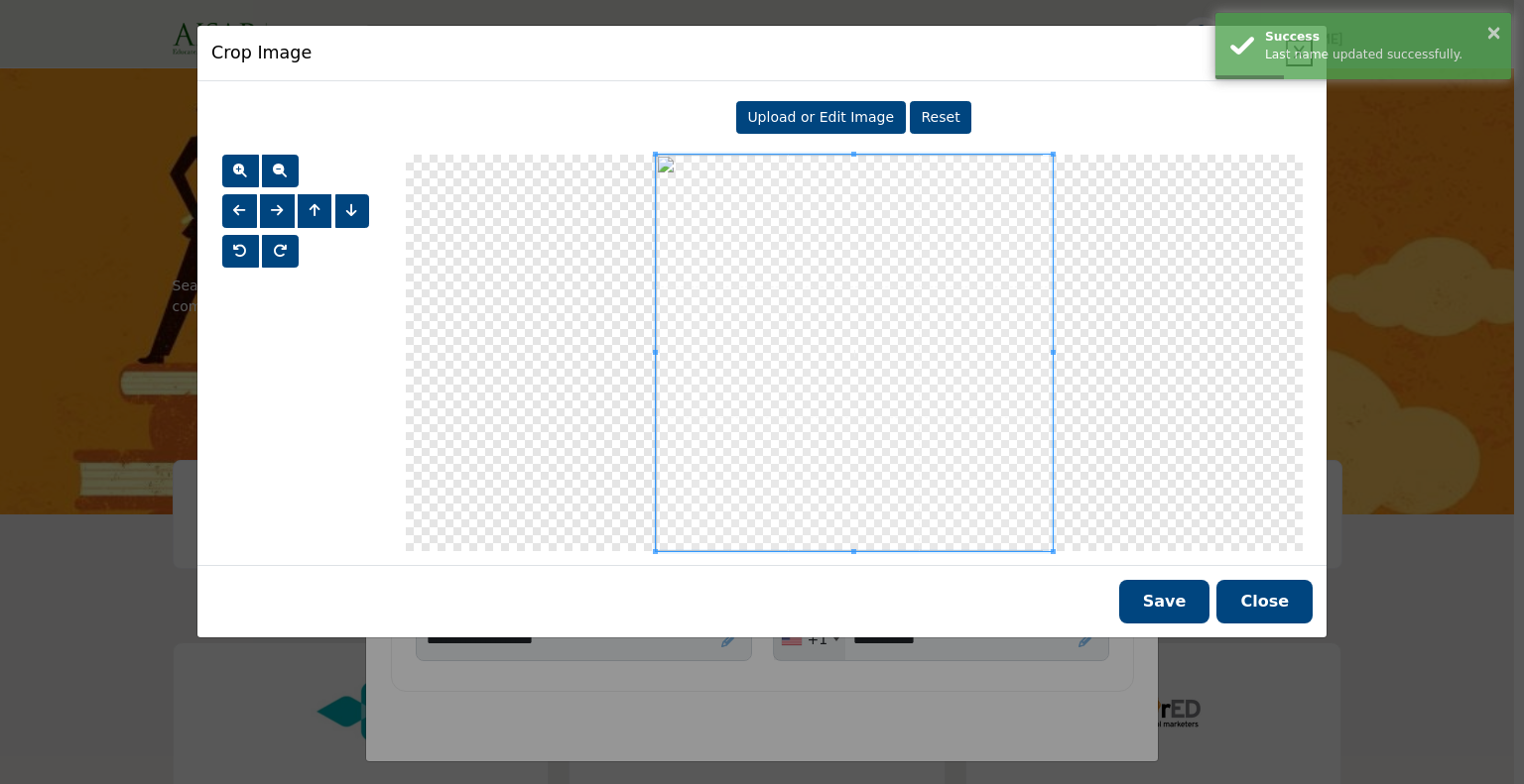
click at [1159, 605] on button "Save" at bounding box center [1165, 602] width 91 height 44
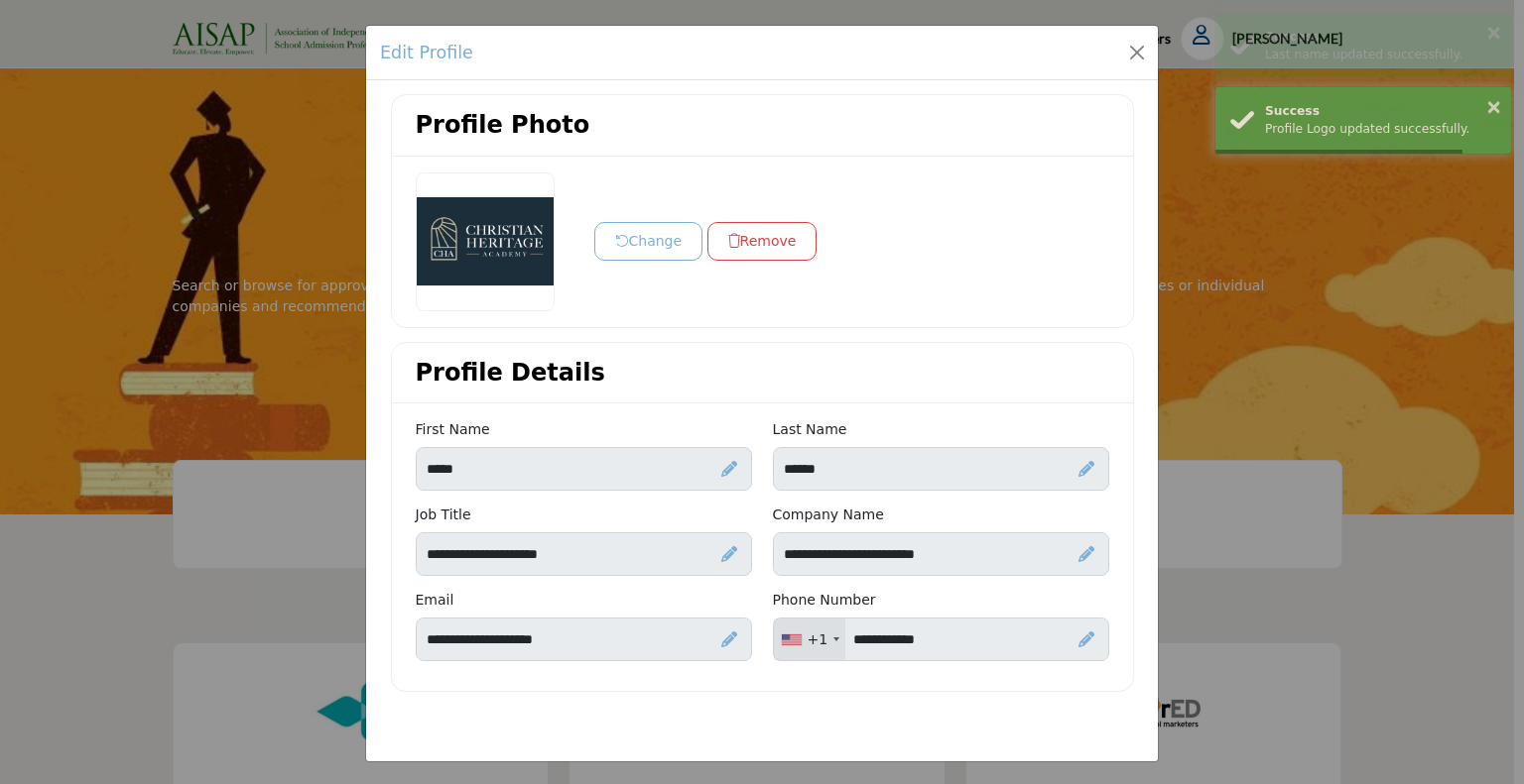
click at [809, 705] on div "Profile Photo Change Remove Profile Details First Name ***** Email" at bounding box center [762, 401] width 791 height 641
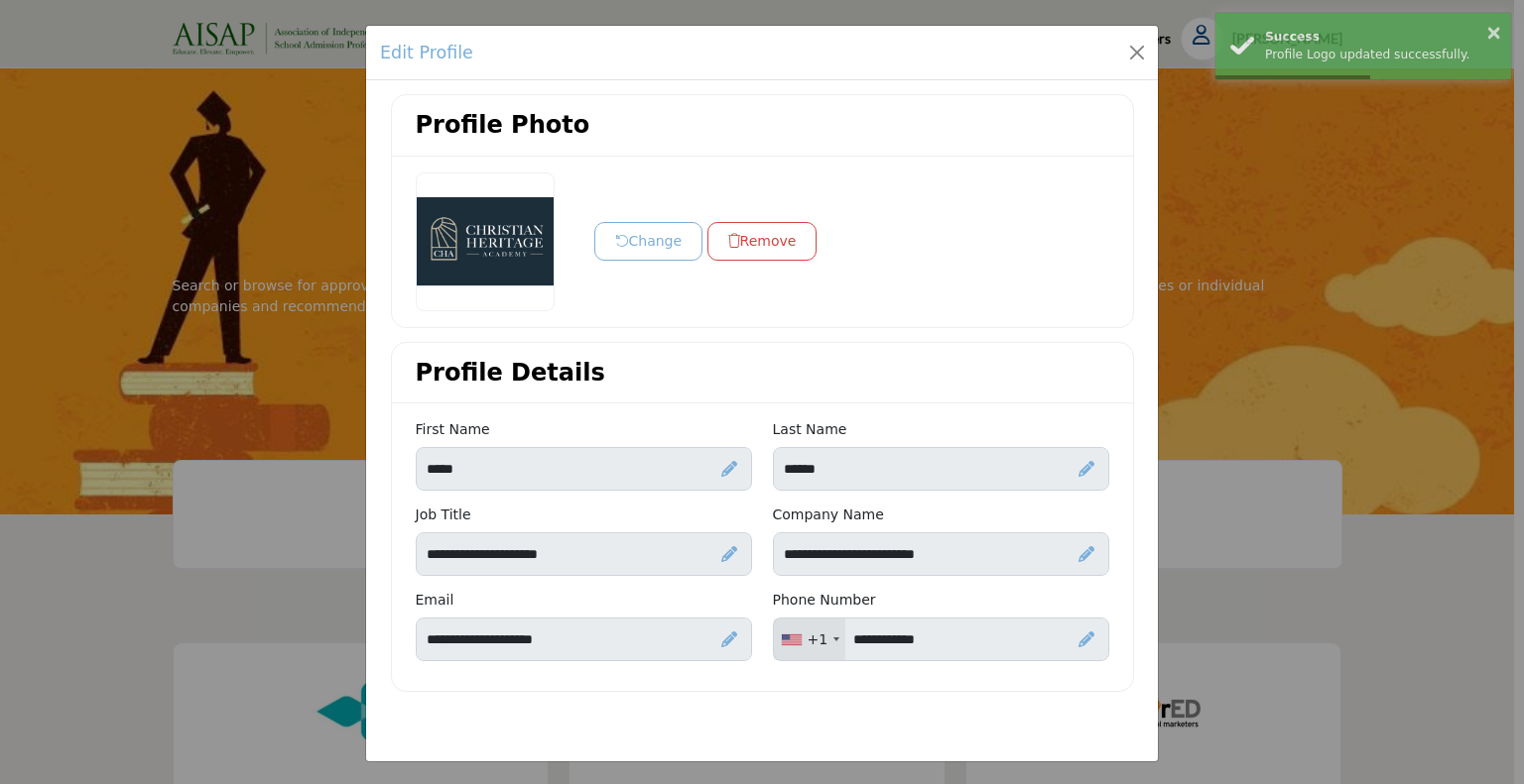
click at [671, 666] on div "**********" at bounding box center [584, 633] width 357 height 85
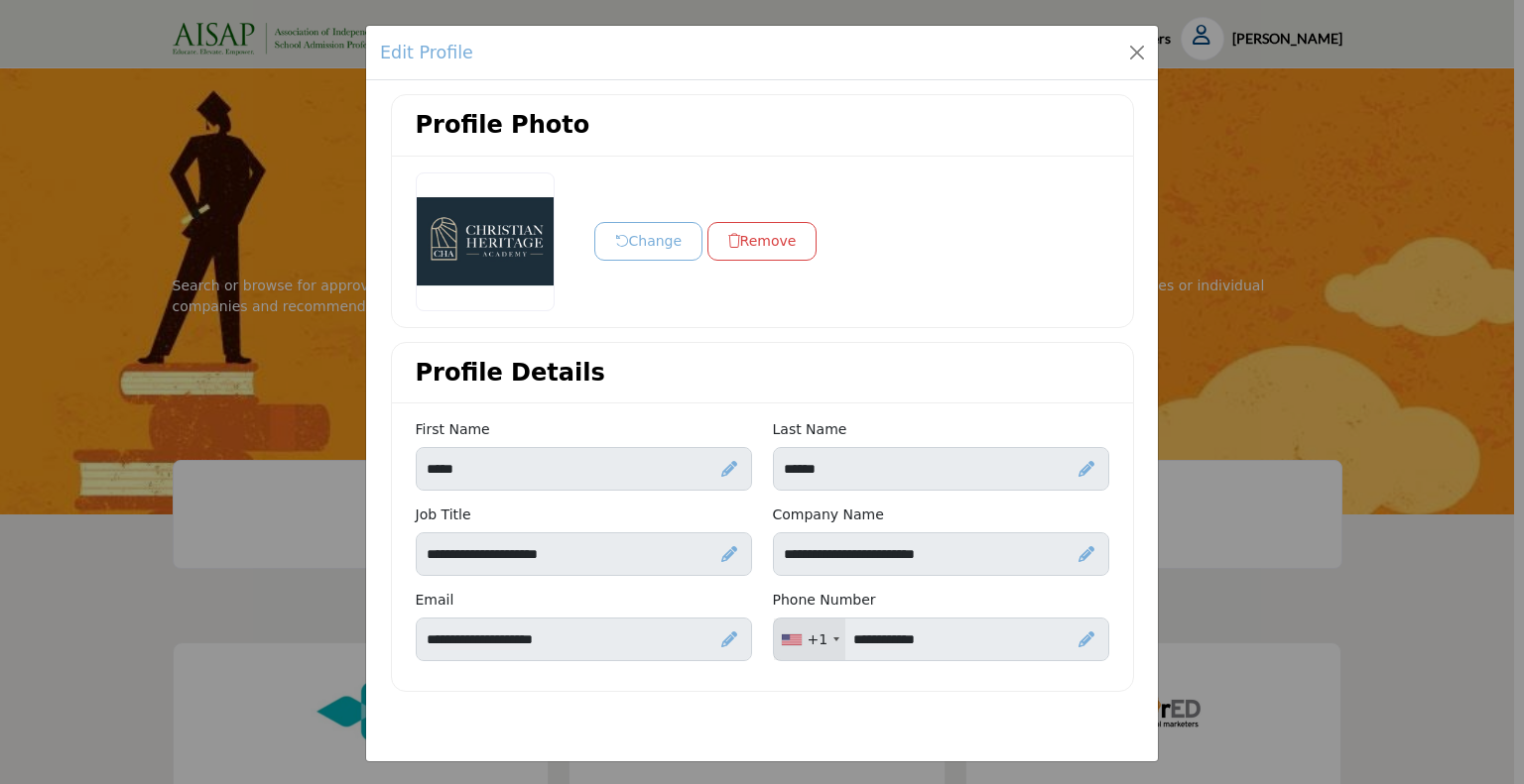
click at [1414, 43] on div "Edit Profile Profile Photo Change Remove Profile Details" at bounding box center [762, 392] width 1524 height 784
click at [1081, 468] on icon at bounding box center [1086, 469] width 16 height 16
click at [1048, 470] on icon at bounding box center [1055, 472] width 18 height 20
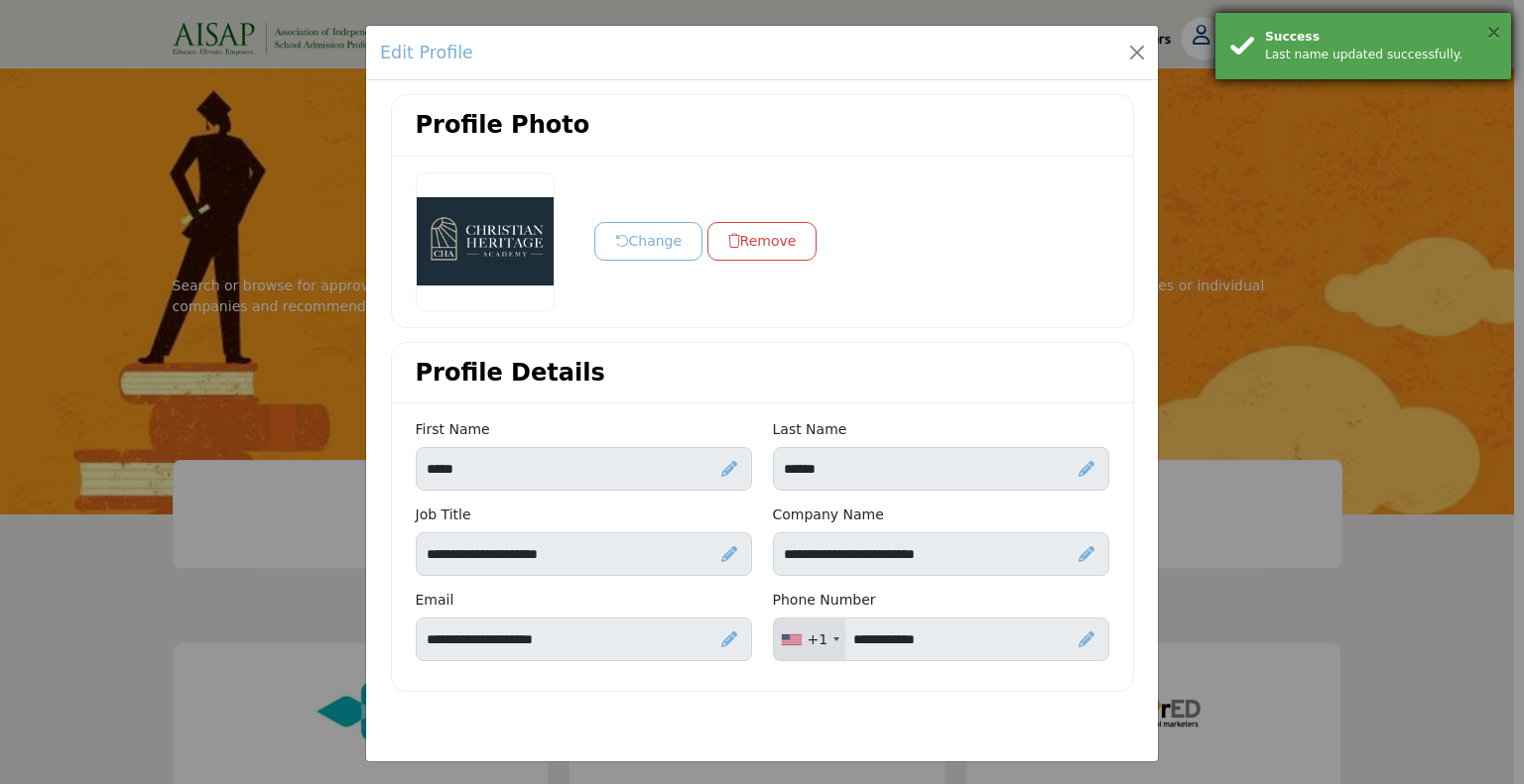
click at [1490, 33] on button "×" at bounding box center [1493, 32] width 17 height 20
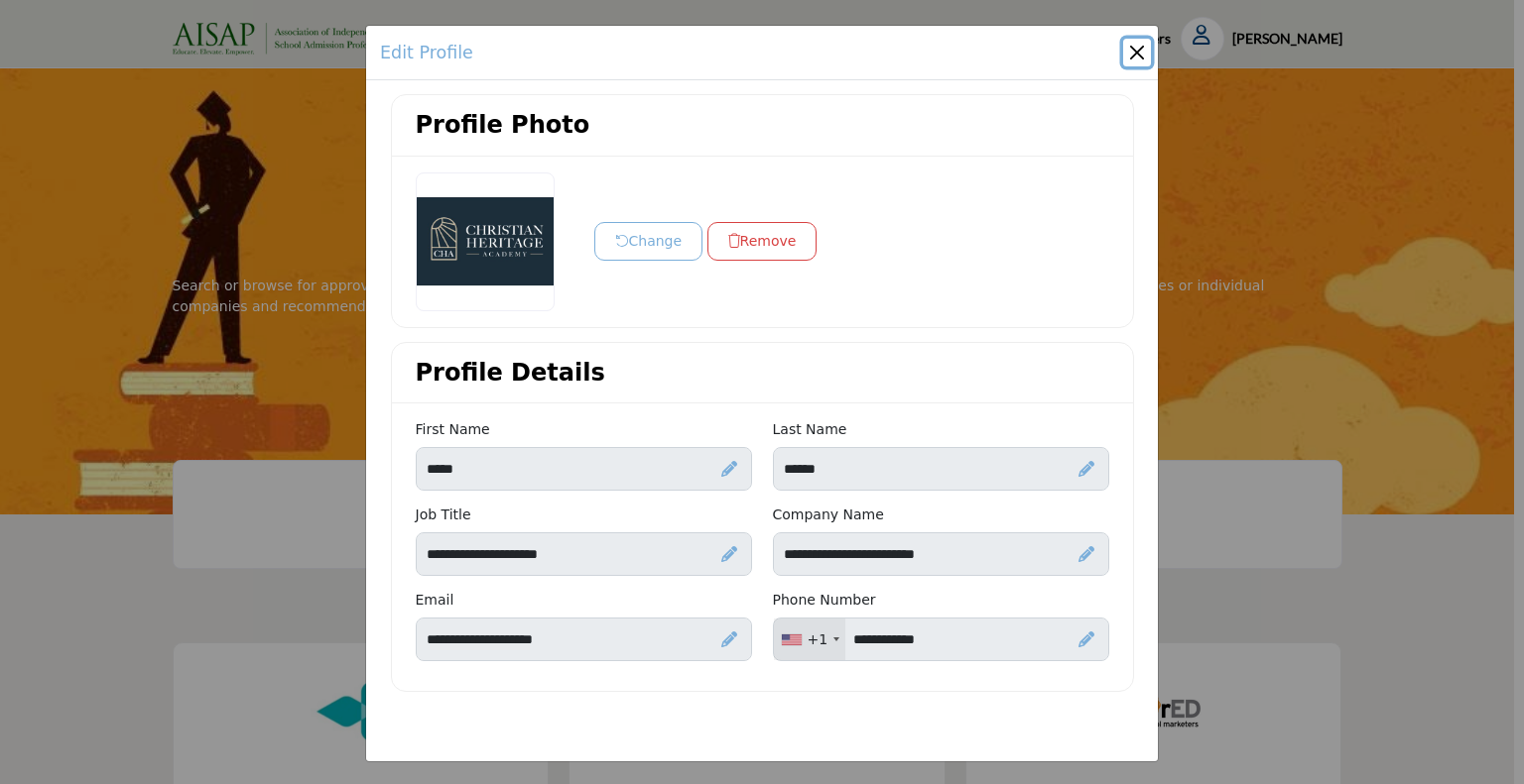
click at [1137, 55] on button "Close" at bounding box center [1137, 53] width 28 height 28
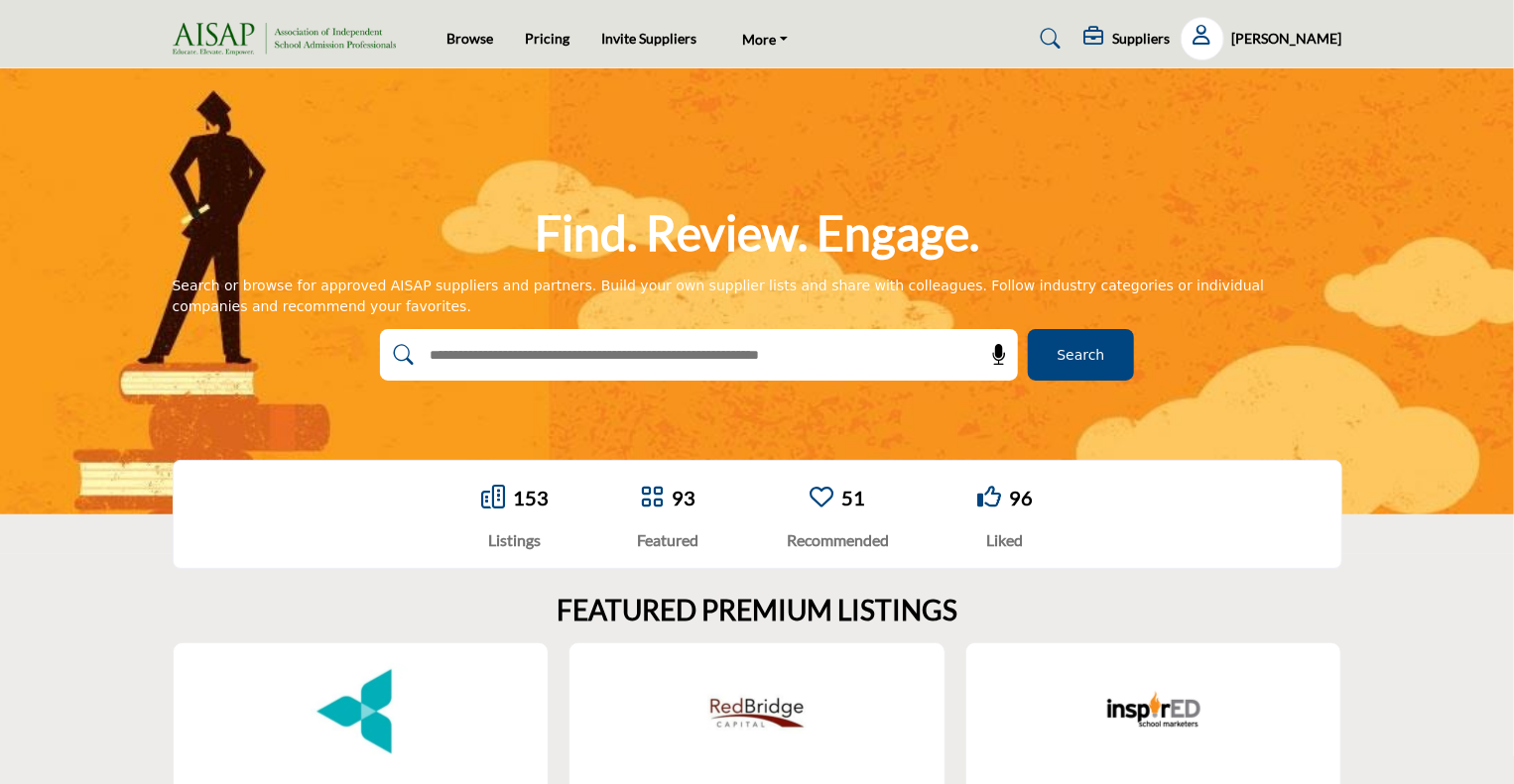
click at [1322, 53] on div "Paula Yarnes My Profile My Interests My Lists My Suppliers My RFPs My Listings …" at bounding box center [1261, 39] width 162 height 44
click at [1298, 29] on h5 "Paula Yarnes" at bounding box center [1287, 39] width 110 height 20
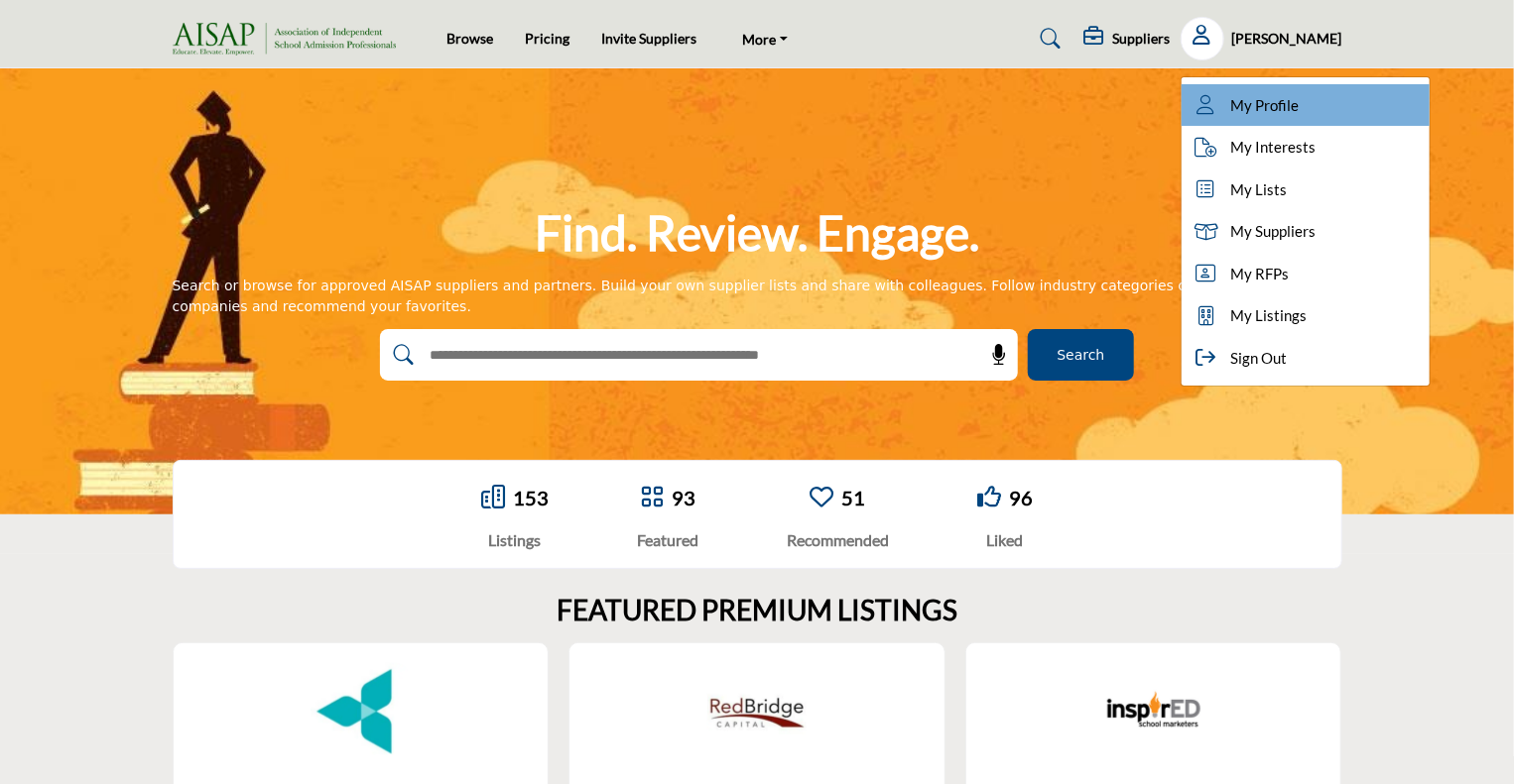
click at [1278, 102] on span "My Profile" at bounding box center [1265, 105] width 69 height 23
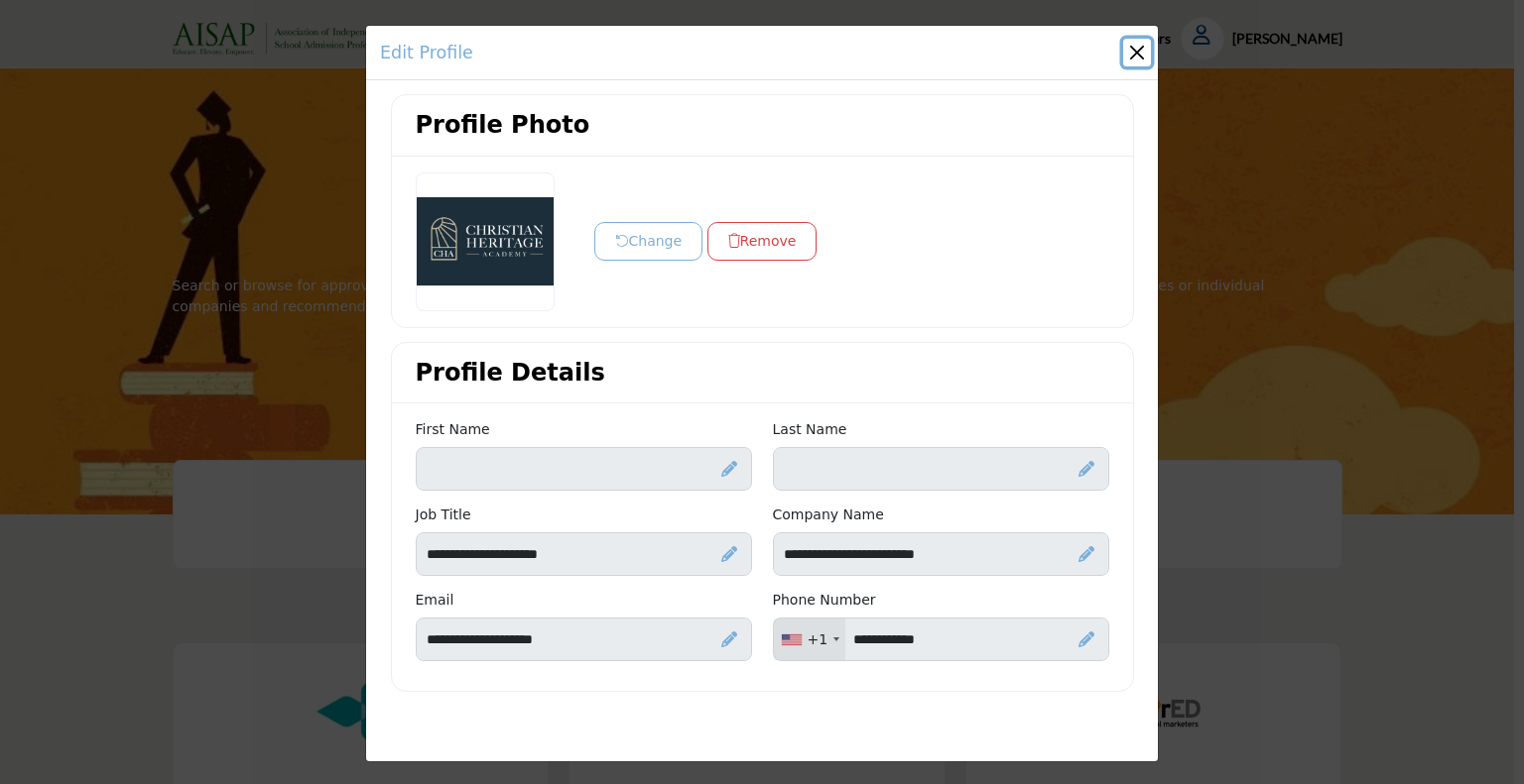
click at [1131, 56] on button "Close" at bounding box center [1137, 53] width 28 height 28
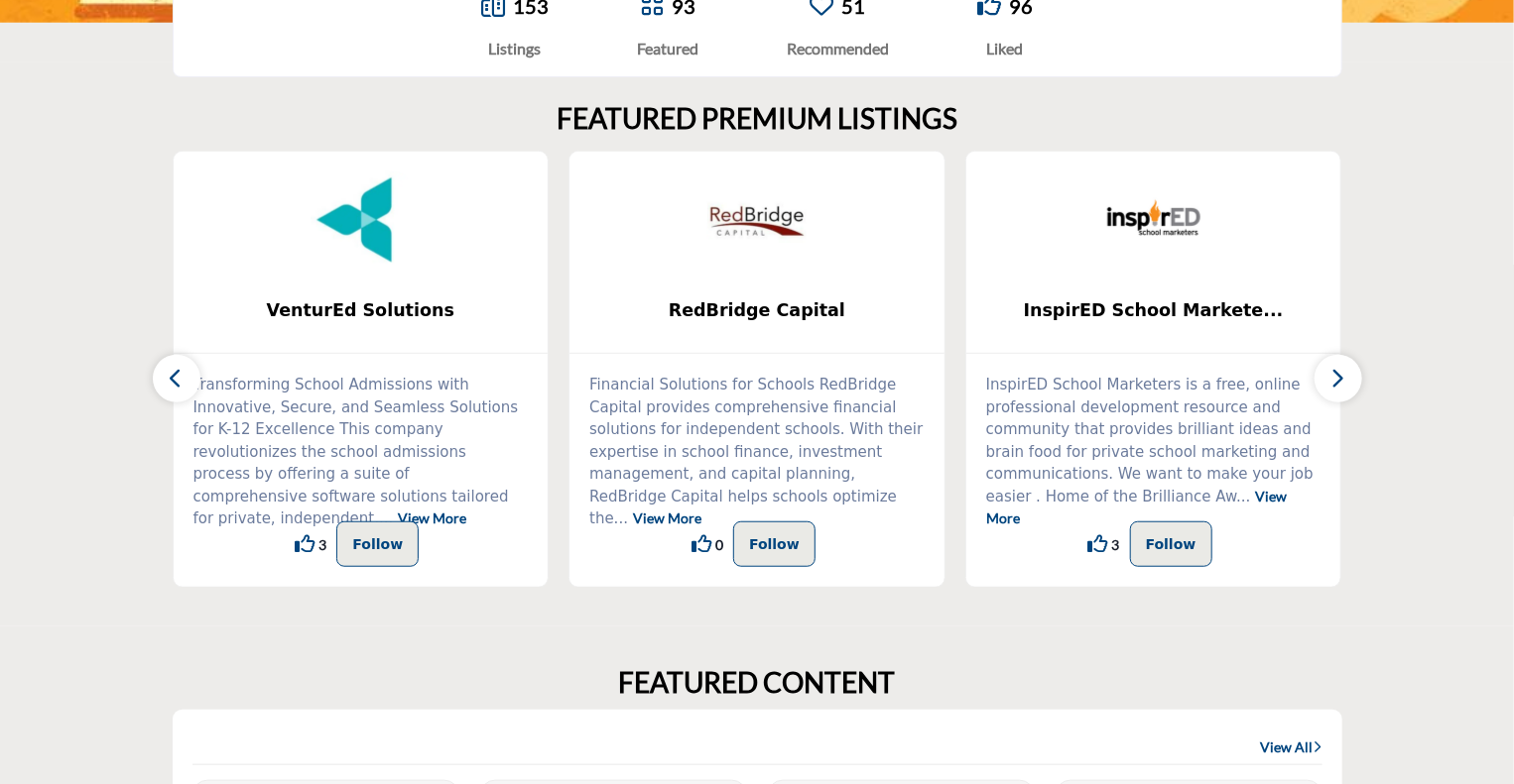
scroll to position [496, 0]
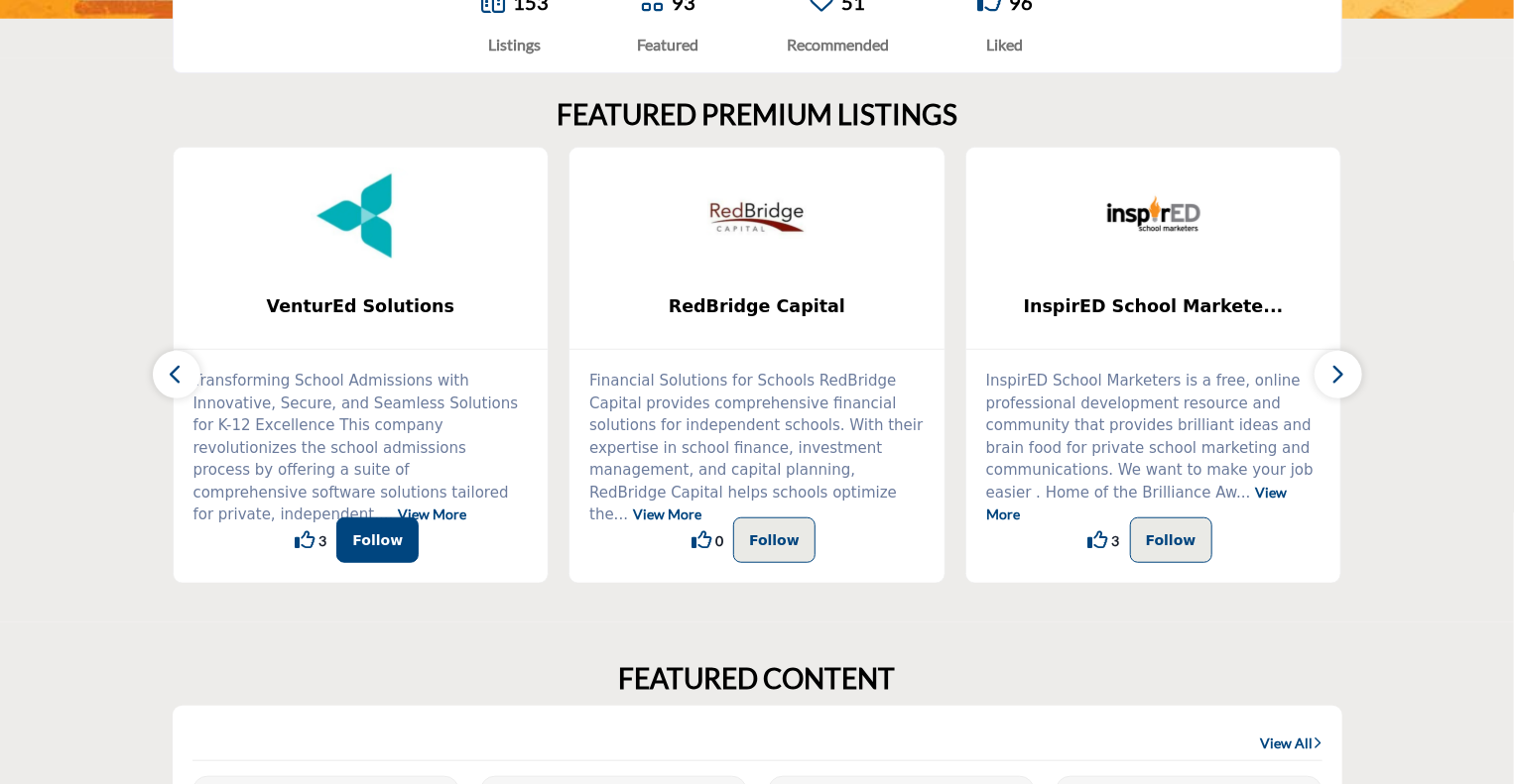
click at [366, 547] on p "Follow" at bounding box center [377, 541] width 51 height 24
click at [1341, 380] on icon "button" at bounding box center [1338, 374] width 16 height 25
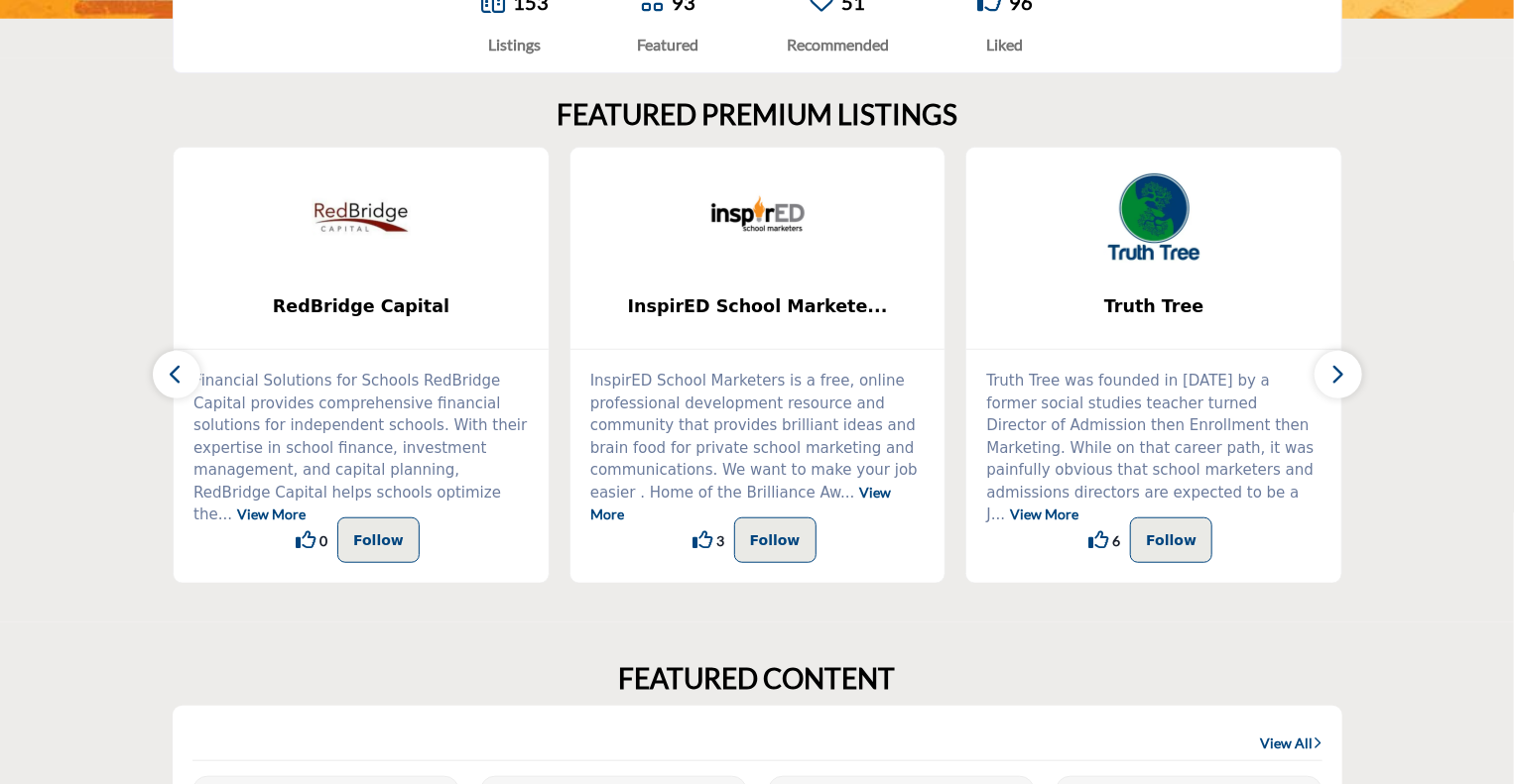
click at [1343, 380] on icon "button" at bounding box center [1338, 374] width 16 height 25
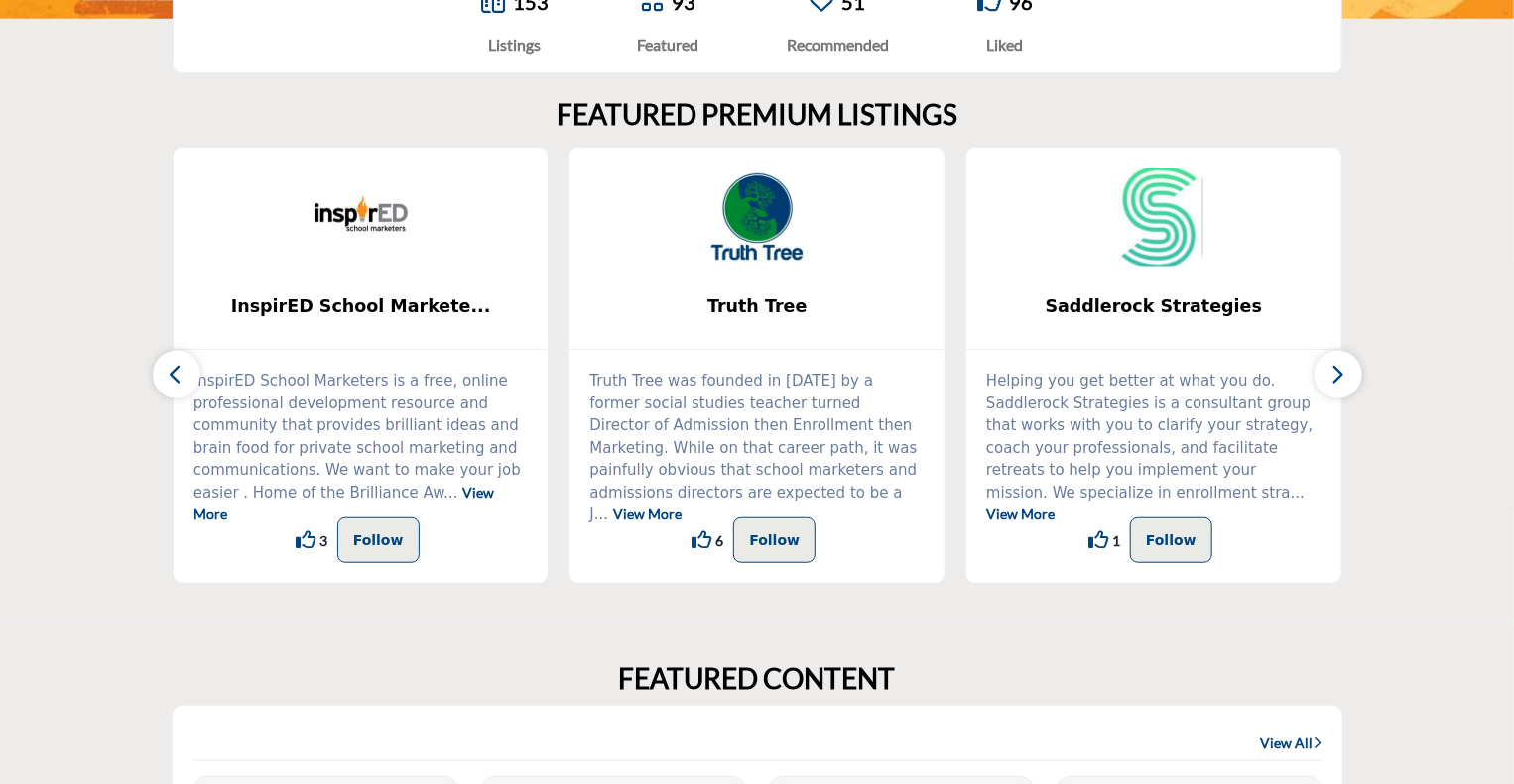
click at [1341, 376] on icon "button" at bounding box center [1338, 374] width 16 height 25
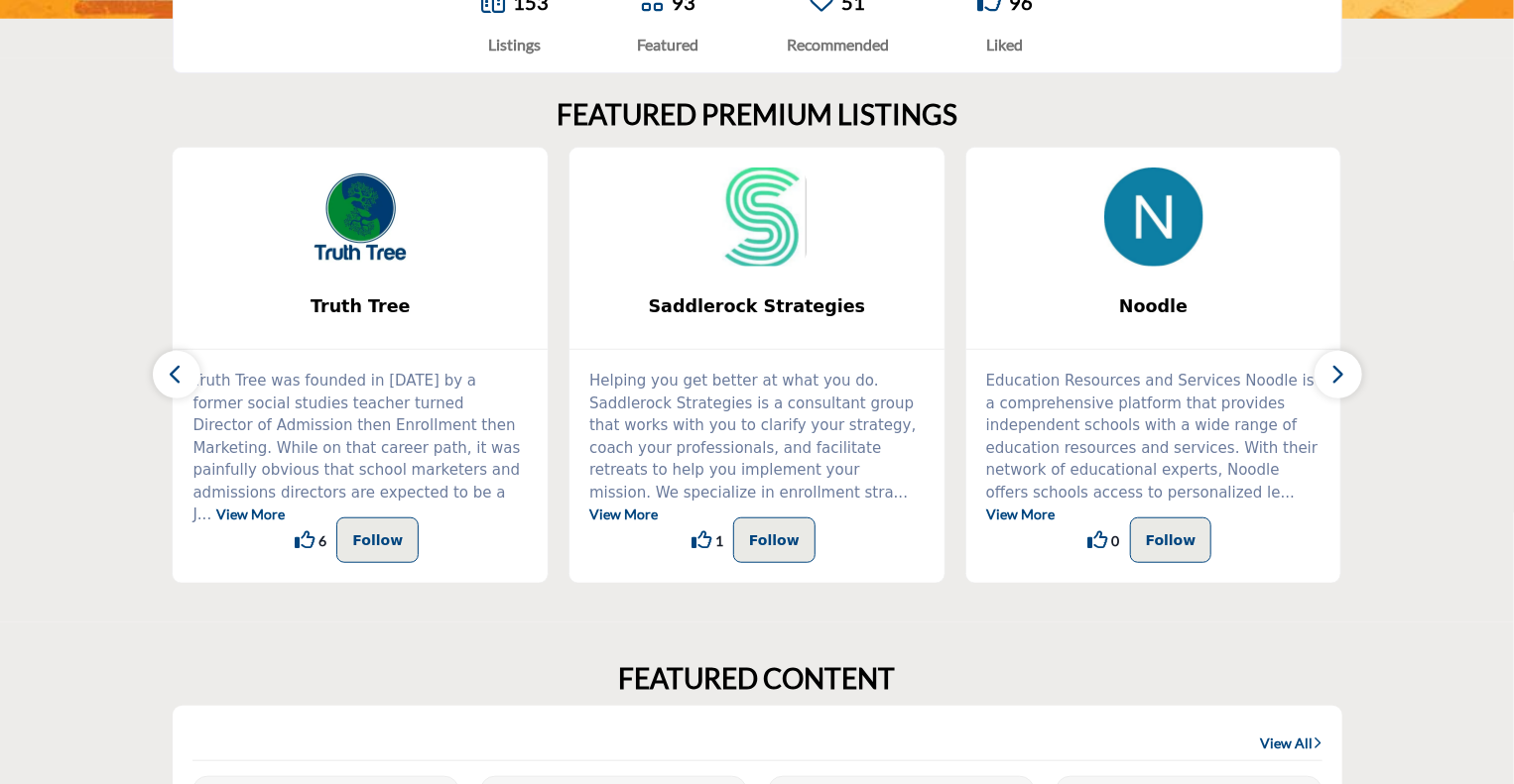
click at [1341, 376] on icon "button" at bounding box center [1338, 374] width 16 height 25
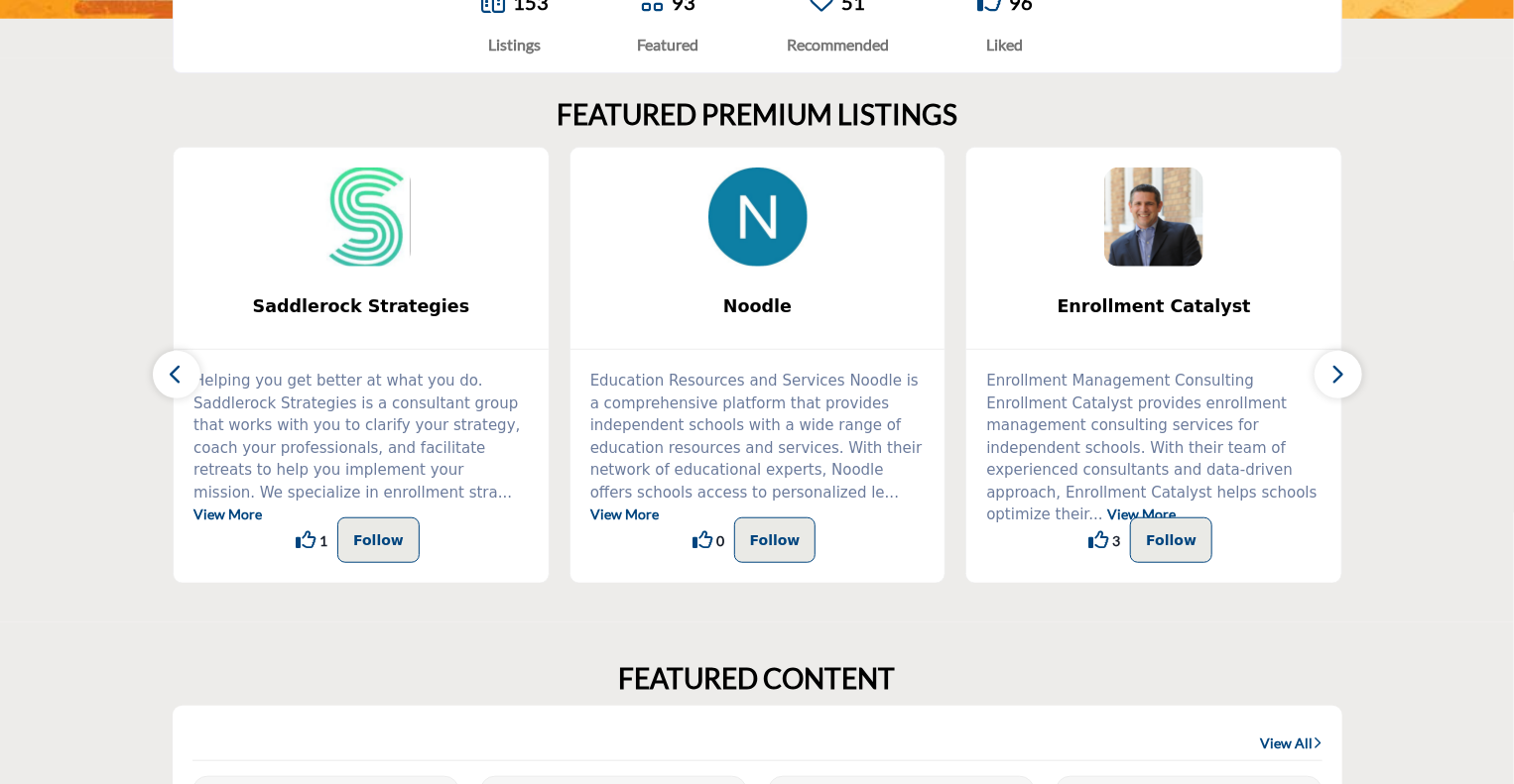
click at [1341, 376] on icon "button" at bounding box center [1338, 374] width 16 height 25
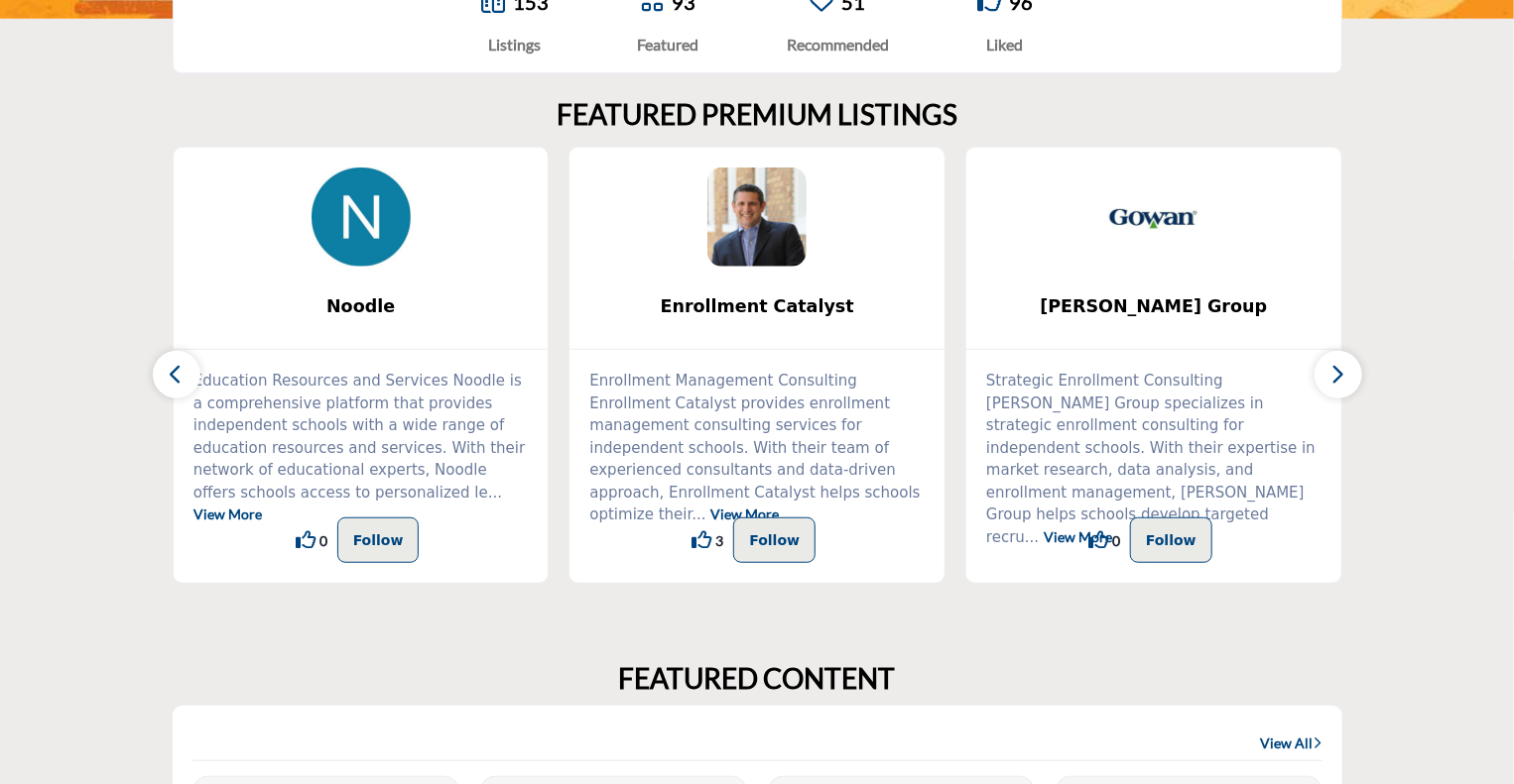
click at [1341, 376] on icon "button" at bounding box center [1338, 374] width 16 height 25
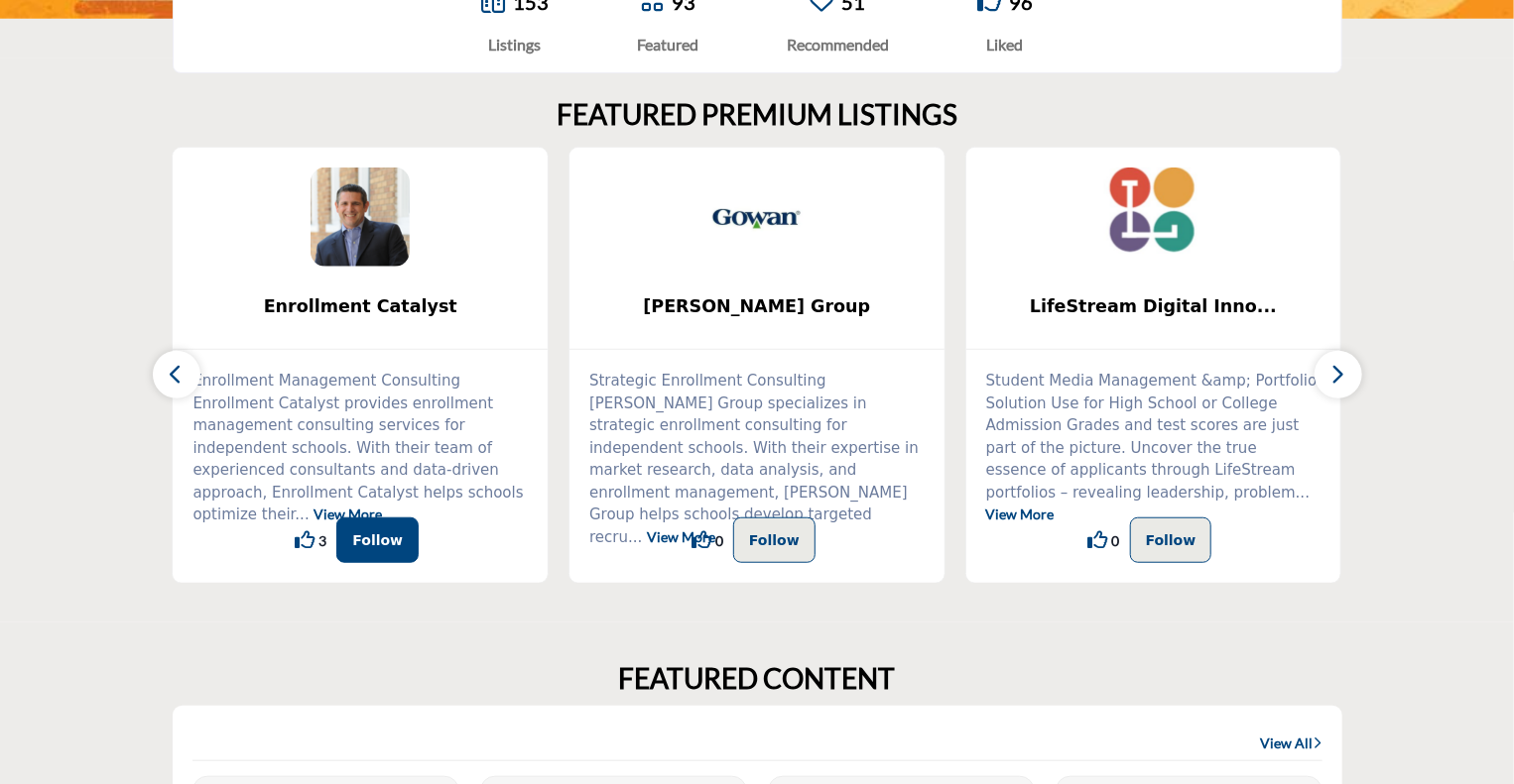
click at [405, 551] on button "Follow" at bounding box center [377, 541] width 82 height 46
click at [1321, 373] on button "button" at bounding box center [1338, 375] width 48 height 48
click at [1336, 369] on icon "button" at bounding box center [1338, 374] width 16 height 25
click at [179, 371] on icon "button" at bounding box center [177, 374] width 16 height 25
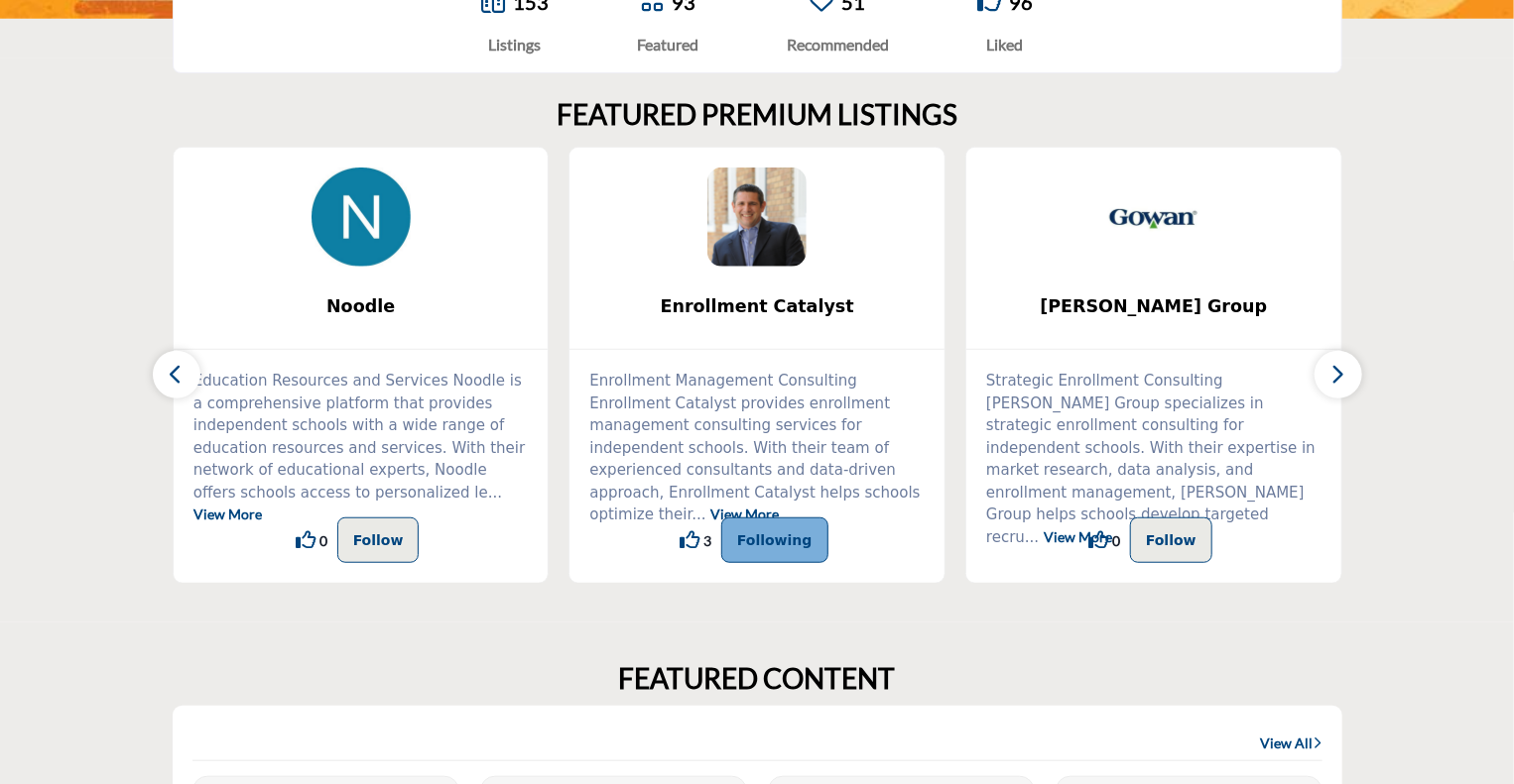
click at [262, 506] on link "View More" at bounding box center [227, 514] width 69 height 17
